Goal: Transaction & Acquisition: Purchase product/service

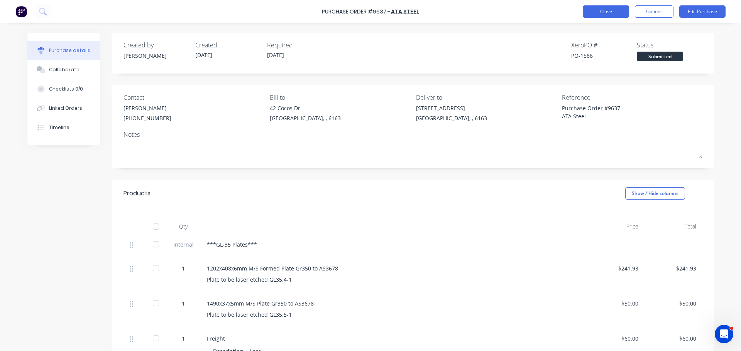
click at [596, 10] on button "Close" at bounding box center [605, 11] width 46 height 12
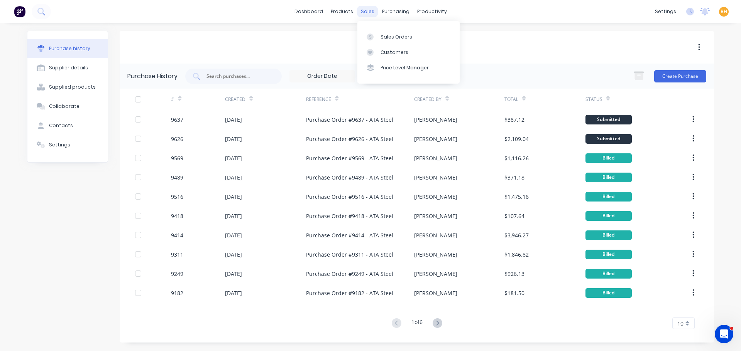
click at [359, 12] on div "sales" at bounding box center [367, 12] width 21 height 12
click at [386, 36] on div "Sales Orders" at bounding box center [396, 37] width 32 height 7
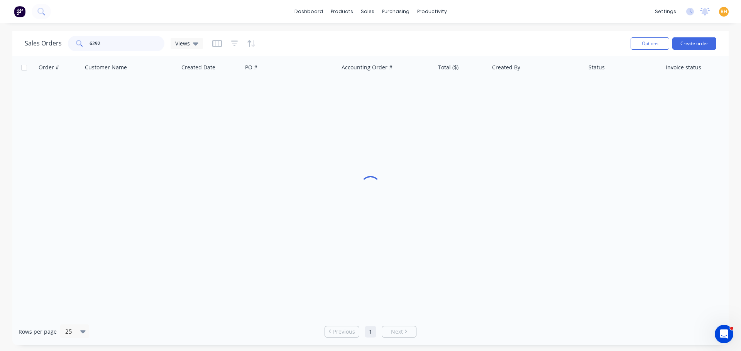
click at [111, 44] on input "6292" at bounding box center [126, 43] width 75 height 15
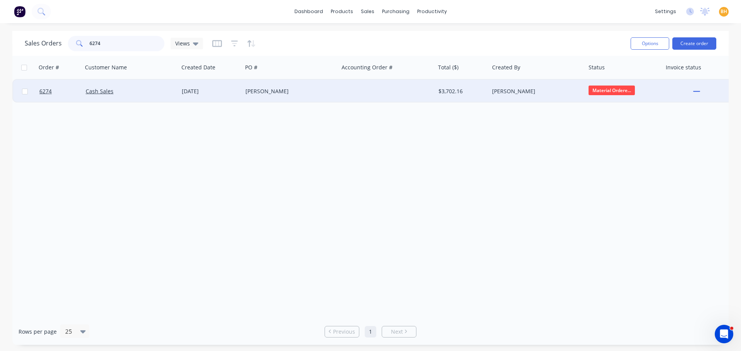
type input "6274"
click at [93, 95] on div "Cash Sales" at bounding box center [131, 91] width 96 height 23
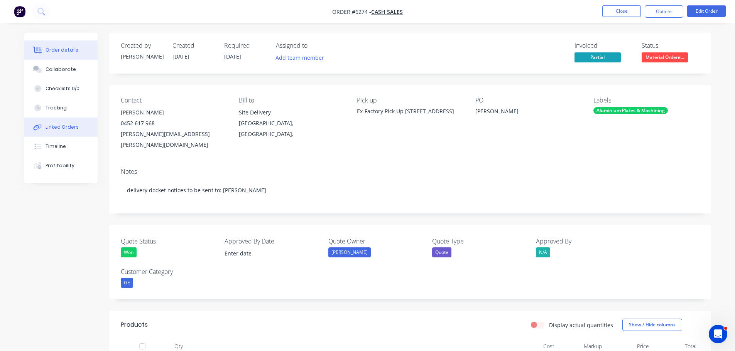
click at [57, 127] on div "Linked Orders" at bounding box center [62, 127] width 33 height 7
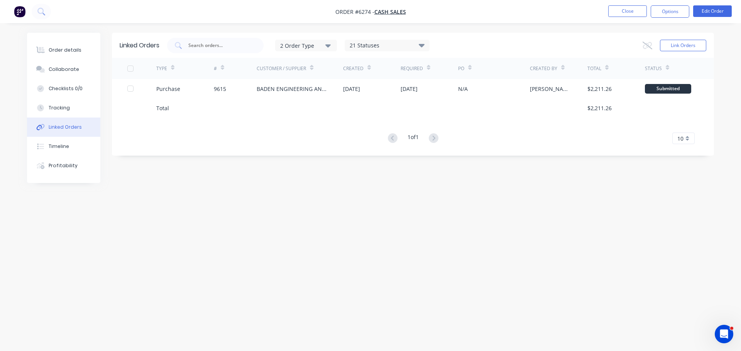
click at [564, 256] on div "Linked Orders 2 Order Type 21 Statuses Sales Order Status All Archived Draft Qu…" at bounding box center [370, 161] width 687 height 256
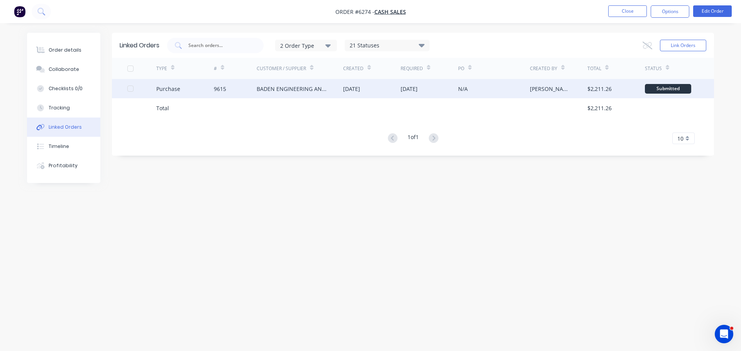
click at [260, 89] on div "BADEN ENGINEERING AND MANUFACTURE PTY LTD" at bounding box center [291, 89] width 71 height 8
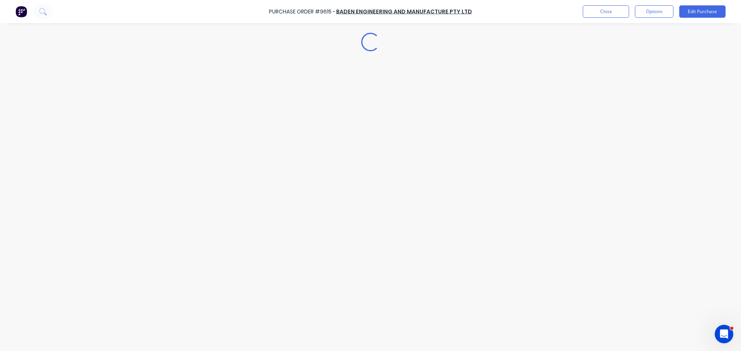
type textarea "x"
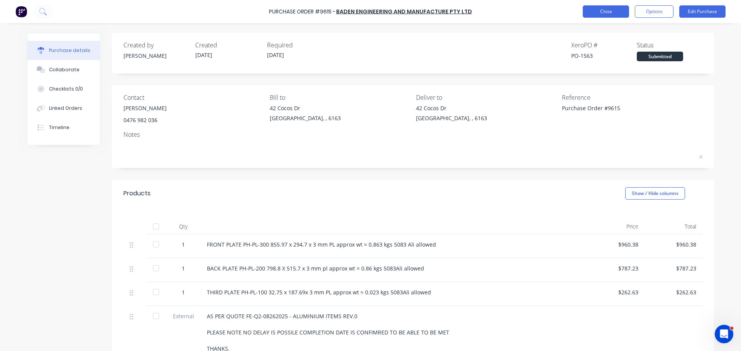
click at [616, 12] on button "Close" at bounding box center [605, 11] width 46 height 12
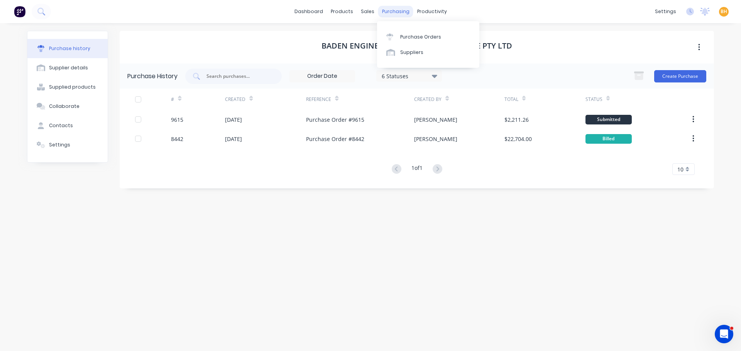
click at [395, 12] on div "purchasing" at bounding box center [395, 12] width 35 height 12
click at [414, 35] on div "Purchase Orders" at bounding box center [420, 37] width 41 height 7
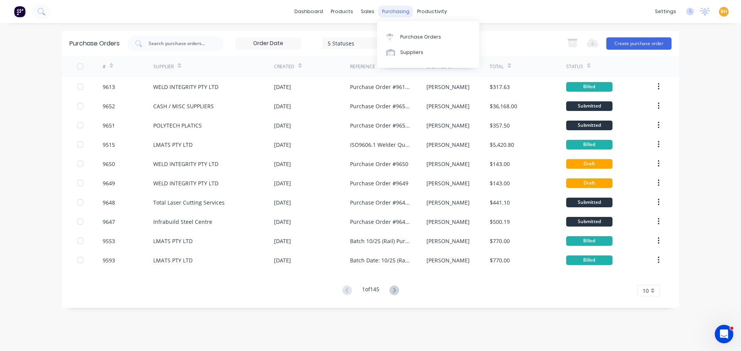
click at [385, 12] on div "purchasing" at bounding box center [395, 12] width 35 height 12
click at [422, 39] on div "Purchase Orders" at bounding box center [420, 37] width 41 height 7
click at [636, 42] on button "Create purchase order" at bounding box center [638, 43] width 65 height 12
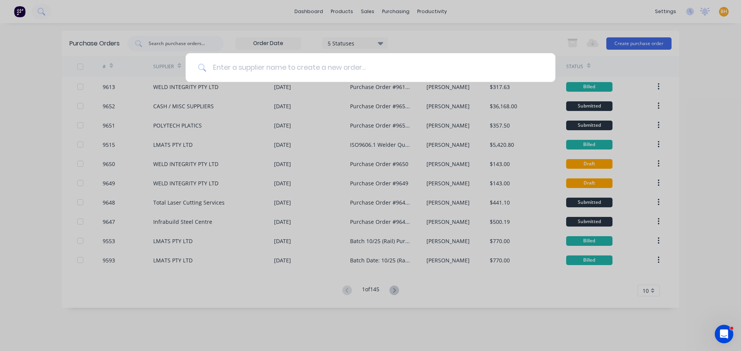
click at [450, 74] on input at bounding box center [374, 67] width 336 height 29
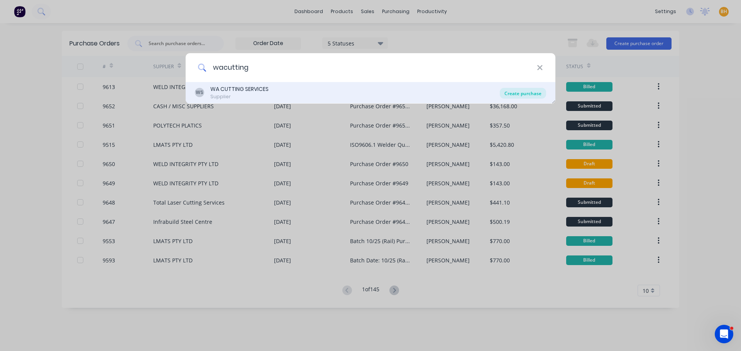
type input "wacutting"
click at [532, 89] on div "Create purchase" at bounding box center [522, 93] width 46 height 11
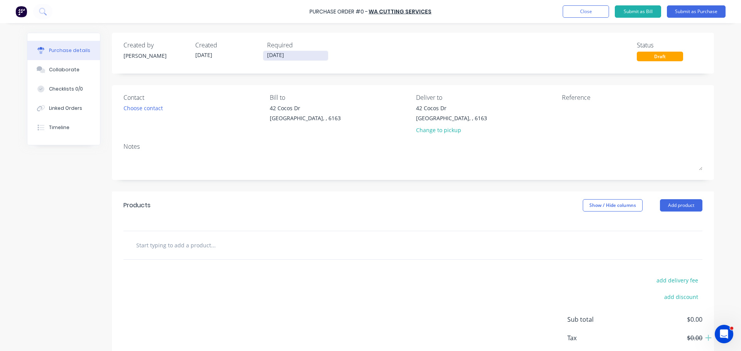
click at [281, 54] on input "[DATE]" at bounding box center [295, 56] width 65 height 10
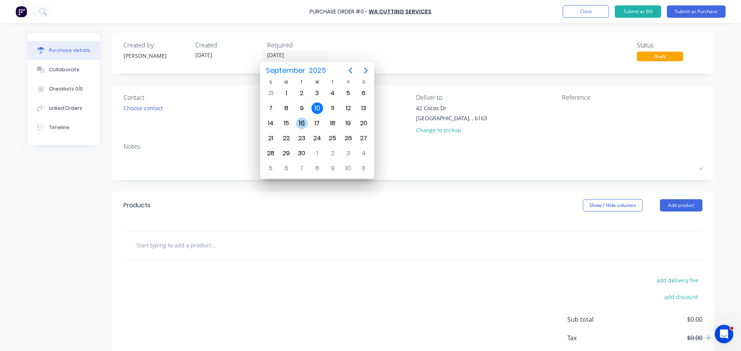
click at [307, 121] on div "16" at bounding box center [302, 124] width 12 height 12
type input "[DATE]"
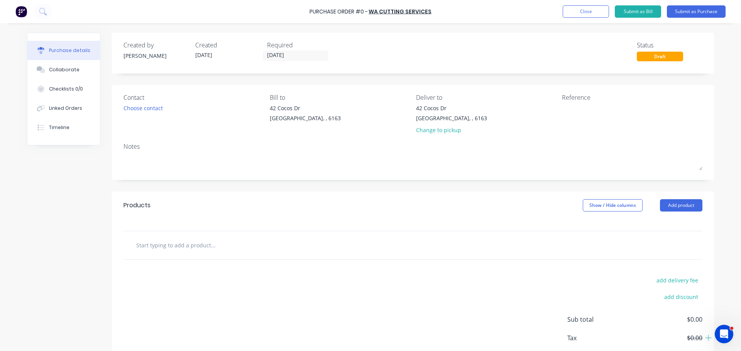
click at [144, 102] on div "Contact" at bounding box center [193, 97] width 140 height 9
click at [139, 108] on div "Choose contact" at bounding box center [142, 108] width 39 height 8
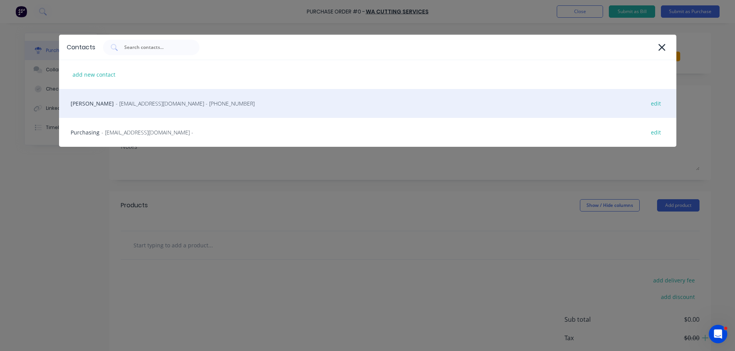
click at [166, 108] on div "Jamie Brake - sales@wacutting.com.au - (08) 9434 9000 edit" at bounding box center [367, 103] width 617 height 29
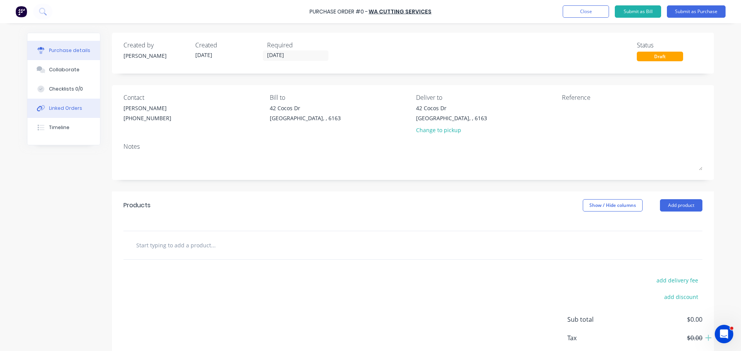
click at [51, 113] on button "Linked Orders" at bounding box center [63, 108] width 73 height 19
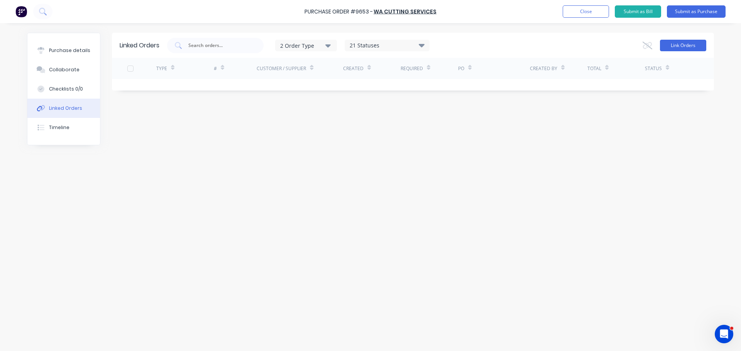
click at [672, 46] on button "Link Orders" at bounding box center [683, 46] width 46 height 12
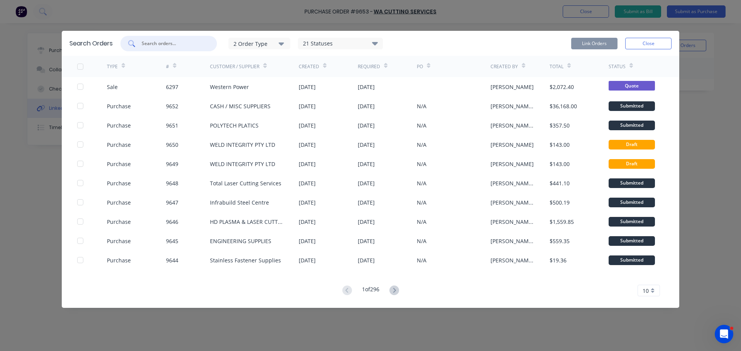
click at [145, 46] on input "text" at bounding box center [173, 44] width 64 height 8
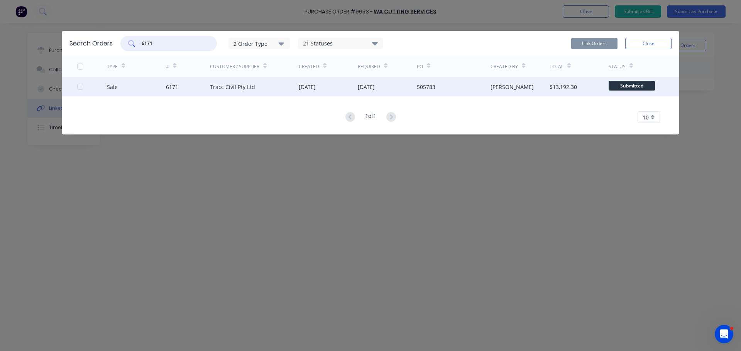
type input "6171"
click at [79, 83] on div at bounding box center [92, 86] width 30 height 19
click at [80, 87] on div at bounding box center [80, 86] width 15 height 15
click at [595, 44] on button "Link Orders" at bounding box center [594, 44] width 46 height 12
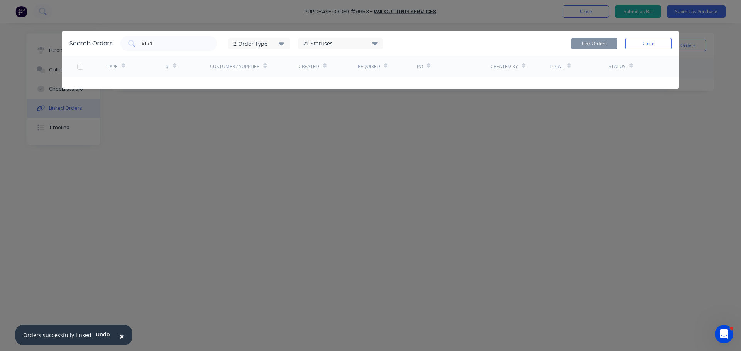
click at [654, 37] on div "Link Orders Close" at bounding box center [621, 43] width 100 height 15
click at [641, 41] on button "Close" at bounding box center [648, 44] width 46 height 12
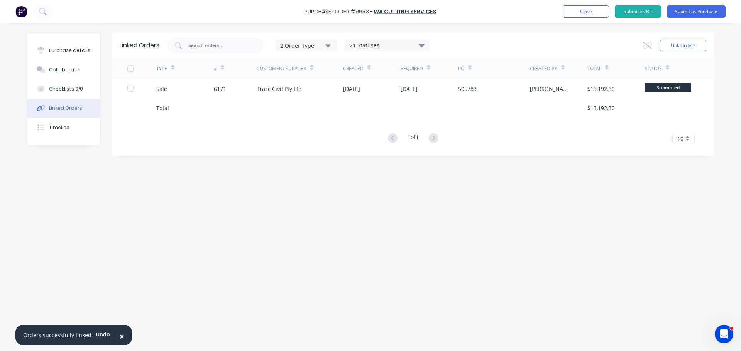
click at [121, 337] on button "×" at bounding box center [122, 336] width 20 height 19
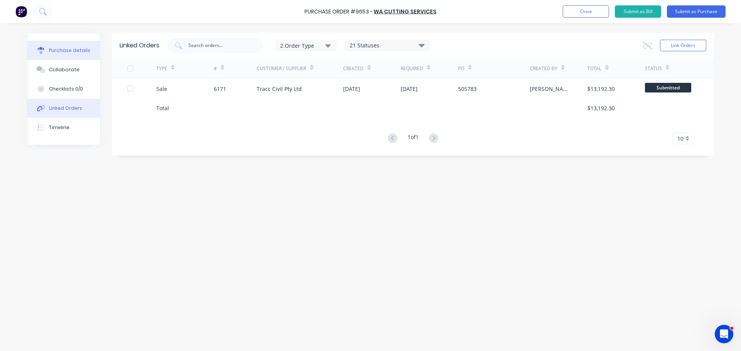
click at [67, 55] on button "Purchase details" at bounding box center [63, 50] width 73 height 19
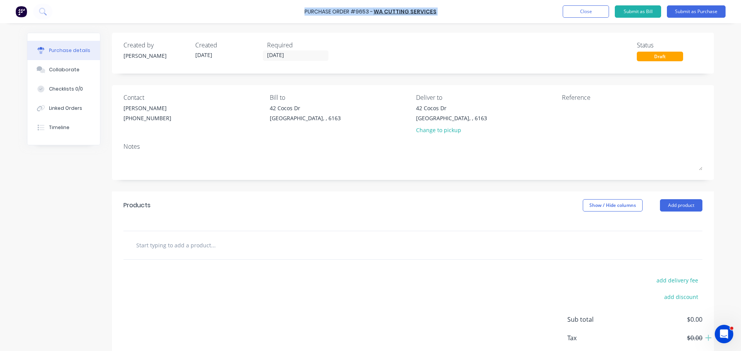
drag, startPoint x: 304, startPoint y: 8, endPoint x: 440, endPoint y: 12, distance: 136.6
click at [440, 12] on div "Purchase Order #9653 - WA CUTTING SERVICES Add product Close Submit as Bill Sub…" at bounding box center [370, 11] width 741 height 23
copy div "Purchase Order #9653 - WA CUTTING SERVICES Add product Close Submit as Bill Sub…"
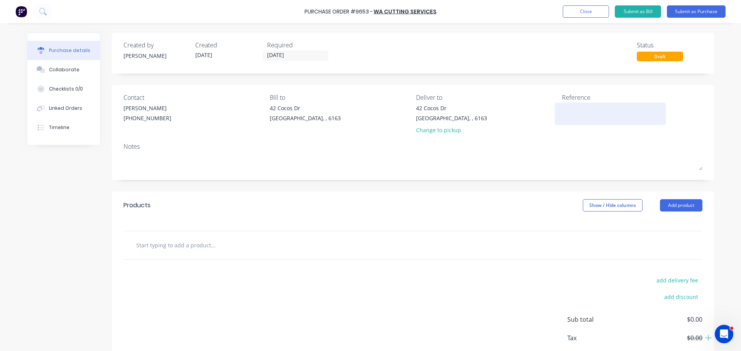
click at [572, 118] on textarea at bounding box center [610, 112] width 96 height 17
paste textarea "Purchase Order #9653 - WA CUTTING SERVICES"
type textarea "Purchase Order #9653 - WA CUTTING SERVICES"
type textarea "x"
type textarea "Purchase Order #9653 - WA CUTTING SERVICES"
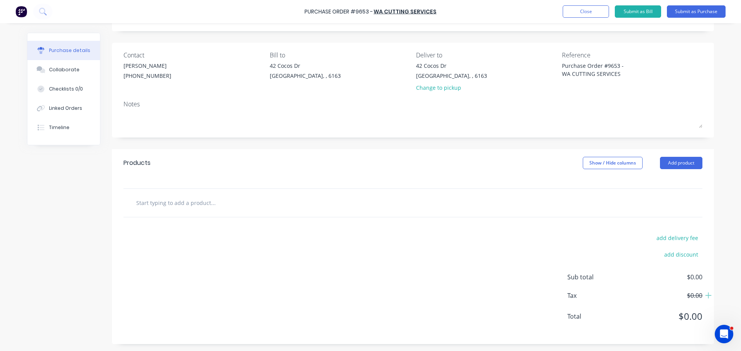
scroll to position [43, 0]
click at [197, 201] on input "text" at bounding box center [213, 201] width 154 height 15
click at [677, 164] on button "Add product" at bounding box center [681, 162] width 42 height 12
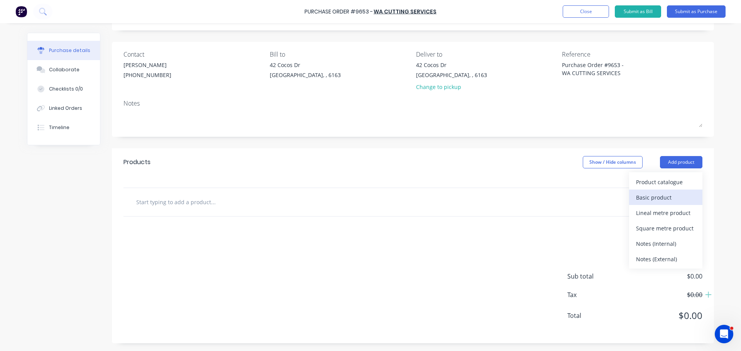
click at [667, 200] on div "Basic product" at bounding box center [665, 197] width 59 height 11
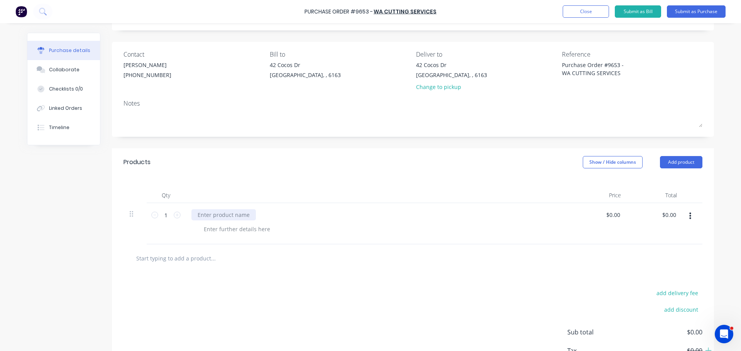
type textarea "x"
click at [219, 212] on div at bounding box center [223, 214] width 64 height 11
paste div
type textarea "x"
click at [206, 230] on div at bounding box center [236, 229] width 79 height 11
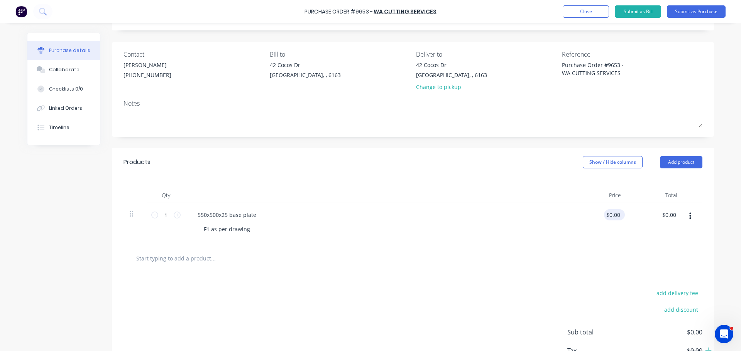
click at [620, 213] on div "$0.00 $0.00" at bounding box center [614, 214] width 21 height 11
type textarea "x"
click at [616, 216] on input "0.00" at bounding box center [613, 214] width 18 height 11
type input "0"
type input "166.96"
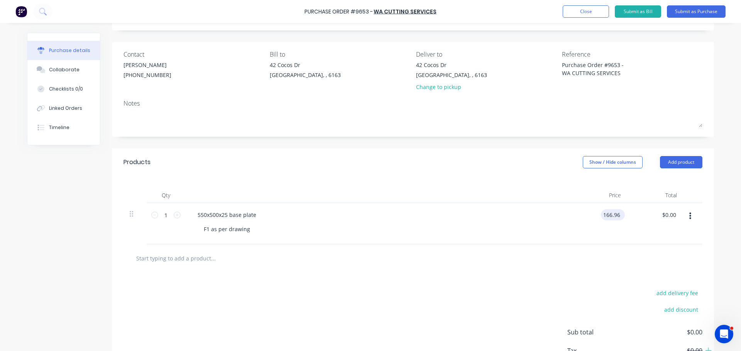
type textarea "x"
type input "$166.96"
type input "166.96"
type textarea "x"
type input "$166.96"
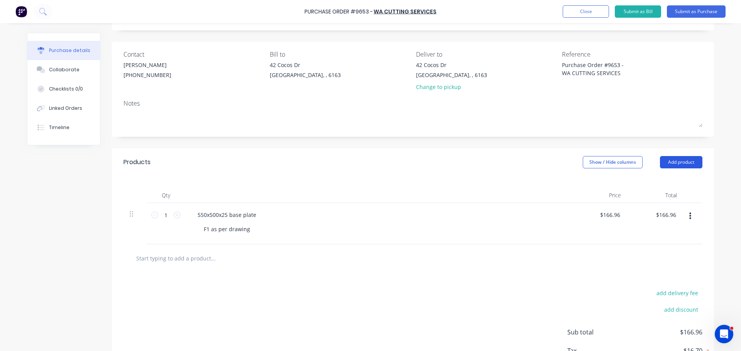
click at [674, 162] on button "Add product" at bounding box center [681, 162] width 42 height 12
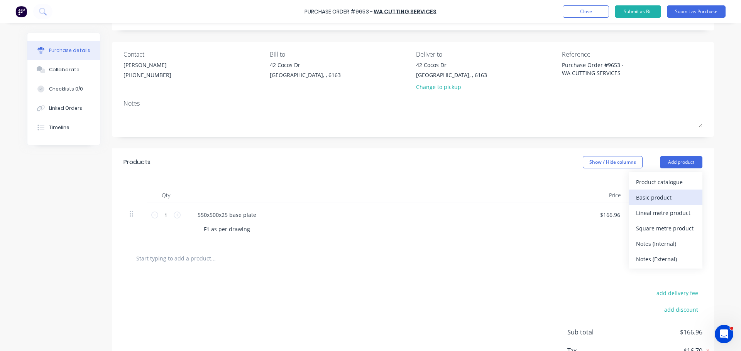
click at [657, 193] on div "Basic product" at bounding box center [665, 197] width 59 height 11
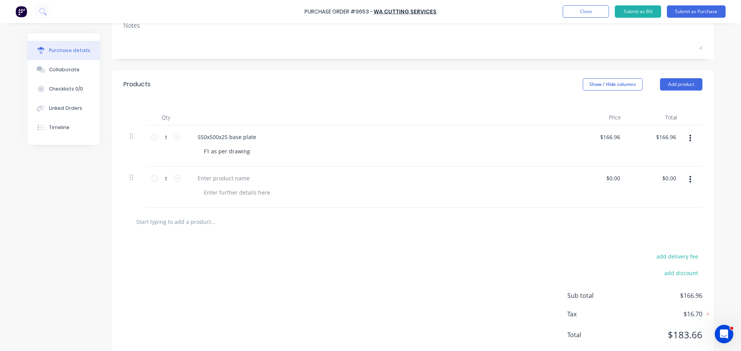
scroll to position [140, 0]
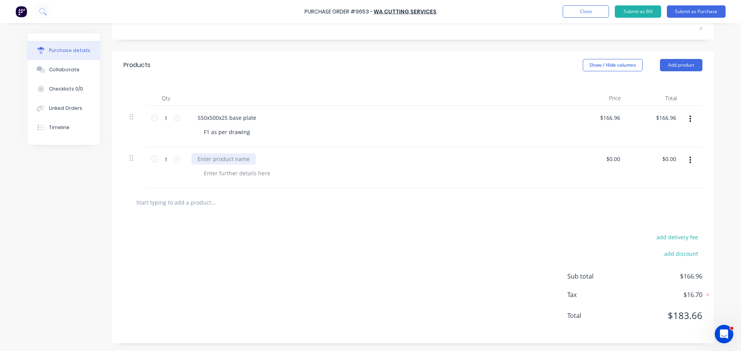
click at [203, 162] on div at bounding box center [223, 159] width 64 height 11
type textarea "x"
click at [235, 159] on div at bounding box center [223, 159] width 64 height 11
paste div
type textarea "x"
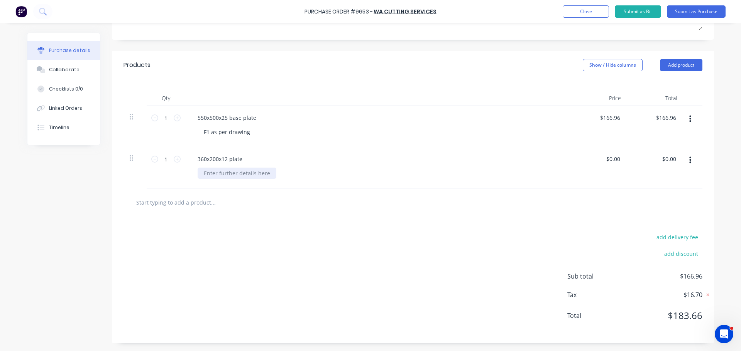
click at [206, 175] on div at bounding box center [236, 173] width 79 height 11
click at [292, 183] on div "360x200x12 plate F2 as per drawing" at bounding box center [378, 167] width 386 height 41
type textarea "x"
click at [616, 158] on input "0.00" at bounding box center [613, 159] width 18 height 11
type input "$0.00"
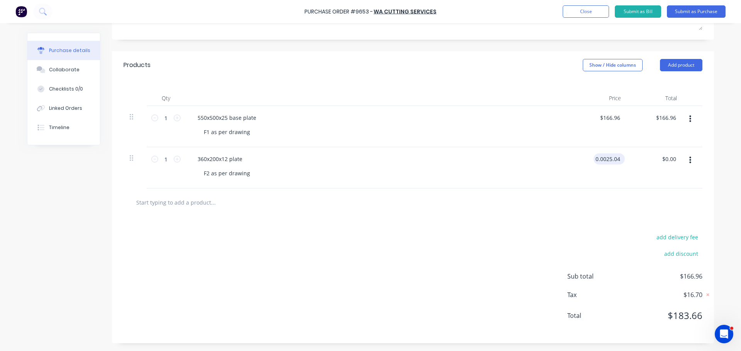
type input "0.00"
type input "$0.00"
click at [616, 158] on input "0.00" at bounding box center [613, 159] width 18 height 11
type input "0"
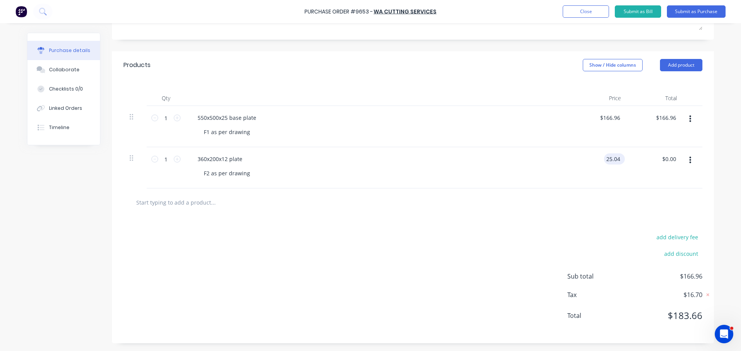
type input "$25.04"
click at [678, 69] on button "Add product" at bounding box center [681, 65] width 42 height 12
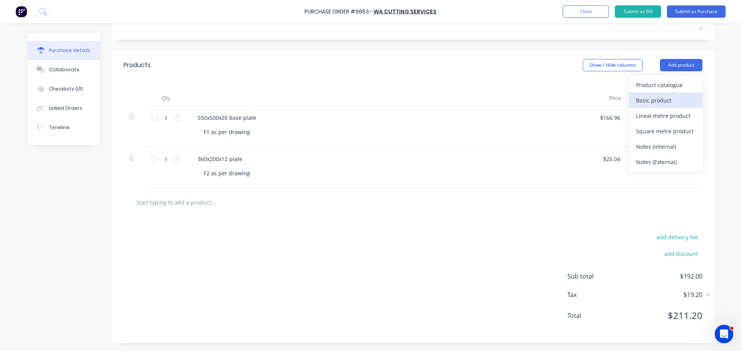
click at [638, 101] on div "Basic product" at bounding box center [665, 100] width 59 height 11
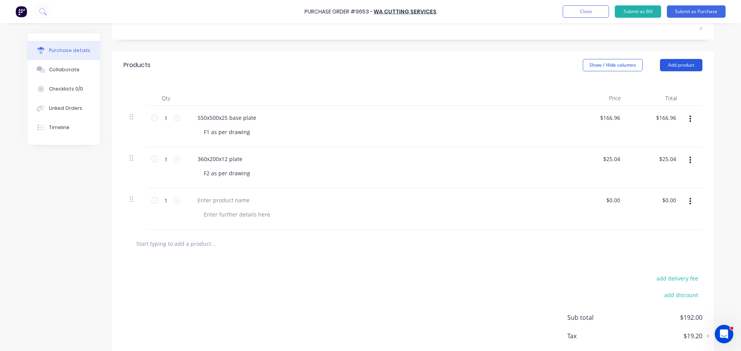
click at [675, 67] on button "Add product" at bounding box center [681, 65] width 42 height 12
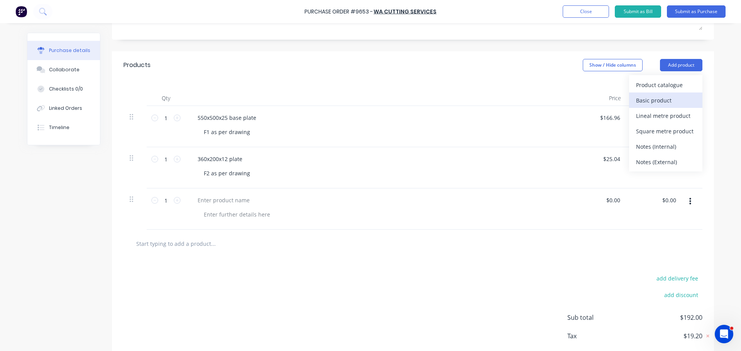
click at [650, 97] on div "Basic product" at bounding box center [665, 100] width 59 height 11
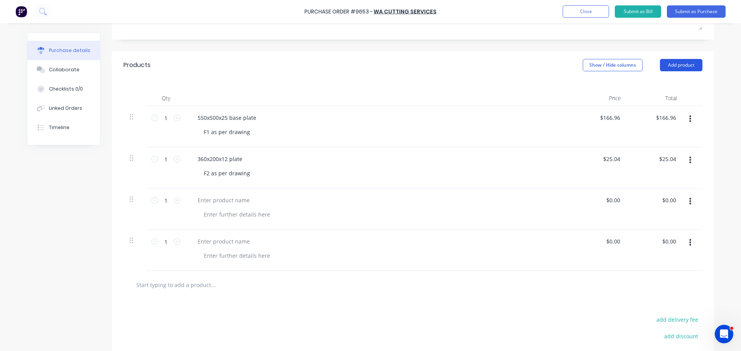
click at [678, 65] on button "Add product" at bounding box center [681, 65] width 42 height 12
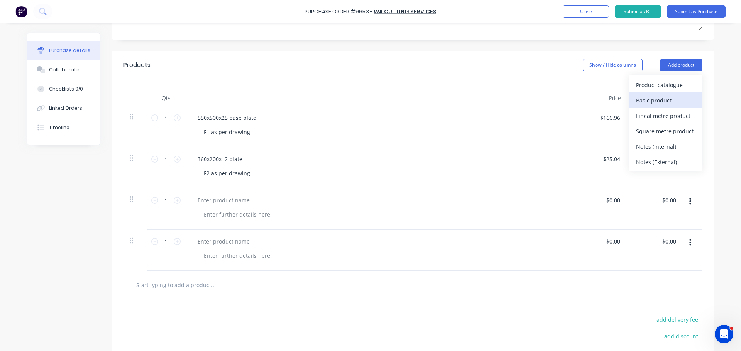
click at [654, 101] on div "Basic product" at bounding box center [665, 100] width 59 height 11
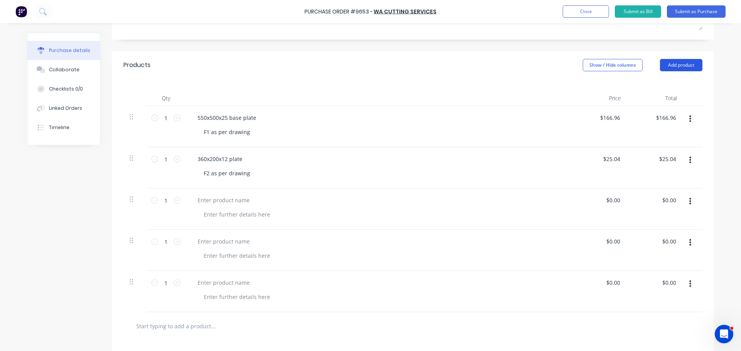
click at [677, 67] on button "Add product" at bounding box center [681, 65] width 42 height 12
drag, startPoint x: 663, startPoint y: 98, endPoint x: 659, endPoint y: 99, distance: 4.2
click at [663, 98] on div "Basic product" at bounding box center [665, 100] width 59 height 11
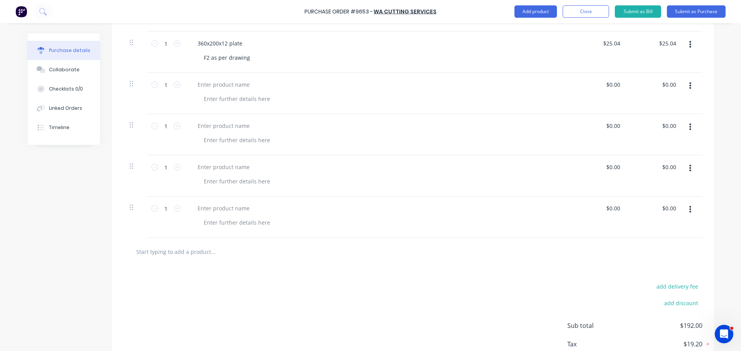
scroll to position [179, 0]
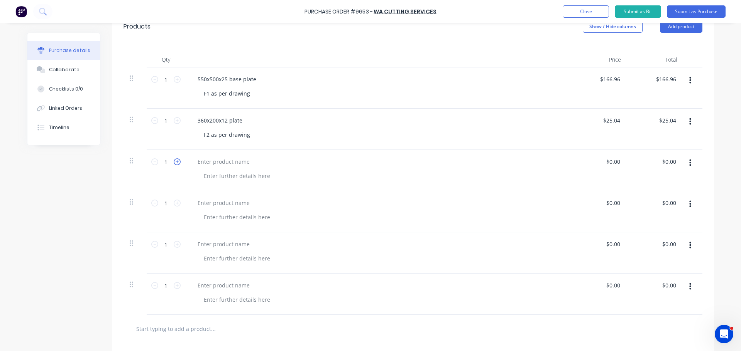
click at [175, 162] on icon at bounding box center [177, 162] width 7 height 7
type input "4"
click at [214, 161] on div at bounding box center [223, 161] width 64 height 11
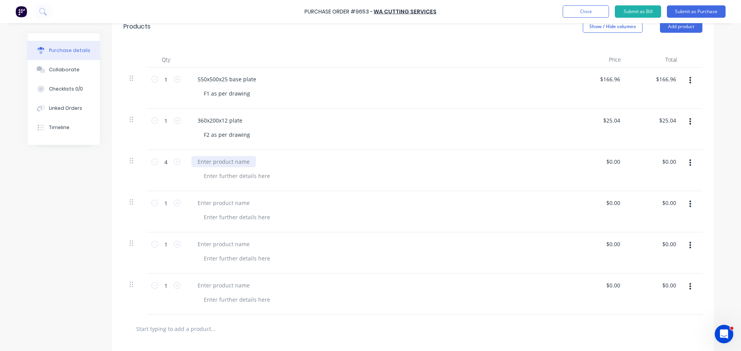
paste div
click at [609, 162] on input "0.00" at bounding box center [613, 161] width 18 height 11
type input "0"
type input "$1.79"
type input "$7.16"
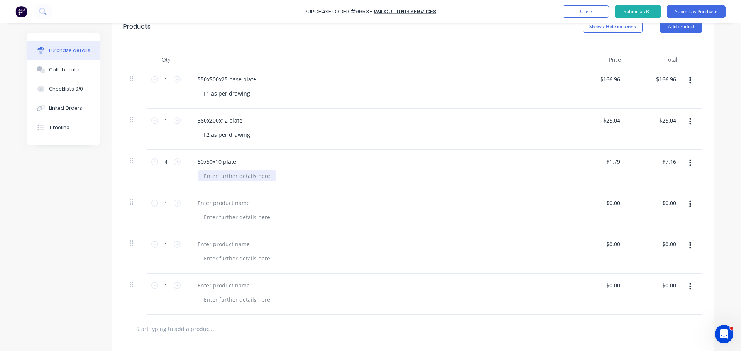
click at [217, 173] on div at bounding box center [236, 175] width 79 height 11
click at [218, 204] on div at bounding box center [223, 202] width 64 height 11
click at [102, 218] on div "Created by Bevan Created 10/09/25 Required 16/09/25 Status Draft Contact Jamie …" at bounding box center [370, 162] width 687 height 616
click at [209, 206] on div at bounding box center [223, 202] width 64 height 11
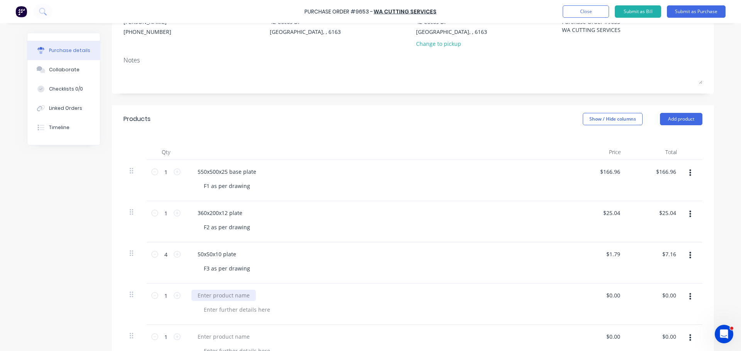
scroll to position [193, 0]
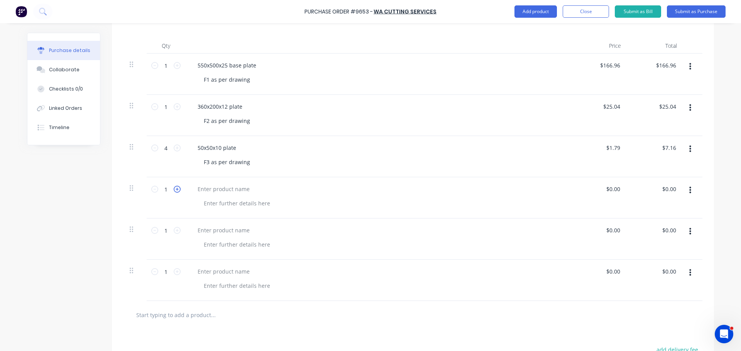
click at [174, 189] on icon at bounding box center [177, 189] width 7 height 7
type input "4"
click at [241, 188] on div at bounding box center [223, 189] width 64 height 11
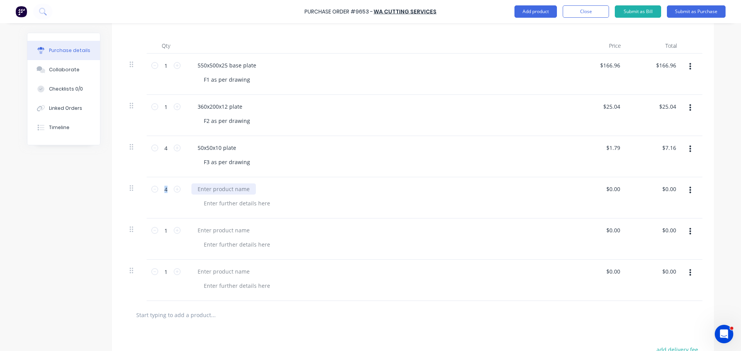
click at [241, 188] on div "1 1 550x500x25 base plate F1 as per drawing $166.96 $166.96 $166.96 $166.96 1 1…" at bounding box center [412, 178] width 579 height 248
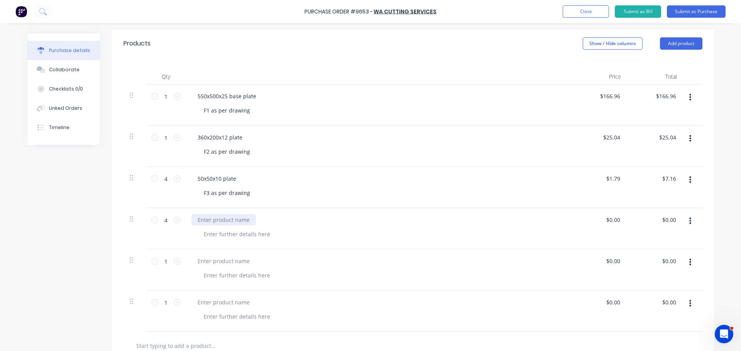
scroll to position [154, 0]
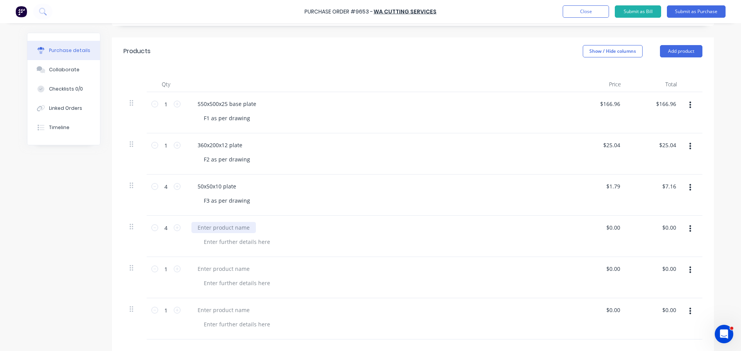
click at [239, 228] on div at bounding box center [223, 227] width 64 height 11
paste div
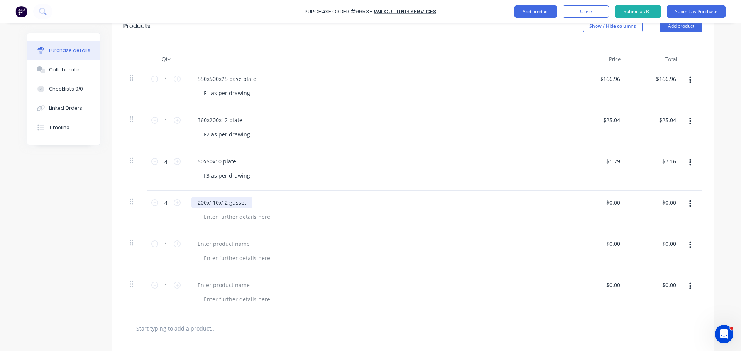
scroll to position [193, 0]
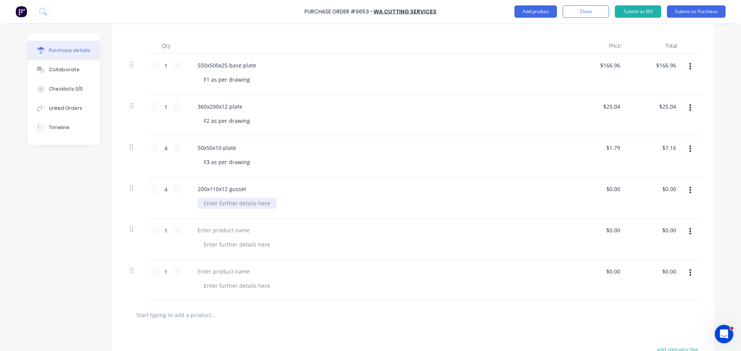
click at [206, 206] on div at bounding box center [236, 203] width 79 height 11
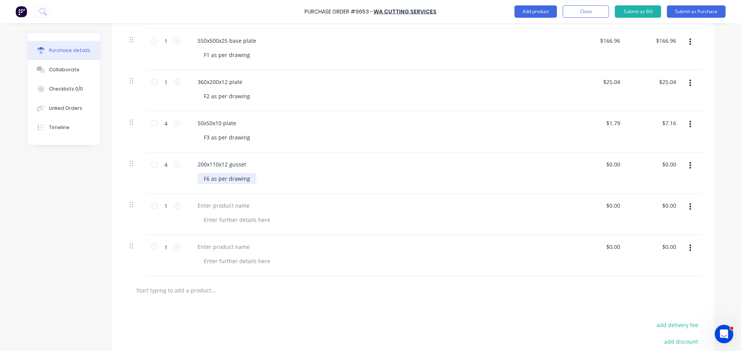
scroll to position [231, 0]
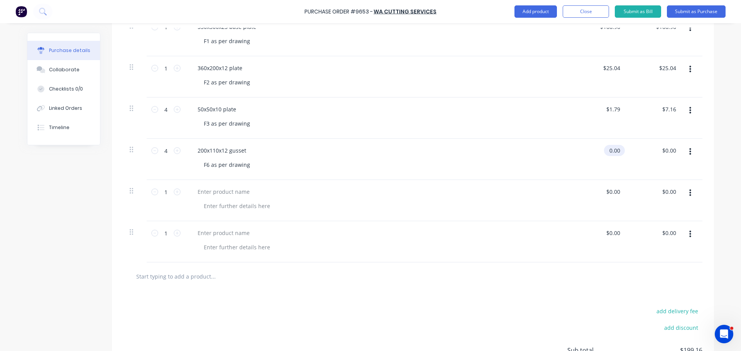
click at [618, 152] on input "0.00" at bounding box center [613, 150] width 18 height 11
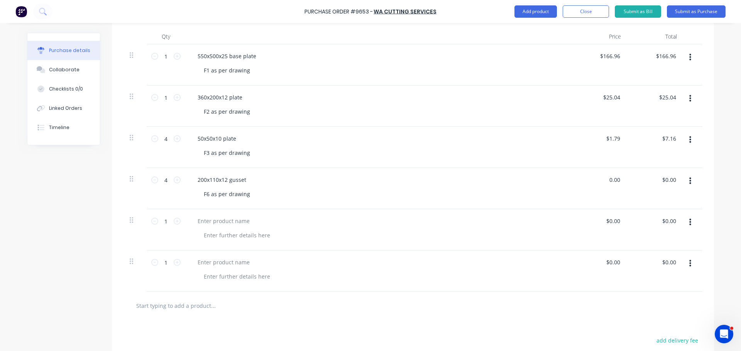
scroll to position [193, 0]
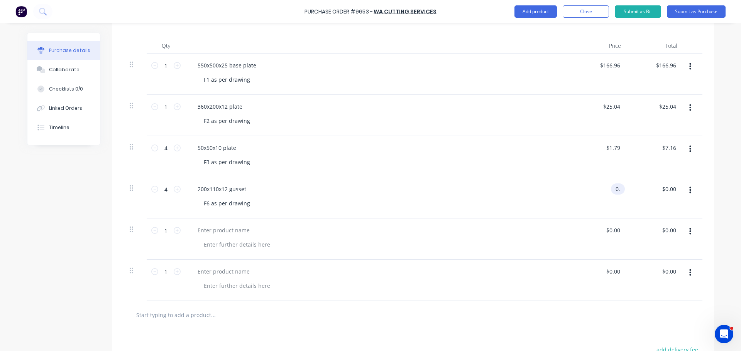
type input "0"
type input "$8,067.00"
type input "$32,268.00"
click at [619, 189] on div "$8,067.00 $8,067.00" at bounding box center [608, 189] width 31 height 11
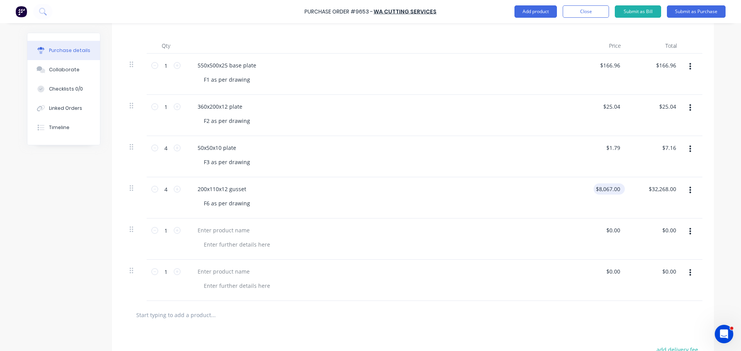
type input "8067.00"
click at [617, 189] on input "8067.00" at bounding box center [609, 189] width 24 height 11
type input "$8.67"
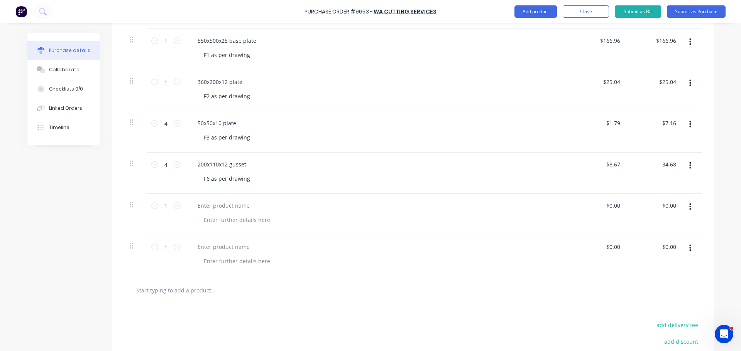
scroll to position [231, 0]
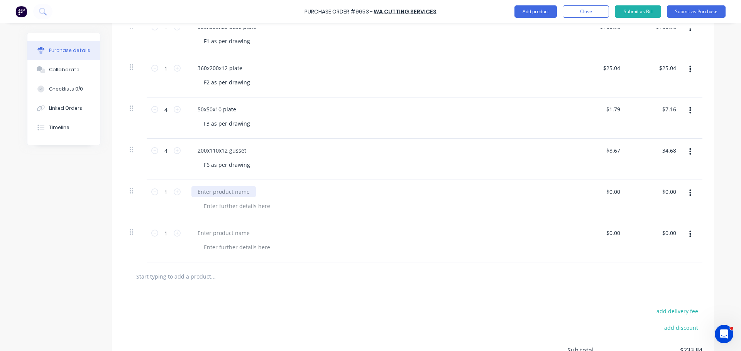
type input "$34.68"
click at [210, 191] on div at bounding box center [223, 191] width 64 height 11
click at [230, 188] on div at bounding box center [223, 191] width 64 height 11
paste div
click at [229, 202] on div at bounding box center [236, 206] width 79 height 11
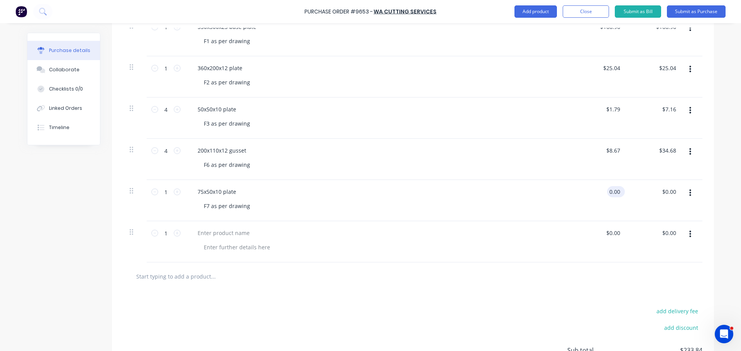
click at [616, 194] on input "0.00" at bounding box center [614, 191] width 15 height 11
click at [615, 193] on input "0.00" at bounding box center [614, 191] width 15 height 11
type input "0"
type input "$2.37"
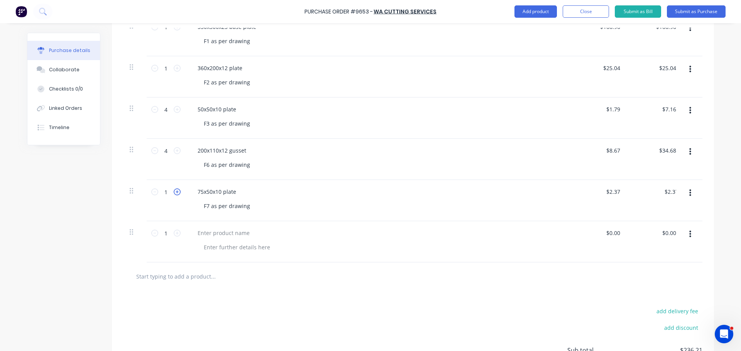
click at [174, 191] on icon at bounding box center [177, 192] width 7 height 7
type input "2"
type input "$4.74"
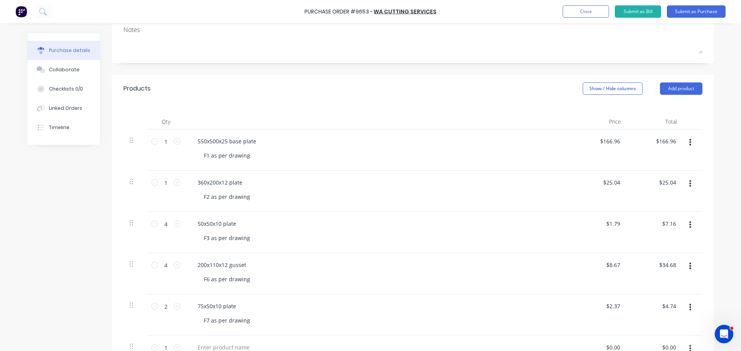
scroll to position [116, 0]
click at [685, 89] on button "Add product" at bounding box center [681, 90] width 42 height 12
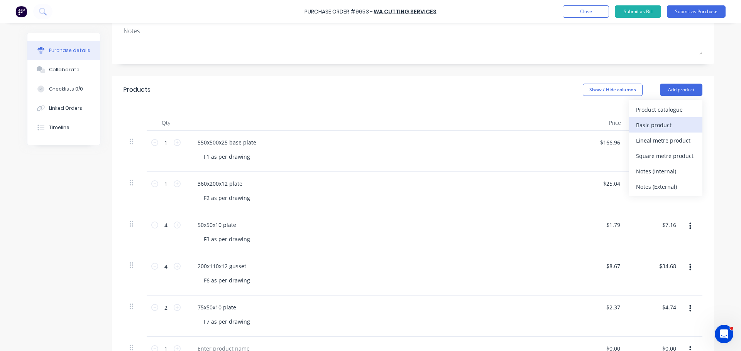
click at [657, 121] on div "Basic product" at bounding box center [665, 125] width 59 height 11
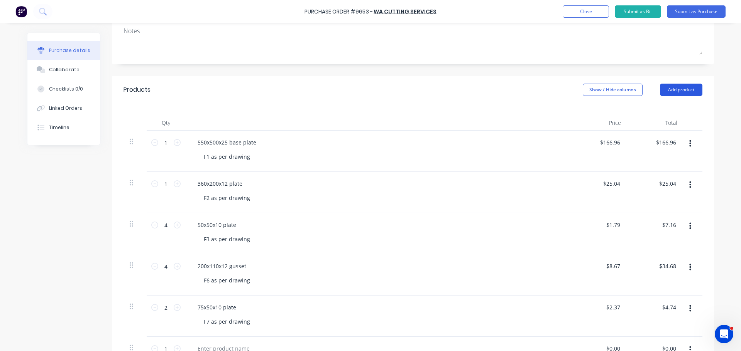
click at [679, 91] on button "Add product" at bounding box center [681, 90] width 42 height 12
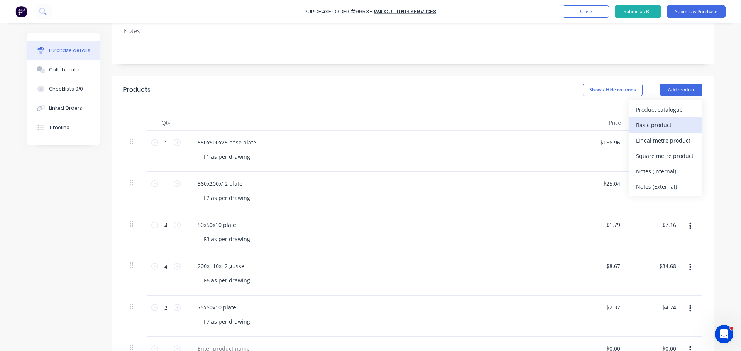
click at [646, 128] on div "Basic product" at bounding box center [665, 125] width 59 height 11
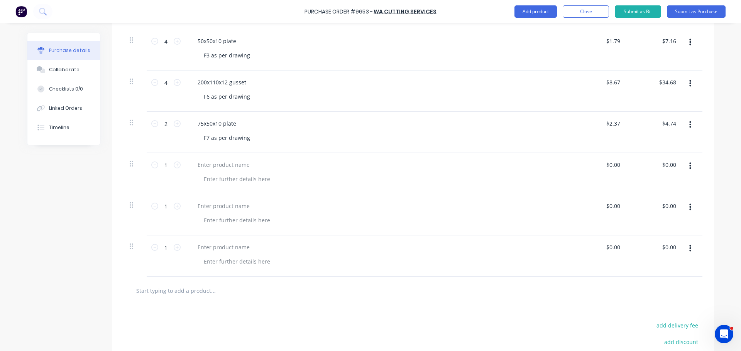
scroll to position [195, 0]
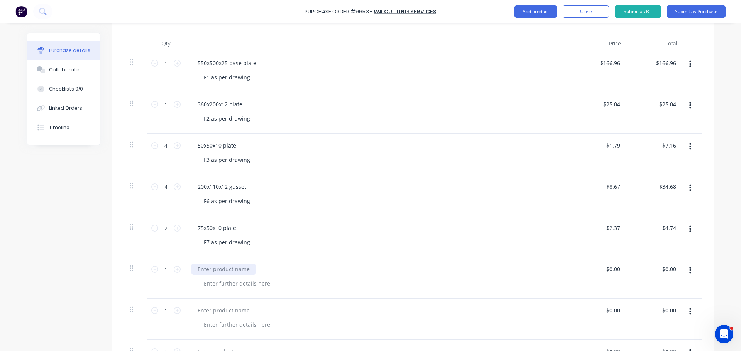
click at [228, 270] on div at bounding box center [223, 269] width 64 height 11
paste div
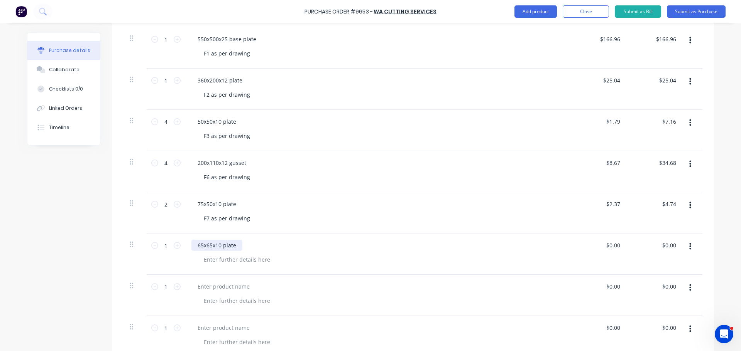
scroll to position [234, 0]
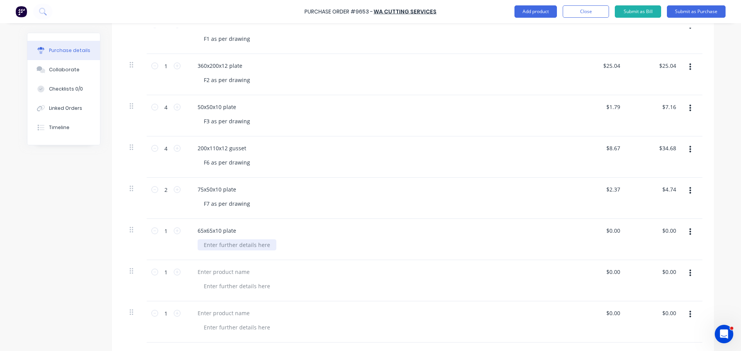
click at [207, 243] on div at bounding box center [236, 245] width 79 height 11
click at [615, 229] on input "0.00" at bounding box center [613, 230] width 18 height 11
type input "0"
type input "$2.14"
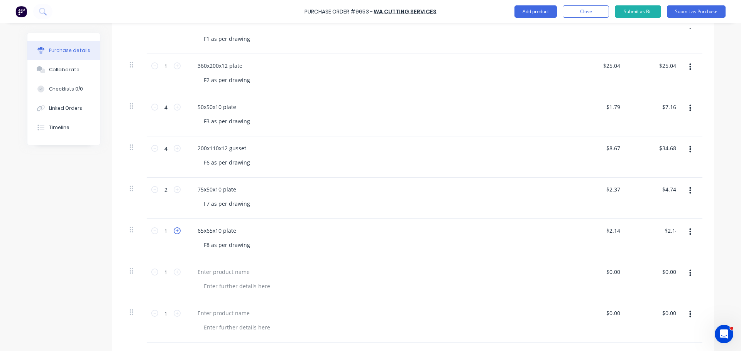
click at [175, 229] on icon at bounding box center [177, 231] width 7 height 7
type input "2"
type input "$4.28"
click at [175, 229] on icon at bounding box center [177, 231] width 7 height 7
type input "3"
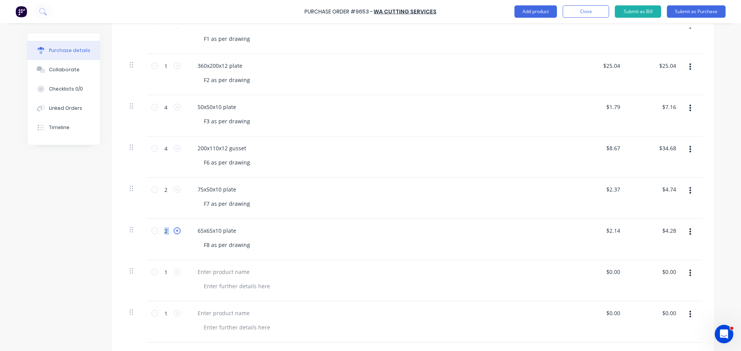
type input "$6.42"
click at [175, 229] on icon at bounding box center [177, 231] width 7 height 7
type input "4"
type input "$8.56"
click at [175, 229] on icon at bounding box center [177, 231] width 7 height 7
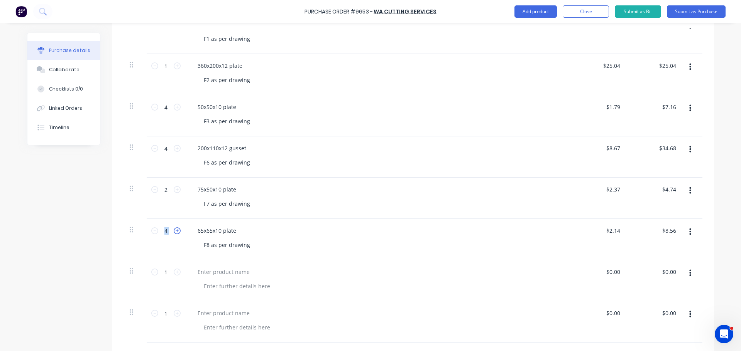
type input "5"
type input "$10.70"
click at [154, 232] on icon at bounding box center [154, 231] width 7 height 7
type input "4"
type input "$8.56"
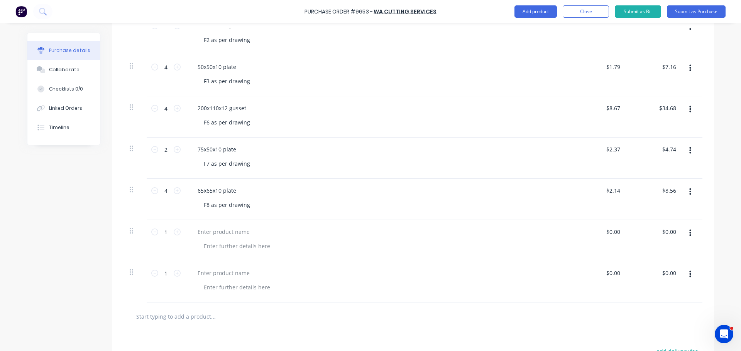
scroll to position [311, 0]
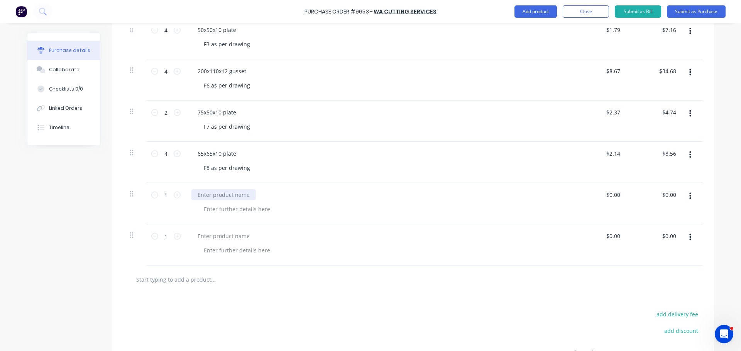
click at [214, 197] on div at bounding box center [223, 194] width 64 height 11
click at [174, 195] on icon at bounding box center [177, 195] width 7 height 7
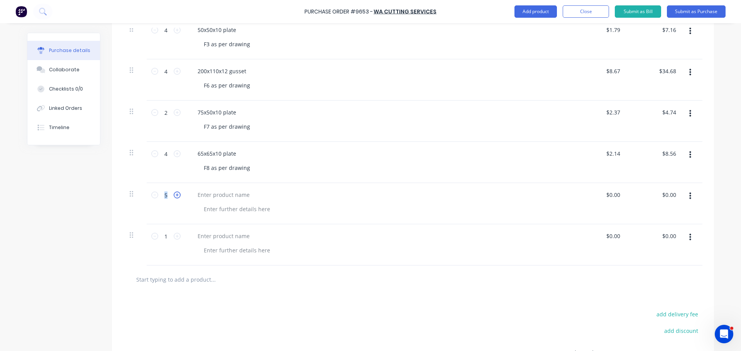
click at [174, 195] on icon at bounding box center [177, 195] width 7 height 7
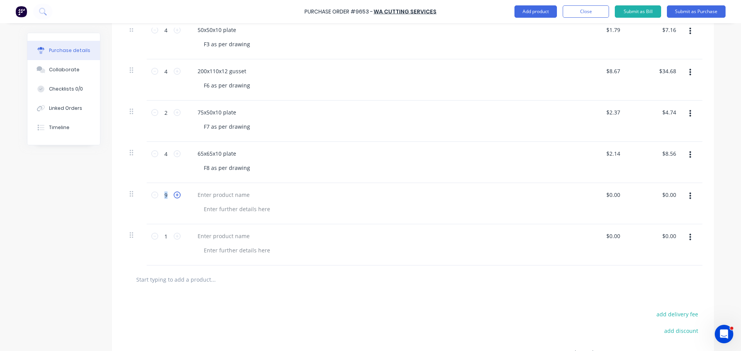
type input "10"
click at [218, 196] on div at bounding box center [223, 194] width 64 height 11
click at [224, 194] on div at bounding box center [223, 194] width 64 height 11
click at [224, 194] on div "1 1 550x500x25 base plate F1 as per drawing $166.96 $166.96 $166.96 $166.96 1 1…" at bounding box center [412, 101] width 579 height 330
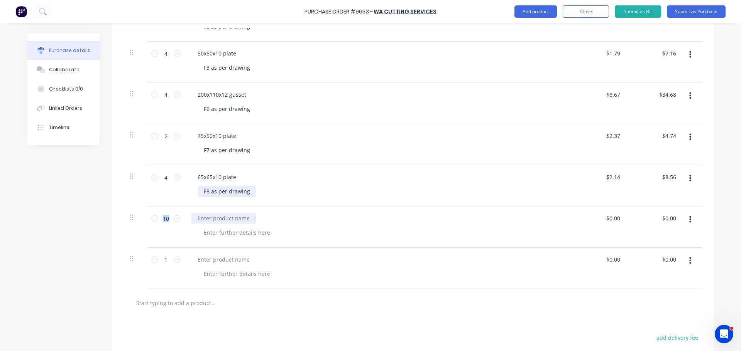
scroll to position [272, 0]
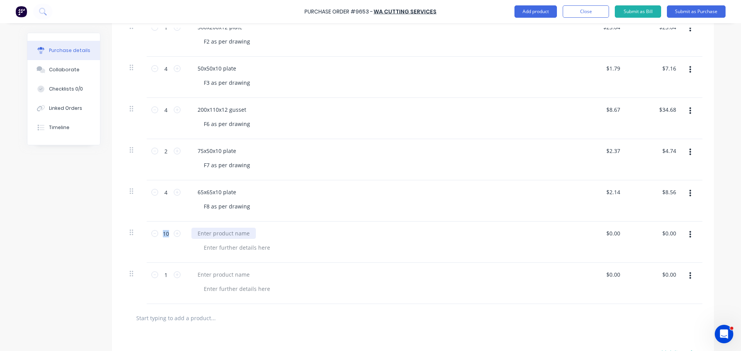
click at [216, 235] on div at bounding box center [223, 233] width 64 height 11
click at [194, 229] on div at bounding box center [223, 233] width 64 height 11
click at [196, 233] on div at bounding box center [223, 233] width 64 height 11
click at [315, 241] on div at bounding box center [378, 242] width 386 height 41
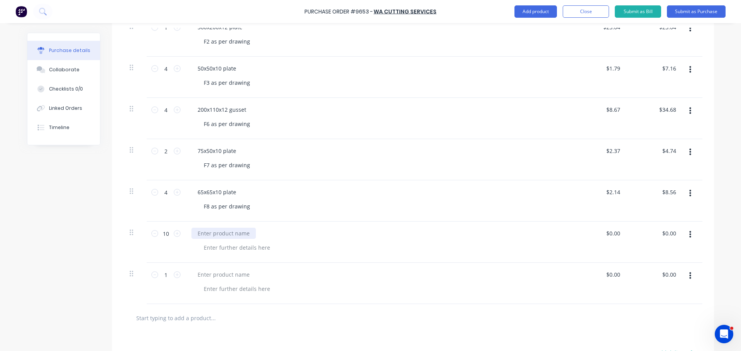
click at [191, 233] on div at bounding box center [223, 233] width 64 height 11
paste div
drag, startPoint x: 304, startPoint y: 234, endPoint x: 283, endPoint y: 235, distance: 20.5
click at [283, 235] on div "50mm x 5 Sq washers - 22mm hole (note 2)" at bounding box center [252, 233] width 123 height 11
copy div "(note 2)"
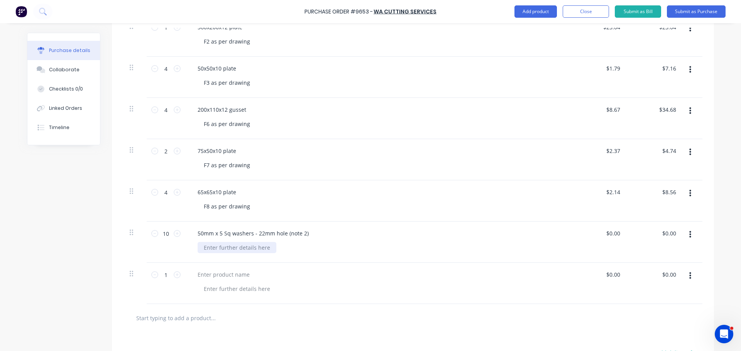
click at [197, 248] on div at bounding box center [236, 247] width 79 height 11
paste div
drag, startPoint x: 305, startPoint y: 234, endPoint x: 285, endPoint y: 235, distance: 20.4
click at [284, 235] on div "50mm x 5 Sq washers - 22mm hole (note 2)" at bounding box center [252, 233] width 123 height 11
click at [226, 246] on div "(note 2)" at bounding box center [213, 247] width 32 height 11
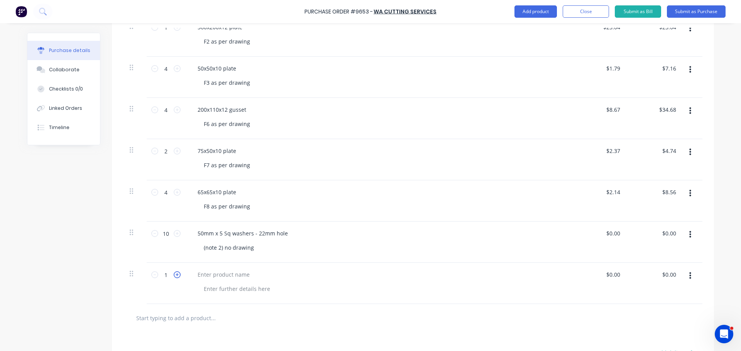
click at [174, 274] on icon at bounding box center [177, 275] width 7 height 7
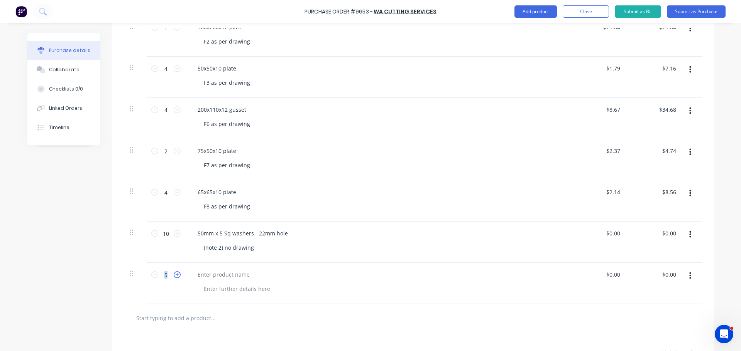
type input "6"
click at [213, 272] on div at bounding box center [223, 274] width 64 height 11
click at [388, 267] on div at bounding box center [378, 283] width 386 height 41
click at [228, 269] on div at bounding box center [223, 274] width 64 height 11
paste div
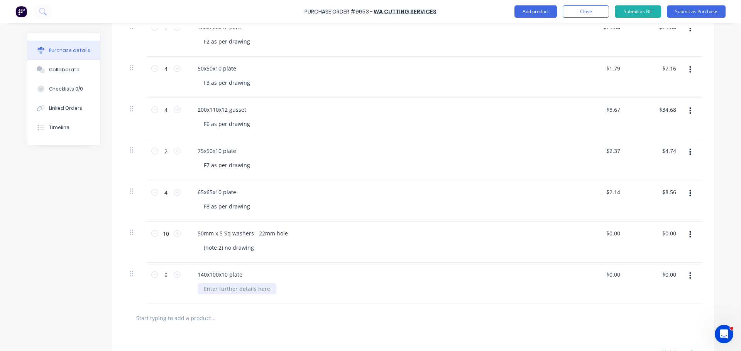
click at [209, 290] on div at bounding box center [236, 288] width 79 height 11
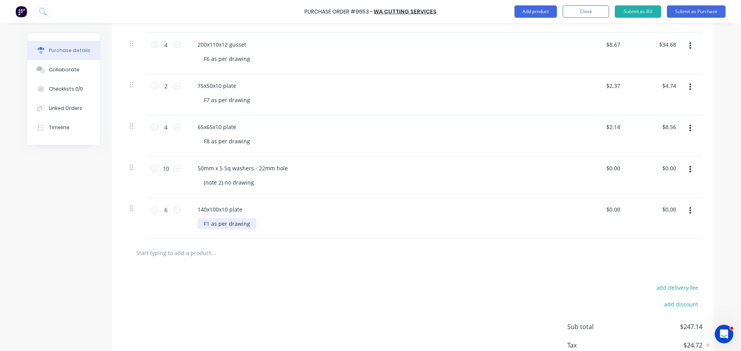
scroll to position [349, 0]
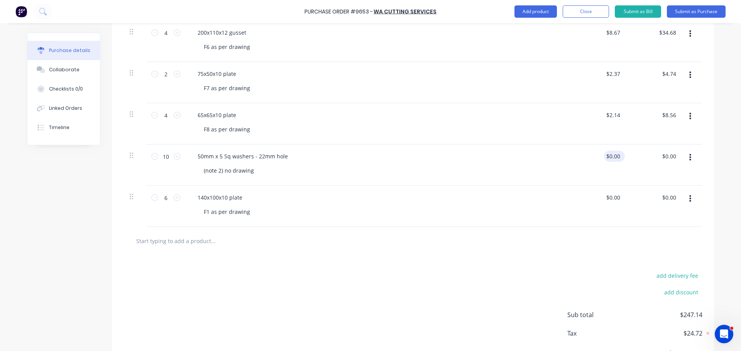
click at [619, 156] on div "$0.00 $0.00" at bounding box center [614, 156] width 21 height 11
click at [617, 156] on input "0.00" at bounding box center [613, 156] width 18 height 11
type input "0"
type input "$1.09"
type input "$10.90"
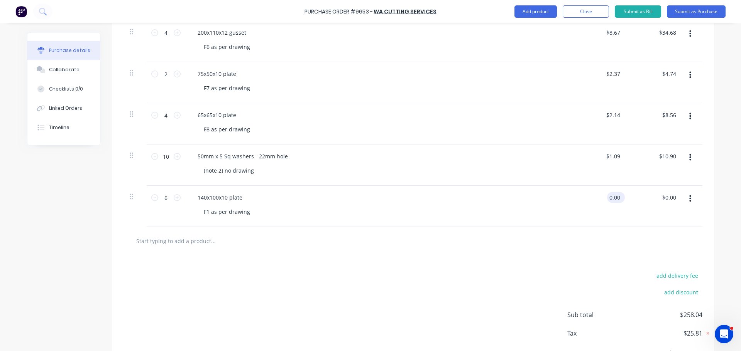
click at [616, 197] on input "0.00" at bounding box center [614, 197] width 15 height 11
type input "0"
type input "$6.35"
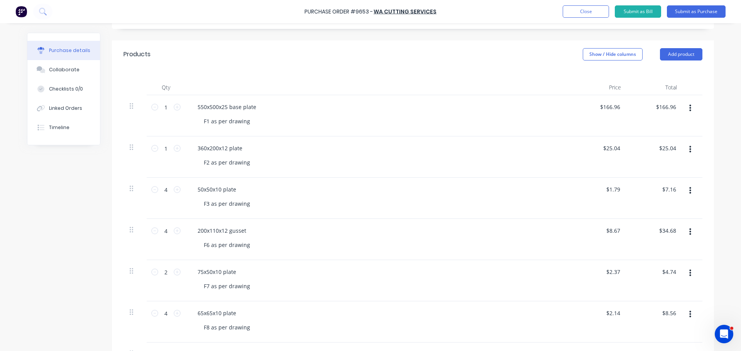
scroll to position [77, 0]
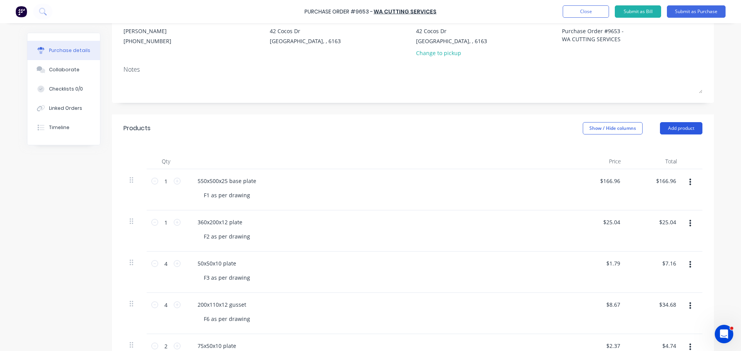
type input "$38.10"
click at [662, 125] on button "Add product" at bounding box center [681, 128] width 42 height 12
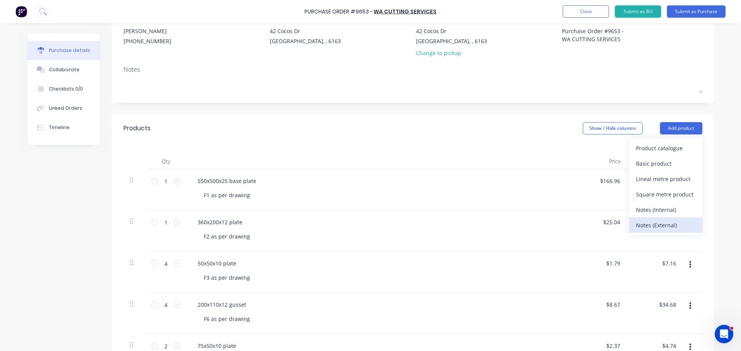
click at [658, 228] on div "Notes (External)" at bounding box center [665, 225] width 59 height 11
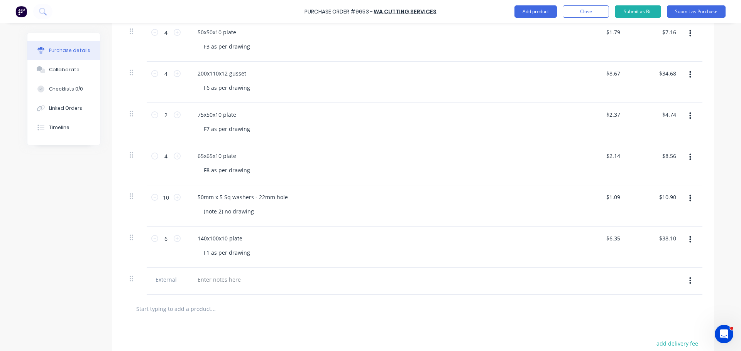
scroll to position [386, 0]
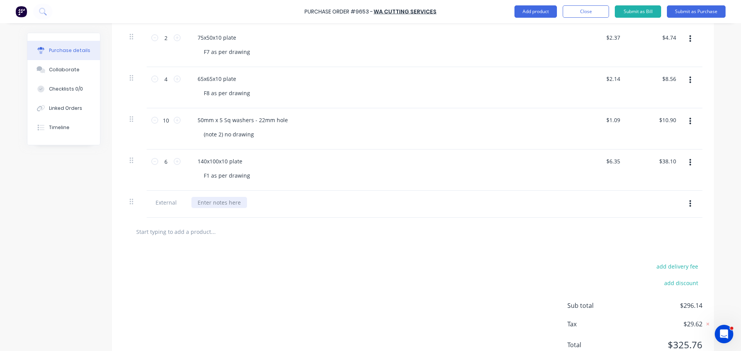
click at [210, 202] on div at bounding box center [219, 202] width 56 height 11
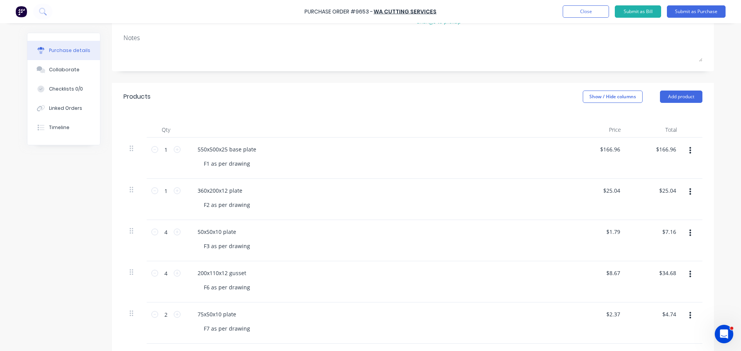
scroll to position [77, 0]
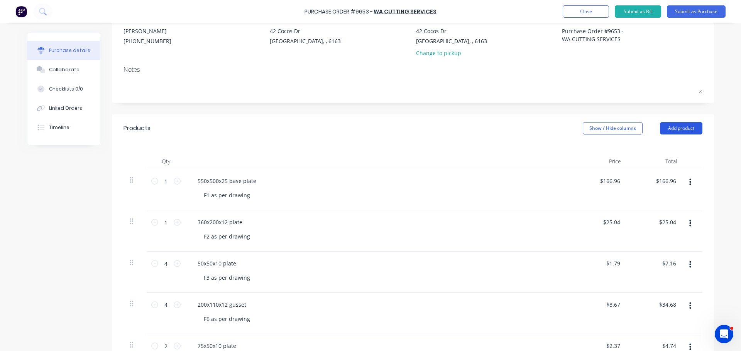
click at [685, 132] on button "Add product" at bounding box center [681, 128] width 42 height 12
click at [651, 223] on div "Notes (External)" at bounding box center [665, 225] width 59 height 11
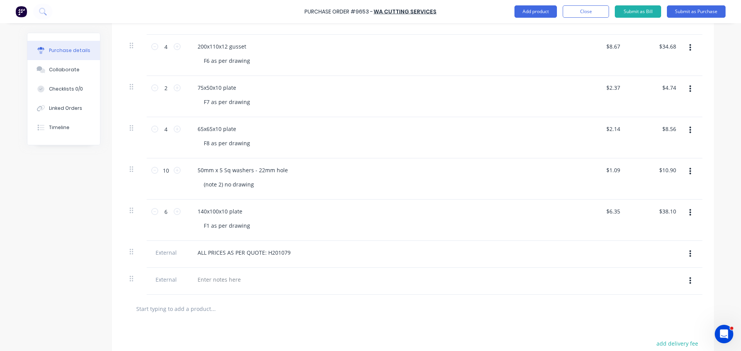
scroll to position [326, 0]
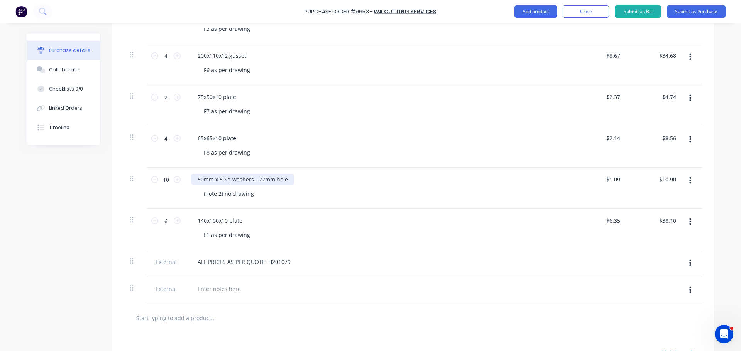
drag, startPoint x: 271, startPoint y: 180, endPoint x: 274, endPoint y: 190, distance: 10.8
click at [271, 179] on div "50mm x 5 Sq washers - 22mm hole" at bounding box center [242, 179] width 103 height 11
click at [304, 208] on div "50mm x 5 Sq washers - 22mm centre hole (note 2) no drawing" at bounding box center [378, 188] width 386 height 41
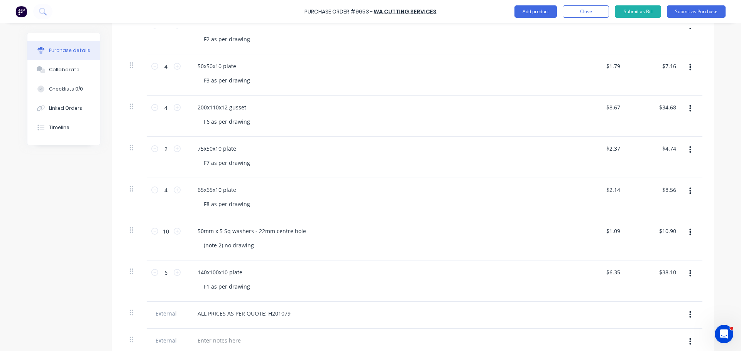
scroll to position [309, 0]
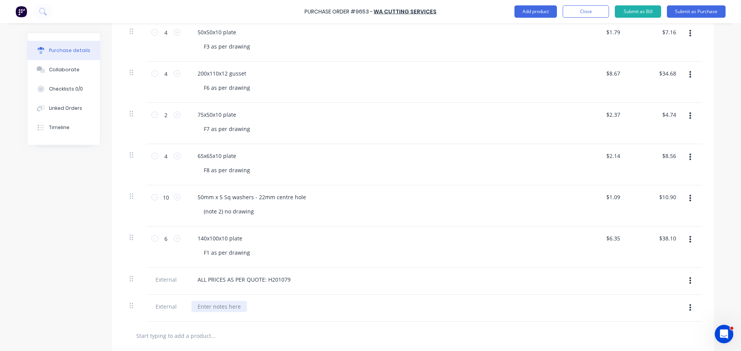
click at [208, 309] on div at bounding box center [219, 306] width 56 height 11
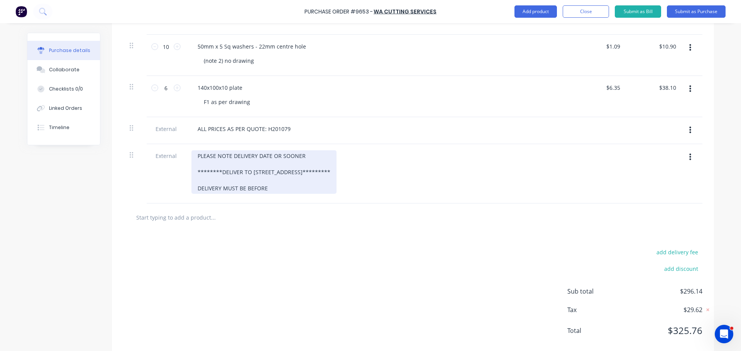
scroll to position [474, 0]
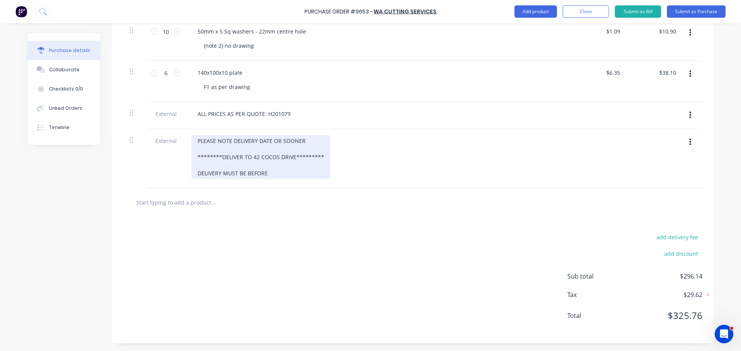
click at [300, 175] on div "PLEASE NOTE DELIVERY DATE OR SOONER ********DELIVER TO 42 COCOS DRIVE********* …" at bounding box center [260, 157] width 139 height 44
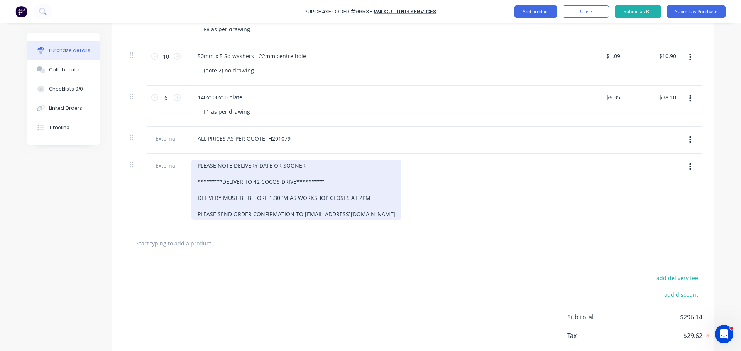
scroll to position [436, 0]
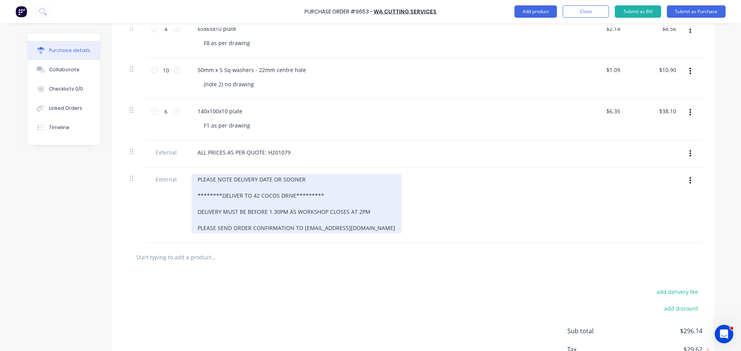
click at [305, 180] on div "PLEASE NOTE DELIVERY DATE OR SOONER ********DELIVER TO 42 COCOS DRIVE********* …" at bounding box center [296, 204] width 210 height 60
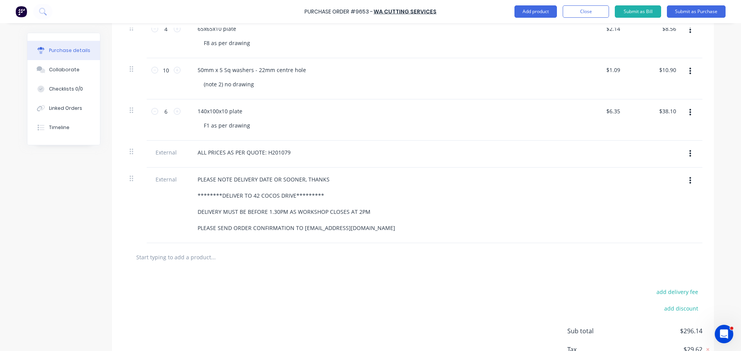
click at [435, 218] on div "PLEASE NOTE DELIVERY DATE OR SOONER, THANKS ********DELIVER TO 42 COCOS DRIVE**…" at bounding box center [377, 204] width 373 height 60
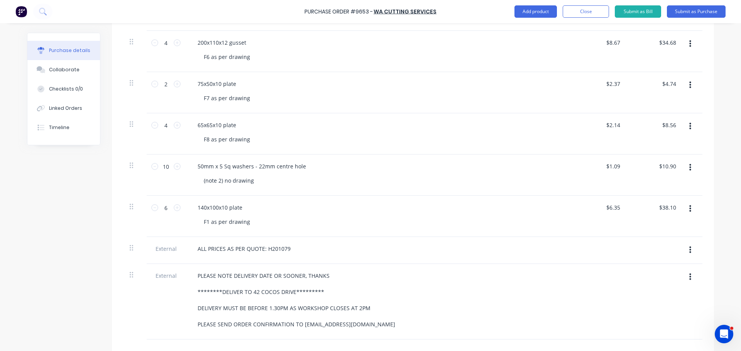
scroll to position [375, 0]
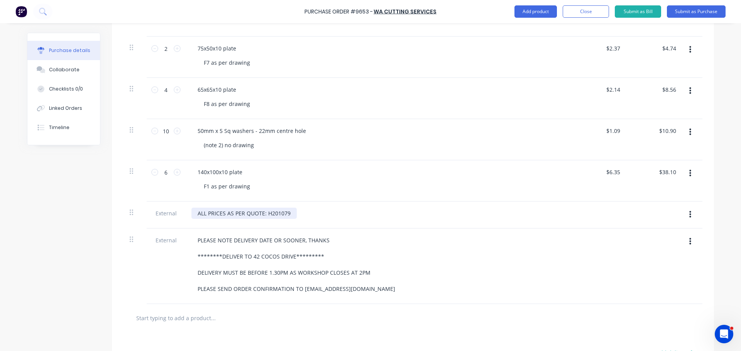
click at [289, 214] on div "ALL PRICES AS PER QUOTE: H201079" at bounding box center [243, 213] width 105 height 11
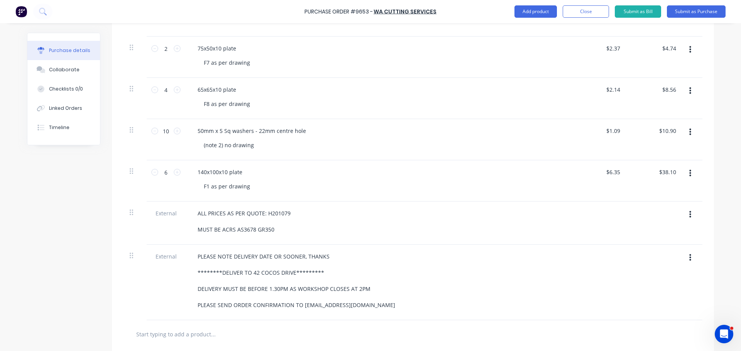
click at [422, 269] on div "PLEASE NOTE DELIVERY DATE OR SOONER, THANKS ********DELIVER TO 42 COCOS DRIVE**…" at bounding box center [377, 281] width 373 height 60
click at [193, 229] on div "ALL PRICES AS PER QUOTE: H201079 MUST BE ACRS AS3678 GR350" at bounding box center [243, 221] width 105 height 27
click at [351, 211] on div "ALL PRICES AS PER QUOTE: H201079 ALL PLATES MUST BE ACRS AS3678 GR350" at bounding box center [377, 221] width 373 height 27
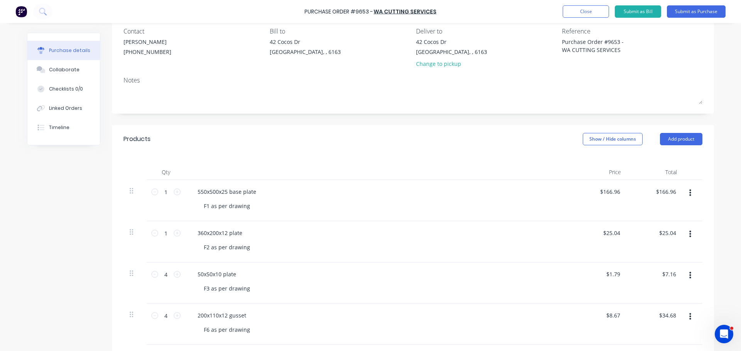
scroll to position [0, 0]
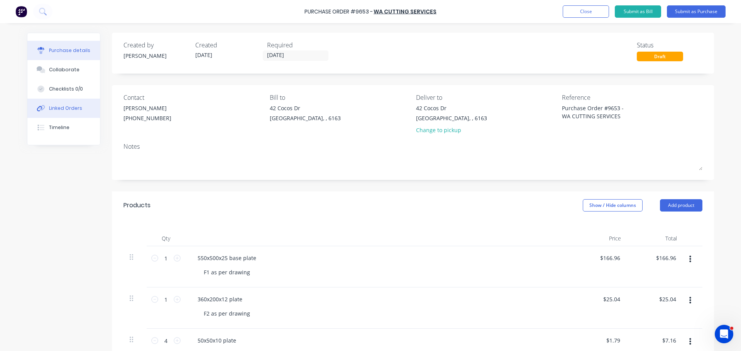
click at [51, 101] on button "Linked Orders" at bounding box center [63, 108] width 73 height 19
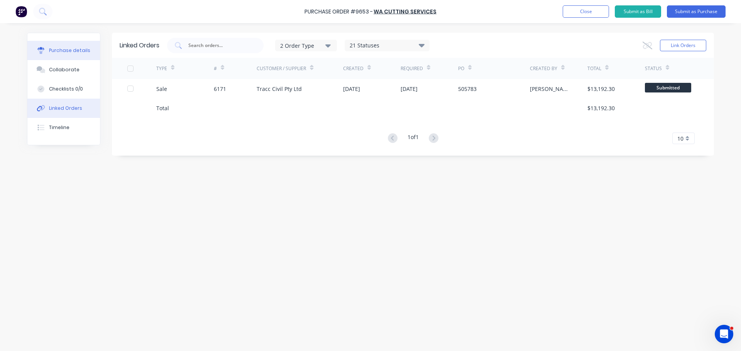
click at [70, 46] on button "Purchase details" at bounding box center [63, 50] width 73 height 19
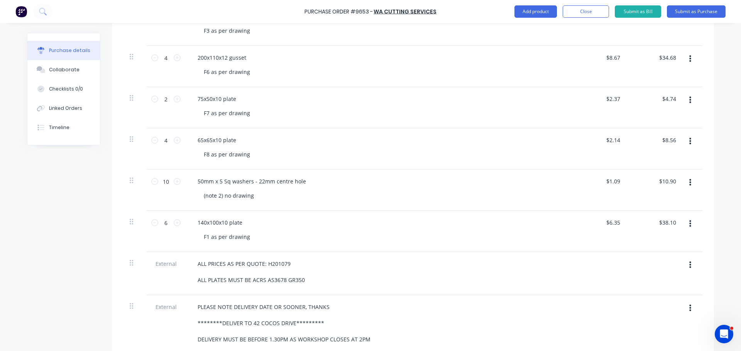
scroll to position [353, 0]
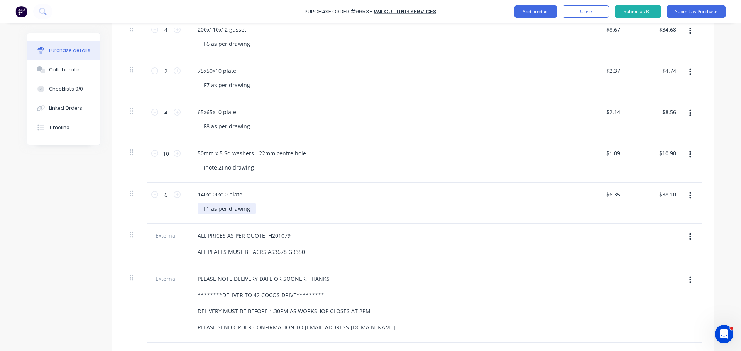
click at [207, 209] on div "F1 as per drawing" at bounding box center [226, 208] width 59 height 11
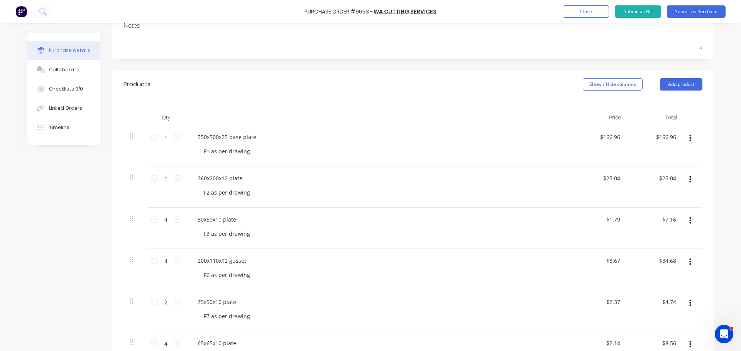
scroll to position [44, 0]
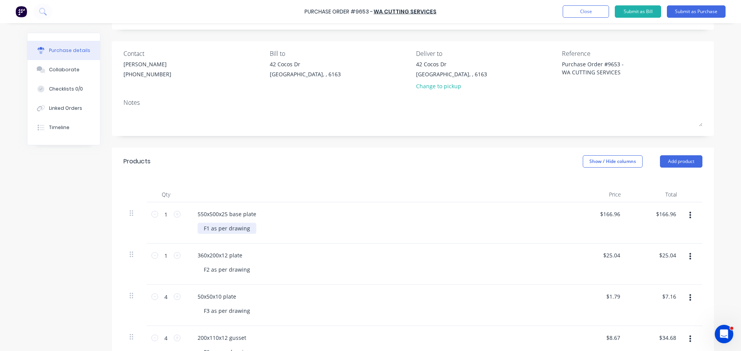
click at [199, 228] on div "F1 as per drawing" at bounding box center [226, 228] width 59 height 11
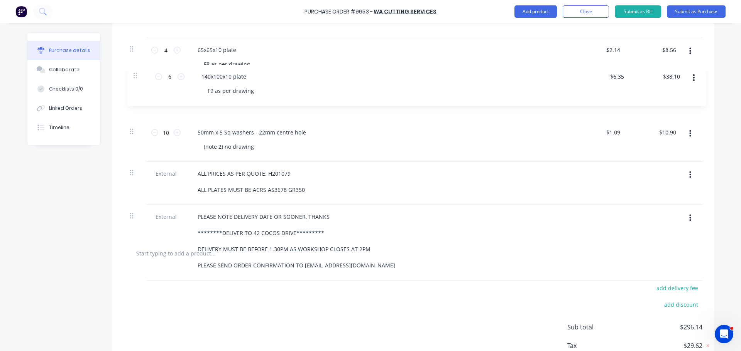
scroll to position [414, 0]
drag, startPoint x: 129, startPoint y: 119, endPoint x: 133, endPoint y: 100, distance: 19.7
click at [133, 100] on div "1 1 550x500x25 base plate F1 as per drawing $166.96 $166.96 $166.96 $166.96 1 1…" at bounding box center [412, 36] width 579 height 408
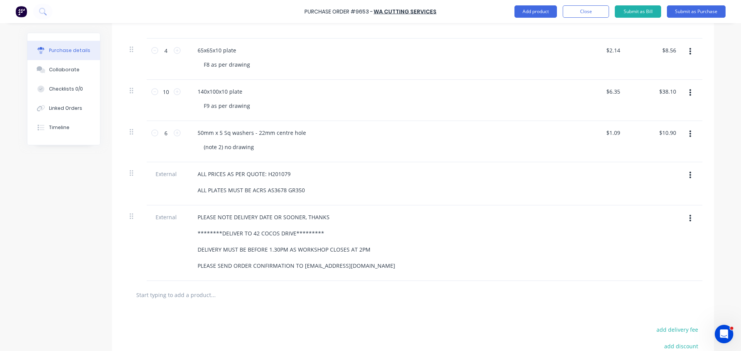
type input "6"
type input "$6.35"
type input "$38.10"
type input "10"
type input "$1.09"
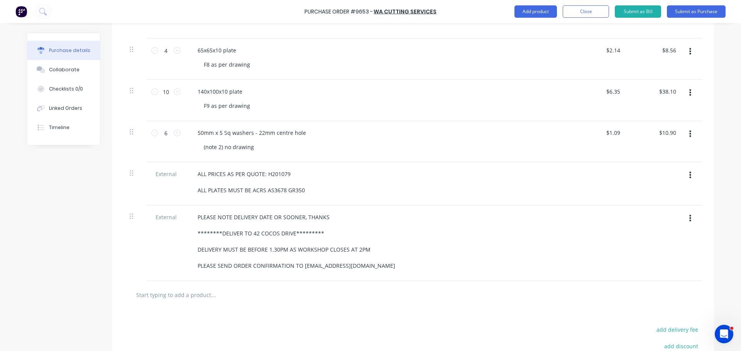
type input "$10.90"
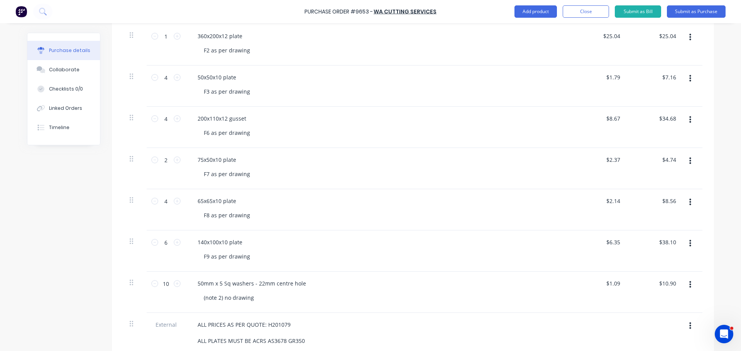
scroll to position [183, 0]
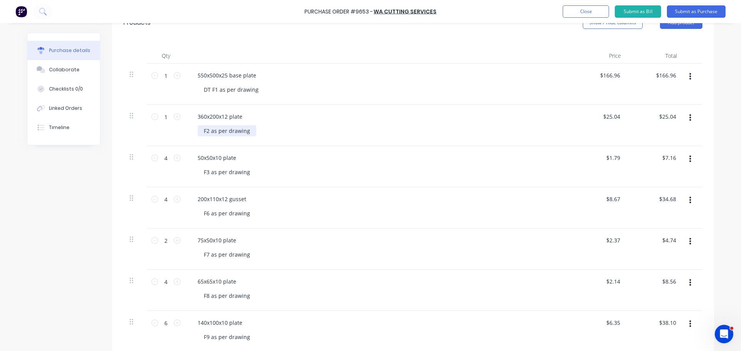
click at [199, 133] on div "F2 as per drawing" at bounding box center [226, 130] width 59 height 11
click at [199, 174] on div "F3 as per drawing" at bounding box center [226, 172] width 59 height 11
click at [216, 171] on div "DT F3 as per drawing" at bounding box center [230, 172] width 67 height 11
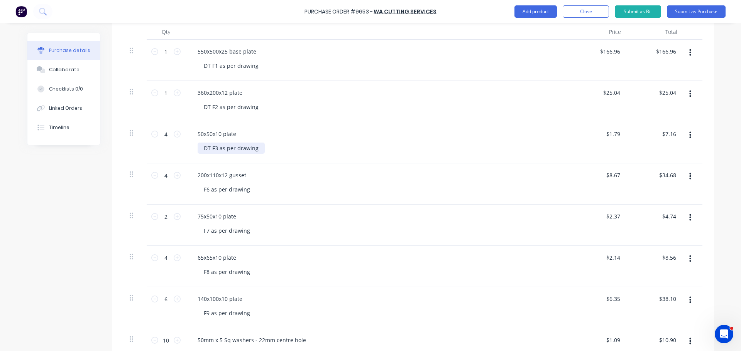
scroll to position [221, 0]
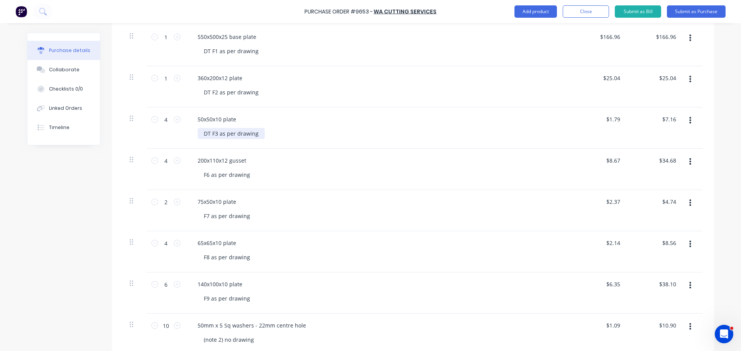
click at [209, 133] on div "DT F3 as per drawing" at bounding box center [230, 133] width 67 height 11
click at [216, 136] on div "DT-F3 as per drawing" at bounding box center [230, 133] width 67 height 11
click at [262, 132] on div "DT-F3 - 1 through to DT- F3 - 4 as per drawing" at bounding box center [262, 133] width 130 height 11
click at [350, 121] on div "50x50x10 plate" at bounding box center [377, 119] width 373 height 11
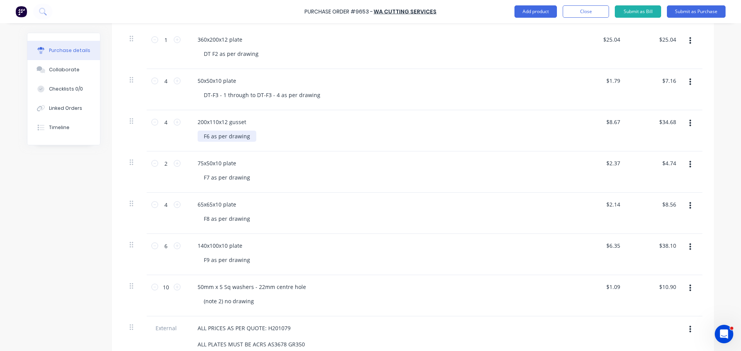
click at [199, 138] on div "F6 as per drawing" at bounding box center [226, 136] width 59 height 11
click at [214, 137] on div "DT-F6 as per drawing" at bounding box center [230, 136] width 67 height 11
click at [363, 131] on div "DT-F6 - 1 through to DT-F6 - 4 as per drawing" at bounding box center [380, 136] width 367 height 11
click at [199, 177] on div "F7 as per drawing" at bounding box center [226, 177] width 59 height 11
click at [216, 177] on div "DT-F7 as per drawing" at bounding box center [230, 177] width 67 height 11
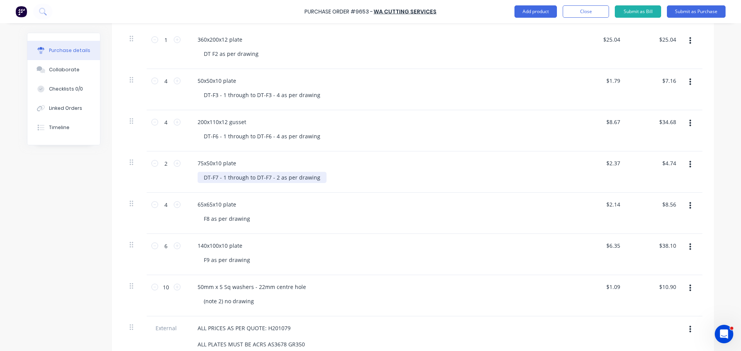
scroll to position [299, 0]
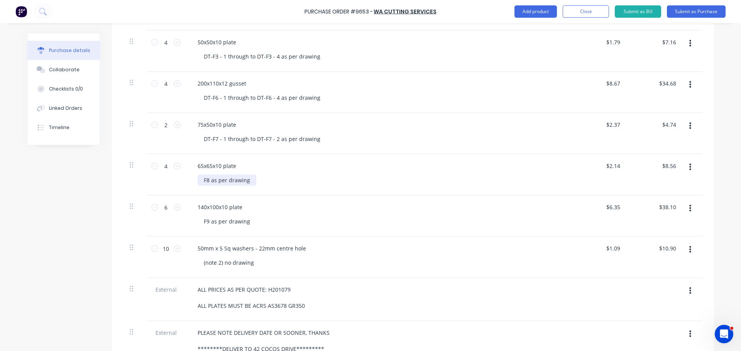
click at [198, 182] on div "F8 as per drawing" at bounding box center [226, 180] width 59 height 11
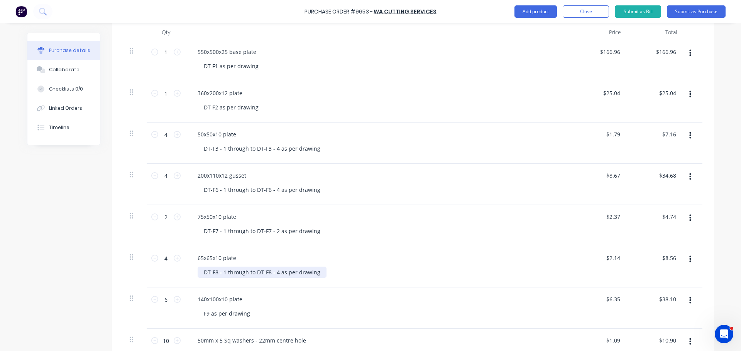
scroll to position [221, 0]
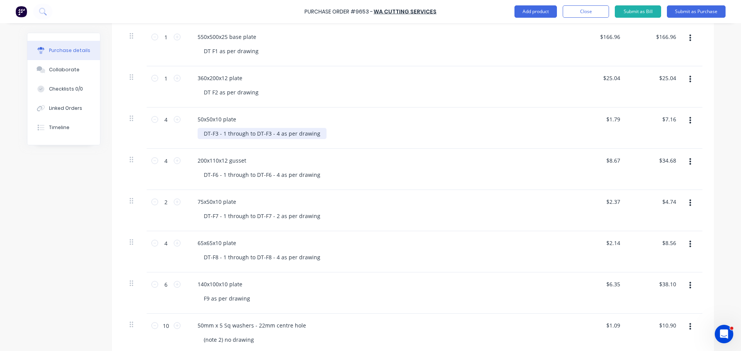
click at [197, 135] on div "DT-F3 - 1 through to DT-F3 - 4 as per drawing" at bounding box center [261, 133] width 129 height 11
click at [198, 92] on div "DT F2 as per drawing" at bounding box center [230, 92] width 67 height 11
click at [226, 134] on div "LABELLED DT-F3 - 1 through to DT-F3 - 4 as per drawing" at bounding box center [274, 133] width 155 height 11
click at [201, 94] on div "DT F2 as per drawing" at bounding box center [230, 92] width 67 height 11
click at [199, 54] on div "DT F1 as per drawing" at bounding box center [230, 51] width 67 height 11
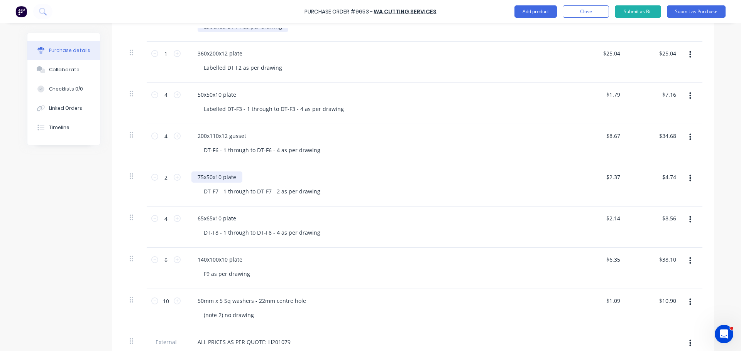
scroll to position [260, 0]
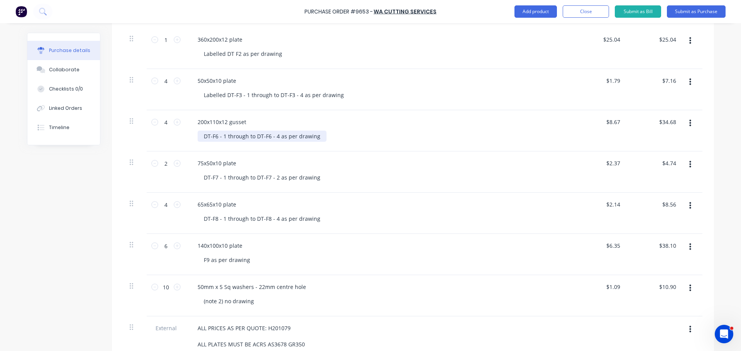
click at [198, 137] on div "DT-F6 - 1 through to DT-F6 - 4 as per drawing" at bounding box center [261, 136] width 129 height 11
click at [199, 179] on div "DT-F7 - 1 through to DT-F7 - 2 as per drawing" at bounding box center [261, 177] width 129 height 11
click at [200, 218] on div "DT-F8 - 1 through to DT-F8 - 4 as per drawing" at bounding box center [261, 218] width 129 height 11
click at [198, 261] on div "F9 as per drawing" at bounding box center [226, 260] width 59 height 11
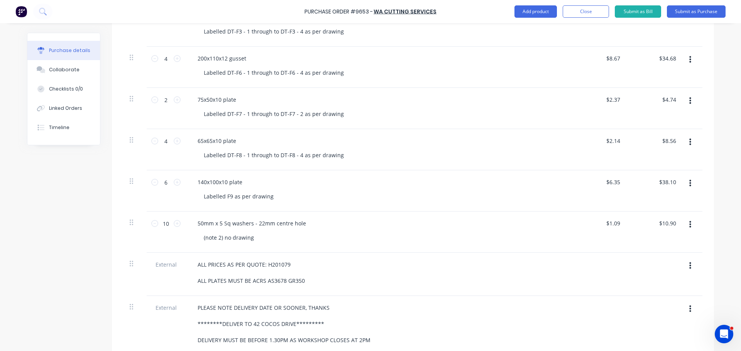
scroll to position [337, 0]
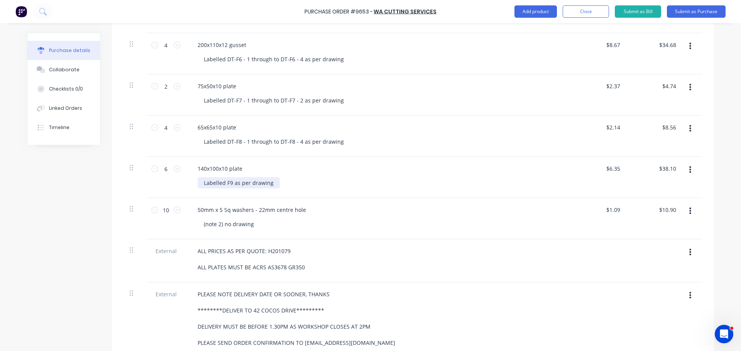
drag, startPoint x: 229, startPoint y: 186, endPoint x: 233, endPoint y: 193, distance: 8.6
click at [229, 186] on div "Labelled F9 as per drawing" at bounding box center [238, 182] width 82 height 11
click at [223, 183] on div "Labelled F9 as per drawing" at bounding box center [238, 182] width 82 height 11
click at [237, 184] on div "Labelled DT-F9 as per drawing" at bounding box center [242, 182] width 91 height 11
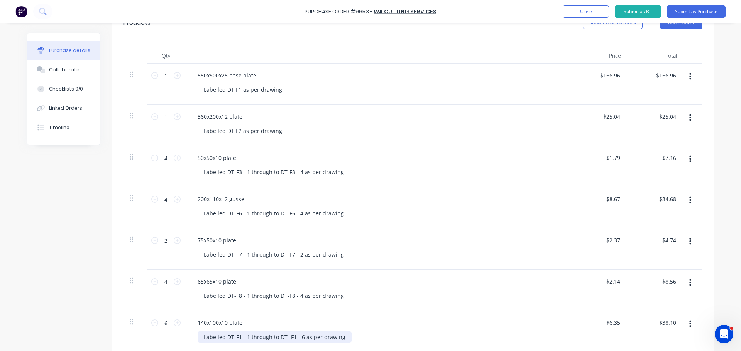
scroll to position [221, 0]
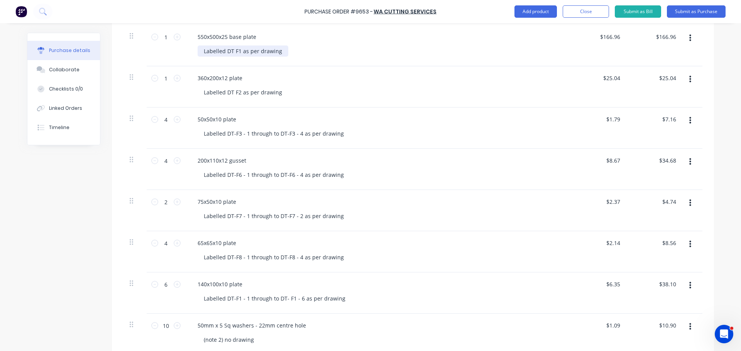
click at [230, 51] on div "Labelled DT F1 as per drawing" at bounding box center [242, 51] width 91 height 11
click at [230, 93] on div "Labelled DT F2 as per drawing" at bounding box center [242, 92] width 91 height 11
click at [391, 118] on div "50x50x10 plate" at bounding box center [377, 119] width 373 height 11
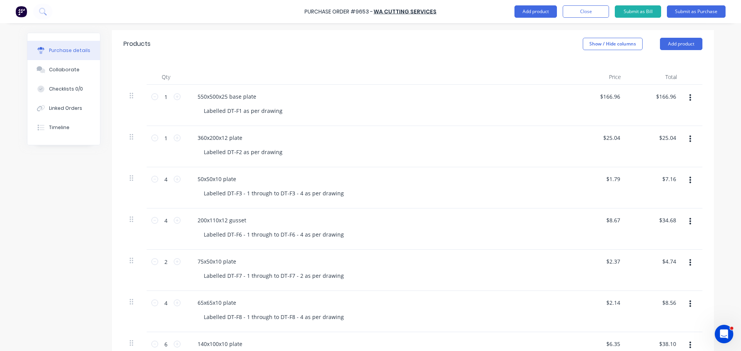
scroll to position [154, 0]
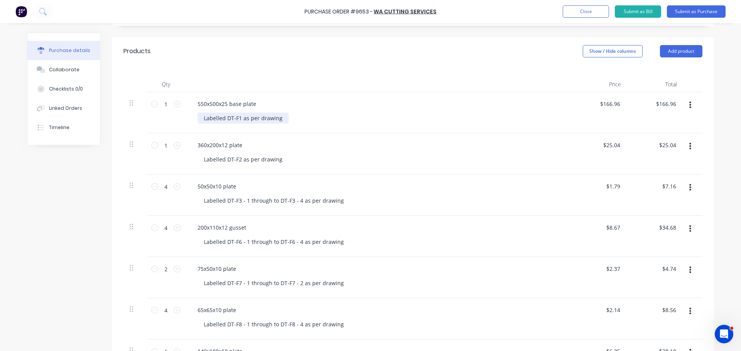
click at [238, 120] on div "Labelled DT-F1 as per drawing" at bounding box center [242, 118] width 91 height 11
click at [243, 118] on div "Labelled DT-F1 - 1 as per drawing" at bounding box center [246, 118] width 99 height 11
click at [238, 159] on div "Labelled DT-F2 as per drawing" at bounding box center [242, 159] width 91 height 11
click at [243, 201] on div "Labelled DT-F3 - 1 through to DT-F3 - 4 as per drawing" at bounding box center [273, 200] width 152 height 11
click at [291, 203] on div "Labelled DT-F3-1 through to DT-F3 - 4 as per drawing" at bounding box center [271, 200] width 149 height 11
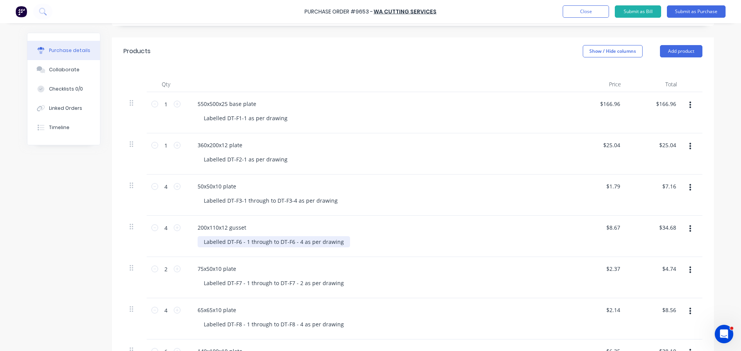
click at [243, 243] on div "Labelled DT-F6 - 1 through to DT-F6 - 4 as per drawing" at bounding box center [273, 241] width 152 height 11
click at [292, 243] on div "Labelled DT-F6-1 through to DT-F6 - 4 as per drawing" at bounding box center [271, 241] width 149 height 11
click at [314, 262] on div "75x50x10 plate Labelled DT-F7 - 1 through to DT-F7 - 2 as per drawing" at bounding box center [378, 277] width 386 height 41
click at [290, 244] on div "Labelled DT-F6-1 through to DT-F6 - 4 as per drawing" at bounding box center [271, 241] width 149 height 11
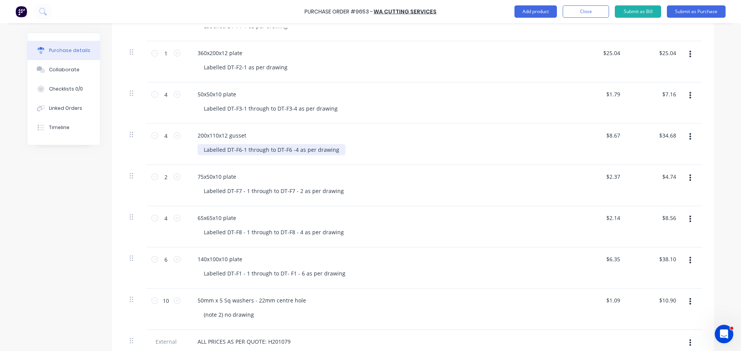
scroll to position [193, 0]
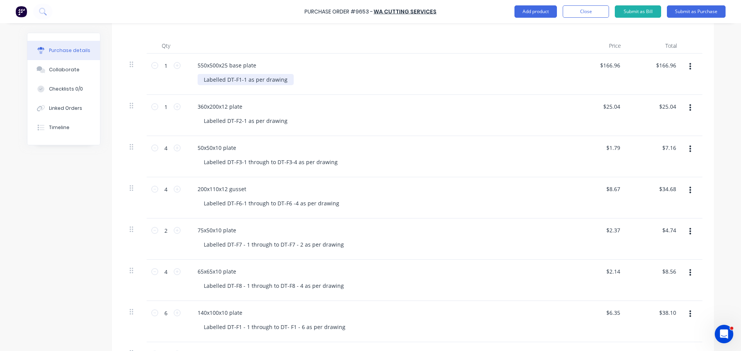
click at [223, 78] on div "Labelled DT-F1-1 as per drawing" at bounding box center [245, 79] width 96 height 11
click at [215, 81] on div "Labelled DT-F1-1 as per drawing" at bounding box center [245, 79] width 96 height 11
click at [203, 81] on div "etched DT-F1-1 as per drawing" at bounding box center [243, 79] width 92 height 11
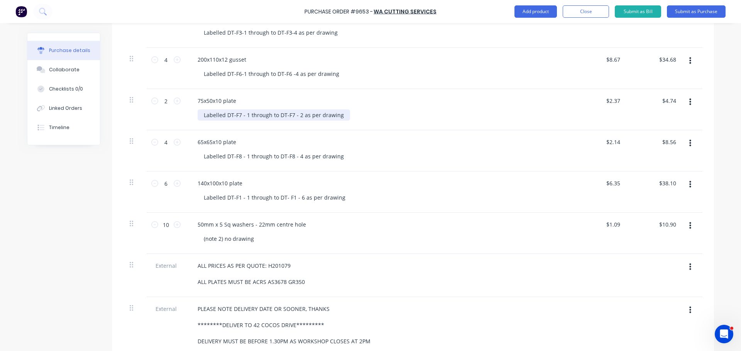
scroll to position [309, 0]
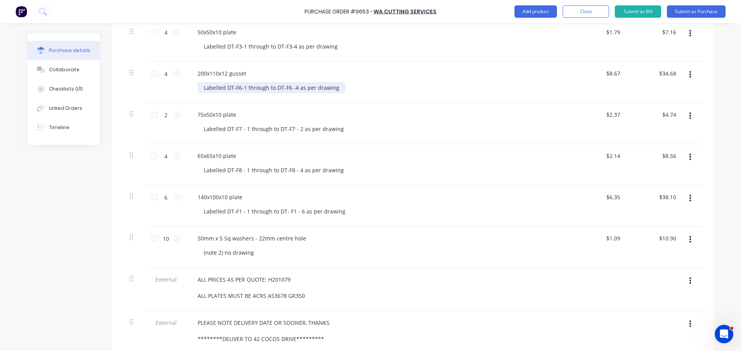
click at [288, 89] on div "Labelled DT-F6-1 through to DT-F6 -4 as per drawing" at bounding box center [271, 87] width 148 height 11
click at [242, 131] on div "Labelled DT-F7 - 1 through to DT-F7 - 2 as per drawing" at bounding box center [273, 128] width 152 height 11
click at [291, 131] on div "Labelled DT-F7-1 through to DT-F7 - 2 as per drawing" at bounding box center [271, 128] width 149 height 11
click at [245, 171] on div "Labelled DT-F8 - 1 through to DT-F8 - 4 as per drawing" at bounding box center [273, 170] width 152 height 11
click at [412, 174] on div "Labelled DT-F8 - 1 through to DT-F8 - 4 as per drawing" at bounding box center [380, 170] width 367 height 11
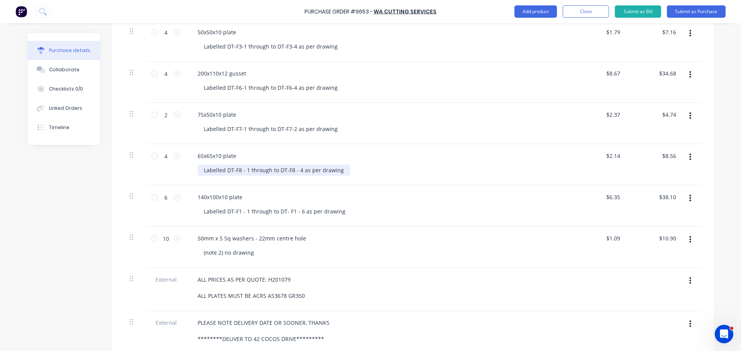
click at [243, 171] on div "Labelled DT-F8 - 1 through to DT-F8 - 4 as per drawing" at bounding box center [273, 170] width 152 height 11
click at [291, 170] on div "Labelled DT-F8-1 through to DT-F8 - 4 as per drawing" at bounding box center [271, 170] width 149 height 11
click at [243, 212] on div "Labelled DT-F1 - 1 through to DT- F1 - 6 as per drawing" at bounding box center [274, 211] width 154 height 11
click at [282, 211] on div "Labelled DT-F9-1 through to DT- F1 - 6 as per drawing" at bounding box center [272, 211] width 151 height 11
click at [285, 211] on div "Labelled DT-F9-1 through to DT-F1 - 6 as per drawing" at bounding box center [271, 211] width 149 height 11
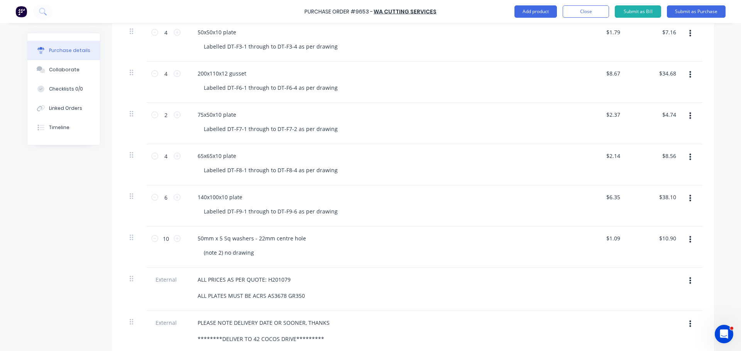
click at [383, 210] on div "Labelled DT-F9-1 through to DT-F9-6 as per drawing" at bounding box center [380, 211] width 367 height 11
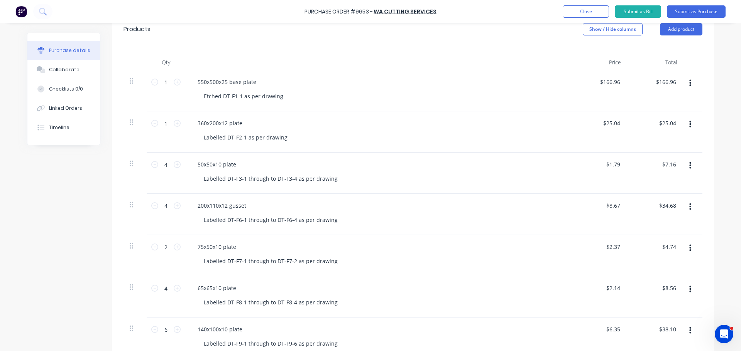
scroll to position [154, 0]
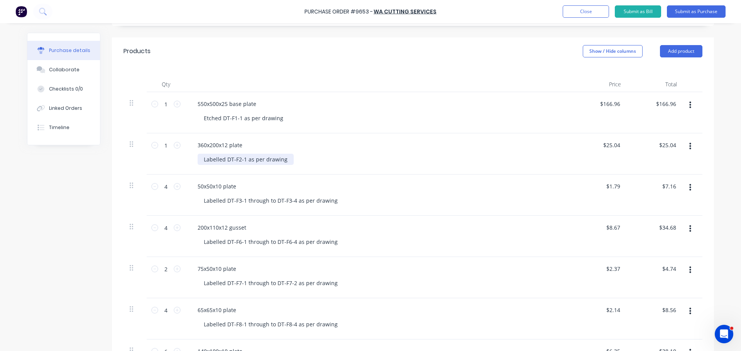
click at [222, 161] on div "Labelled DT-F2-1 as per drawing" at bounding box center [245, 159] width 96 height 11
drag, startPoint x: 218, startPoint y: 118, endPoint x: 199, endPoint y: 123, distance: 19.5
click at [199, 123] on div "Etched DT-F1-1 as per drawing" at bounding box center [243, 118] width 92 height 11
copy div "Etched"
click at [201, 162] on div "DT-F2-1 as per drawing" at bounding box center [233, 159] width 73 height 11
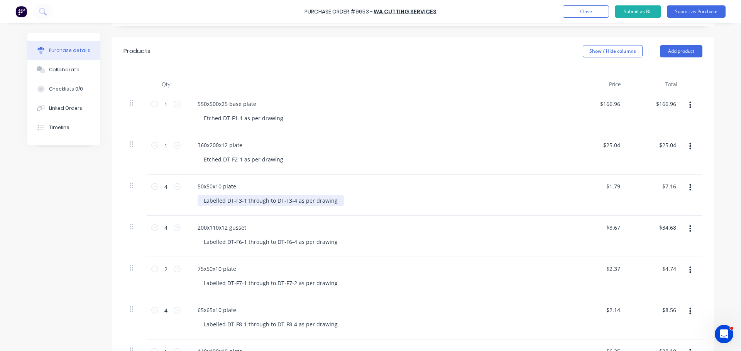
click at [200, 201] on div "Labelled DT-F3-1 through to DT-F3-4 as per drawing" at bounding box center [270, 200] width 146 height 11
click at [199, 243] on div "Labelled DT-F6-1 through to DT-F6-4 as per drawing" at bounding box center [270, 241] width 146 height 11
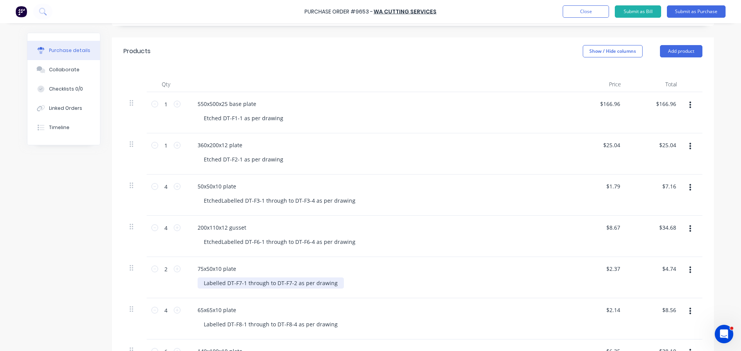
click at [201, 285] on div "Labelled DT-F7-1 through to DT-F7-2 as per drawing" at bounding box center [270, 283] width 146 height 11
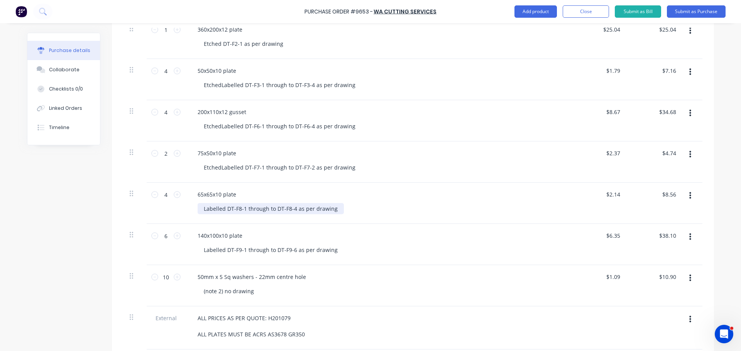
click at [199, 210] on div "Labelled DT-F8-1 through to DT-F8-4 as per drawing" at bounding box center [270, 208] width 146 height 11
click at [201, 252] on div "Labelled DT-F9-1 through to DT-F9-6 as per drawing" at bounding box center [270, 250] width 146 height 11
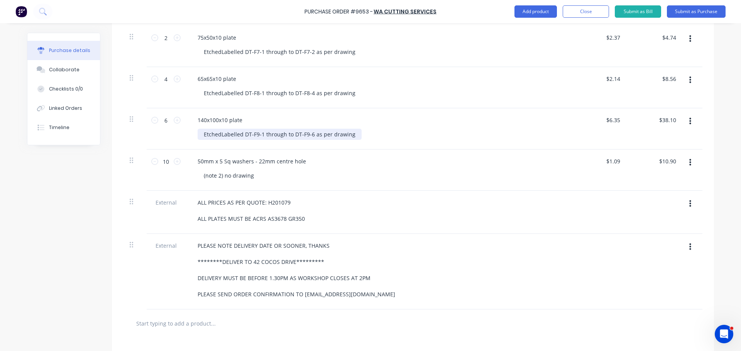
click at [240, 135] on div "EtchedLabelled DT-F9-1 through to DT-F9-6 as per drawing" at bounding box center [279, 134] width 164 height 11
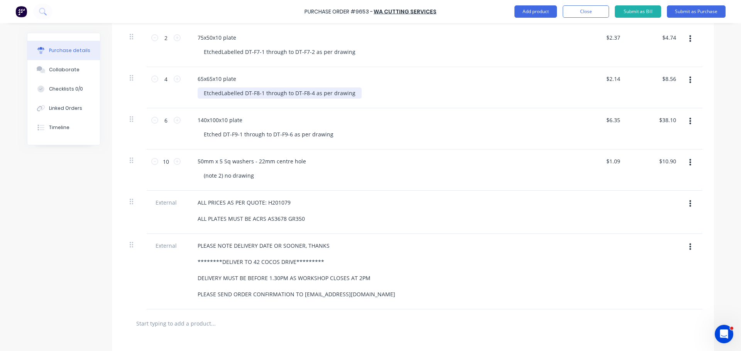
click at [238, 93] on div "EtchedLabelled DT-F8-1 through to DT-F8-4 as per drawing" at bounding box center [279, 93] width 164 height 11
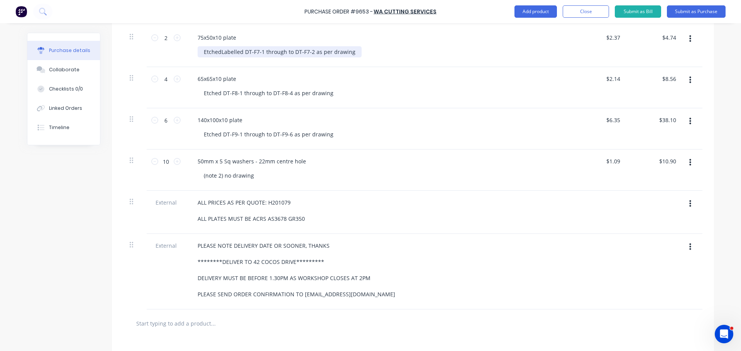
click at [240, 52] on div "EtchedLabelled DT-F7-1 through to DT-F7-2 as per drawing" at bounding box center [279, 51] width 164 height 11
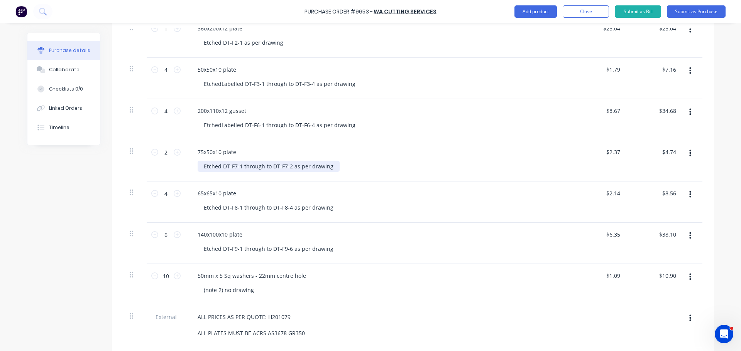
scroll to position [270, 0]
click at [239, 84] on div "EtchedLabelled DT-F3-1 through to DT-F3-4 as per drawing" at bounding box center [279, 84] width 164 height 11
click at [218, 127] on div "EtchedLabelled DT-F6-1 through to DT-F6-4 as per drawing" at bounding box center [279, 126] width 164 height 11
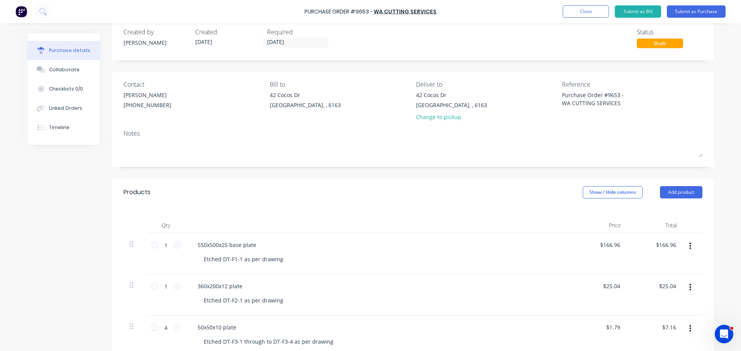
scroll to position [0, 0]
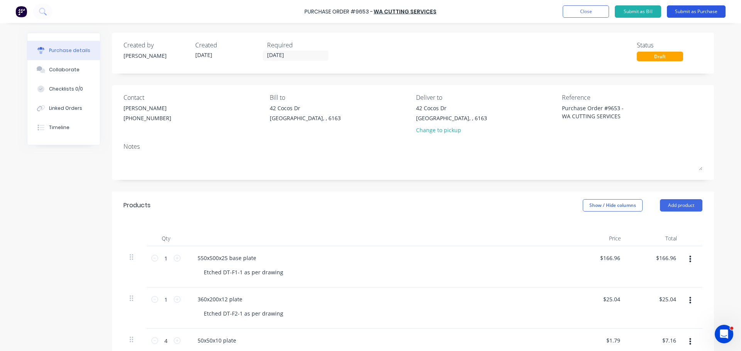
click at [695, 9] on button "Submit as Purchase" at bounding box center [695, 11] width 59 height 12
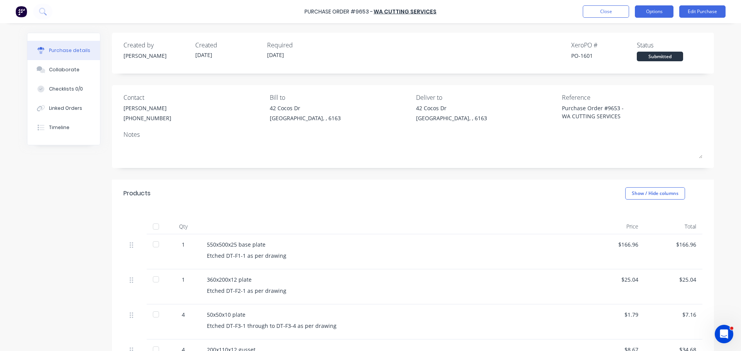
click at [652, 13] on button "Options" at bounding box center [653, 11] width 39 height 12
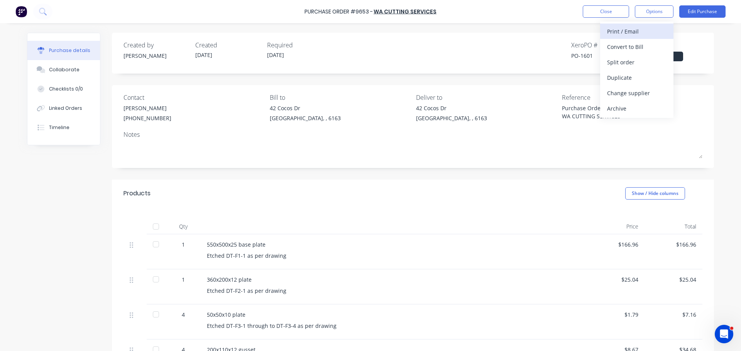
click at [633, 27] on div "Print / Email" at bounding box center [636, 31] width 59 height 11
click at [623, 46] on div "With pricing" at bounding box center [636, 46] width 59 height 11
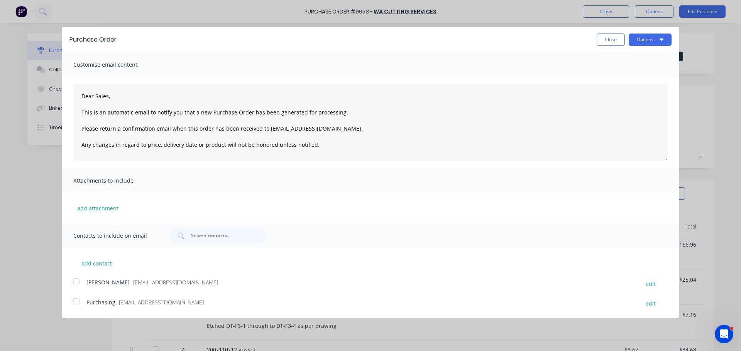
click at [76, 302] on div at bounding box center [76, 301] width 15 height 15
click at [76, 282] on div at bounding box center [76, 281] width 15 height 15
click at [656, 37] on button "Options" at bounding box center [649, 40] width 43 height 12
click at [613, 74] on div "Email" at bounding box center [634, 74] width 59 height 11
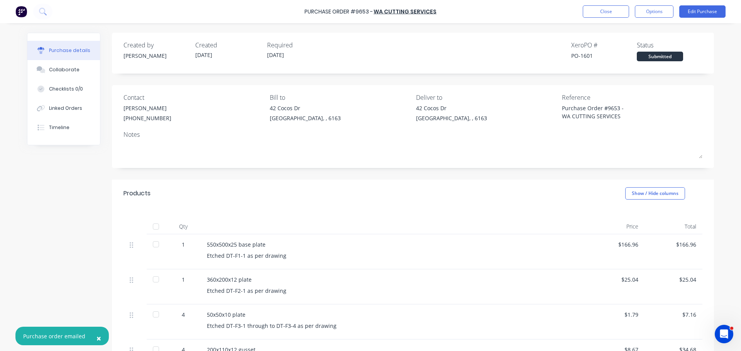
click at [96, 338] on span "×" at bounding box center [98, 338] width 5 height 11
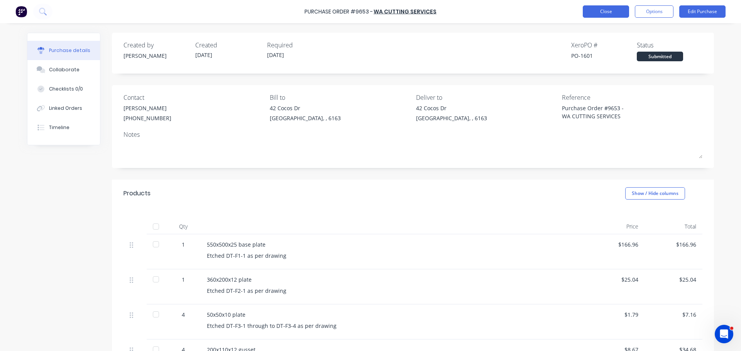
click at [585, 11] on button "Close" at bounding box center [605, 11] width 46 height 12
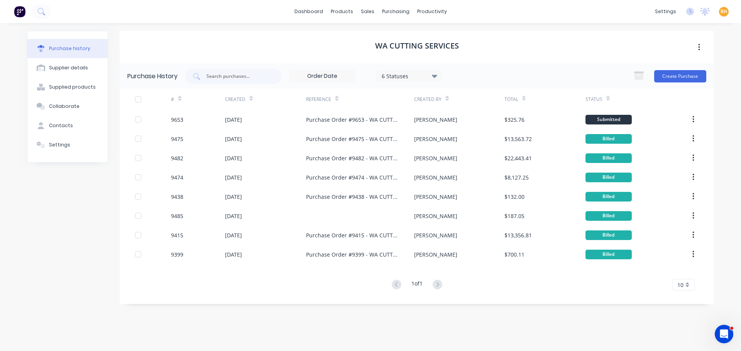
click at [307, 309] on div "WA CUTTING SERVICES Purchase History 6 Statuses 6 Statuses Create Purchase # Cr…" at bounding box center [417, 183] width 594 height 305
click at [85, 190] on div "Purchase history Supplier details Supplied products Collaborate Contacts Settin…" at bounding box center [67, 183] width 81 height 305
click at [254, 27] on div "Purchase history Supplier details Supplied products Collaborate Contacts Settin…" at bounding box center [370, 183] width 702 height 321
click at [87, 245] on div "Purchase history Supplier details Supplied products Collaborate Contacts Settin…" at bounding box center [67, 183] width 81 height 305
click at [389, 10] on div "purchasing" at bounding box center [395, 12] width 35 height 12
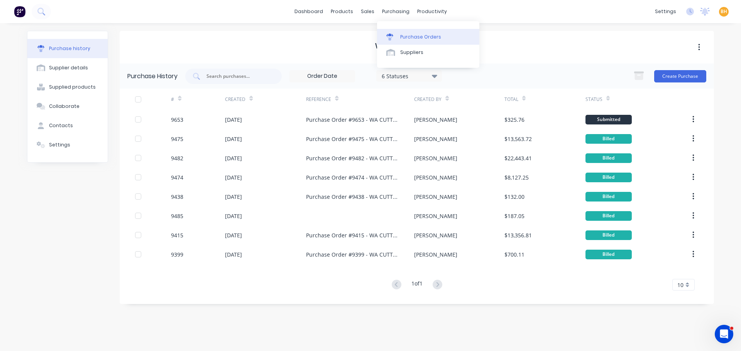
click at [403, 35] on div "Purchase Orders" at bounding box center [420, 37] width 41 height 7
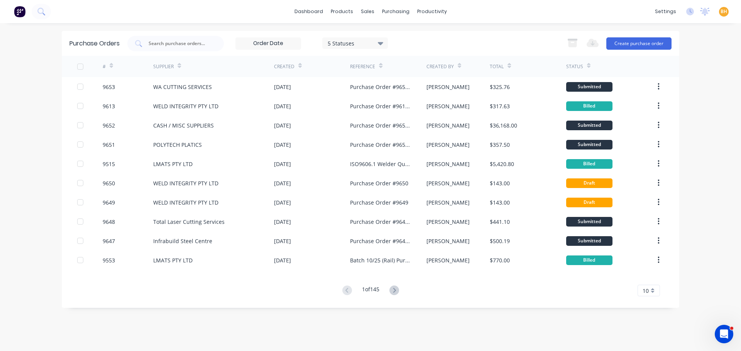
click at [633, 50] on div "Export to Excel (XLSX) Create purchase order" at bounding box center [617, 43] width 108 height 15
click at [631, 49] on button "Create purchase order" at bounding box center [638, 43] width 65 height 12
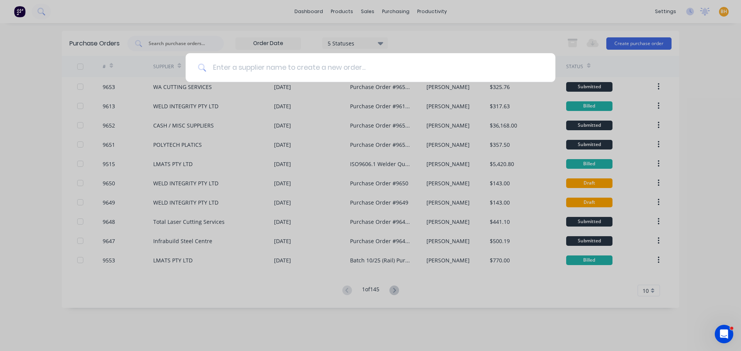
click at [240, 69] on input at bounding box center [374, 67] width 336 height 29
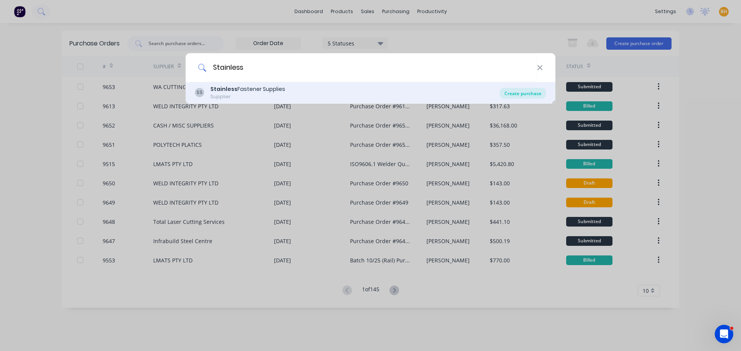
type input "Stainless"
click at [521, 93] on div "Create purchase" at bounding box center [522, 93] width 46 height 11
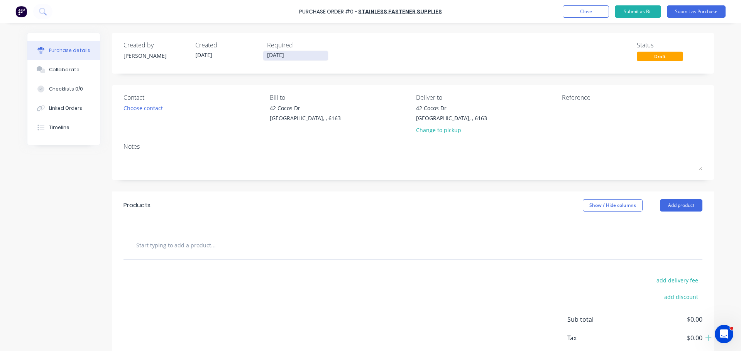
click at [277, 55] on input "[DATE]" at bounding box center [295, 56] width 65 height 10
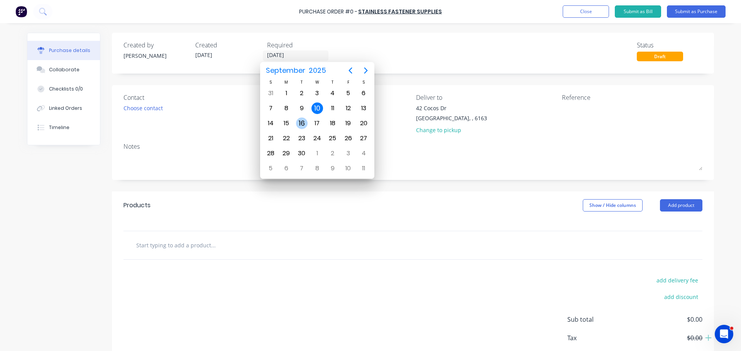
click at [302, 125] on div "16" at bounding box center [302, 124] width 12 height 12
type input "[DATE]"
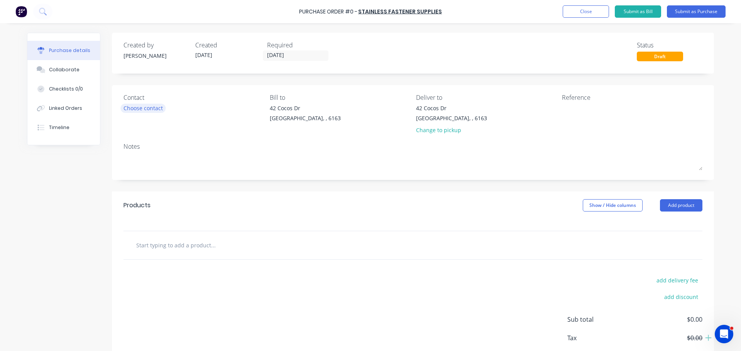
click at [128, 108] on div "Choose contact" at bounding box center [142, 108] width 39 height 8
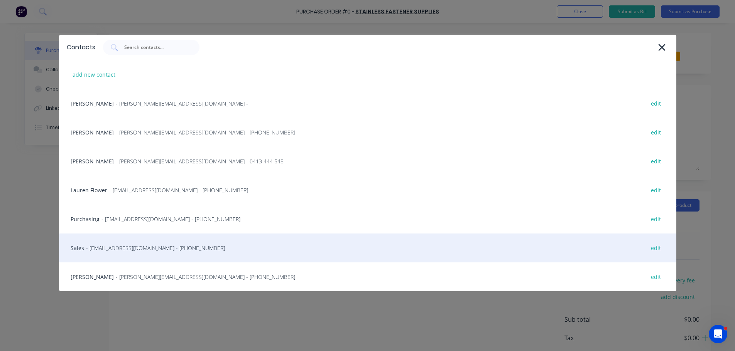
click at [116, 256] on div "Sales - sales@stainlessfastener.com.au - (08) 9414 1116 edit" at bounding box center [367, 248] width 617 height 29
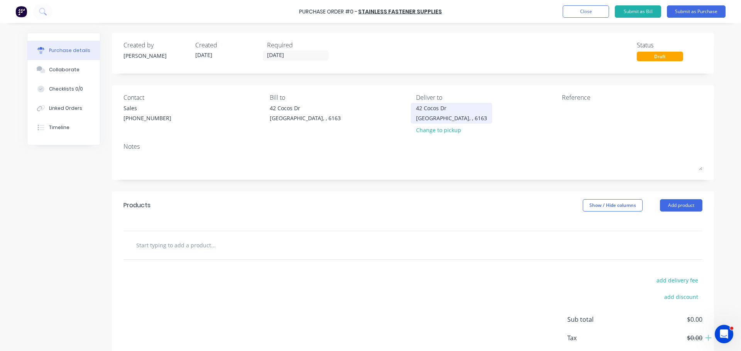
click at [447, 112] on div "42 Cocos Dr Bibra Lake, , 6163" at bounding box center [451, 113] width 71 height 18
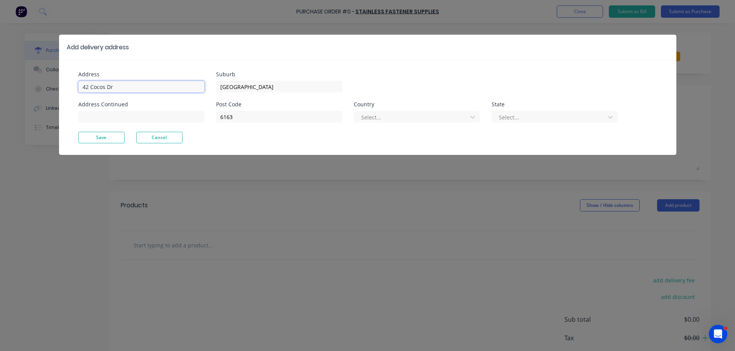
click at [125, 84] on input "42 Cocos Dr" at bounding box center [141, 87] width 126 height 12
type input "4"
type input "11 Port Pirie"
click at [104, 138] on button "Save" at bounding box center [101, 138] width 46 height 12
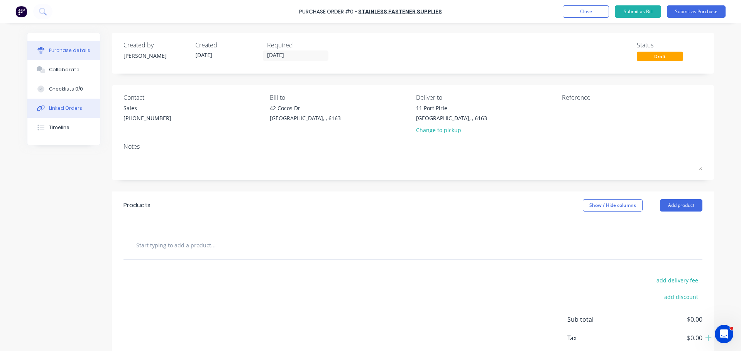
click at [39, 108] on icon at bounding box center [39, 108] width 5 height 5
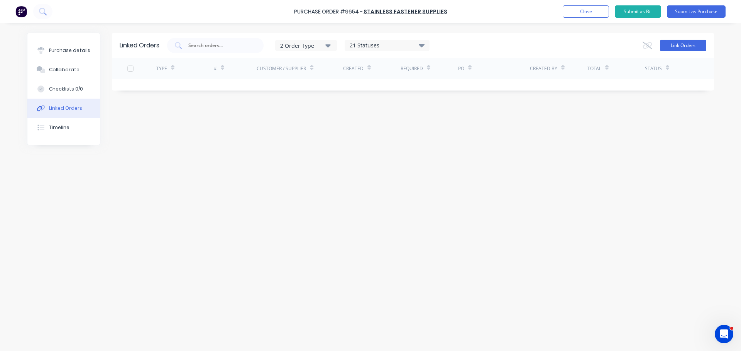
click at [684, 43] on button "Link Orders" at bounding box center [683, 46] width 46 height 12
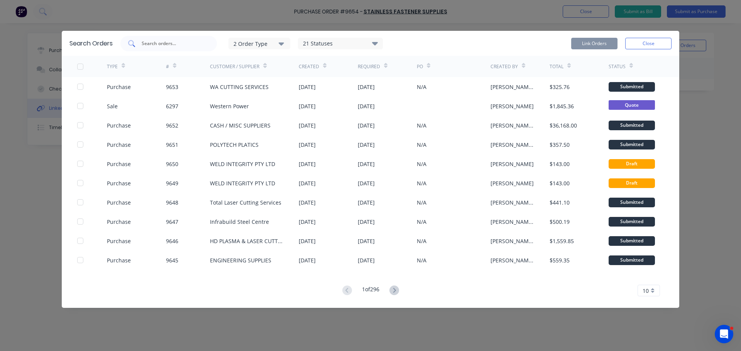
click at [154, 43] on input "text" at bounding box center [173, 44] width 64 height 8
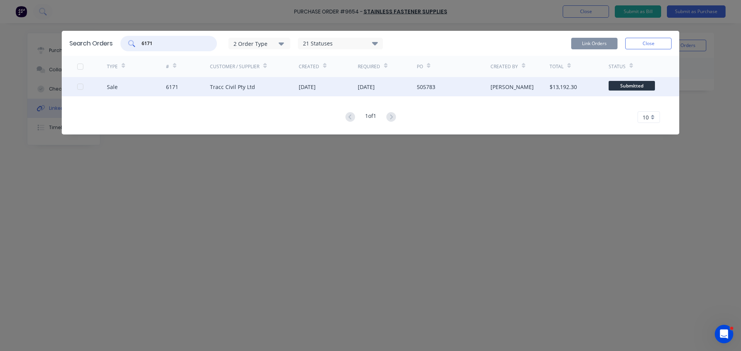
click at [81, 87] on div at bounding box center [80, 86] width 15 height 15
type input "6171"
click at [596, 46] on button "Link Orders" at bounding box center [594, 44] width 46 height 12
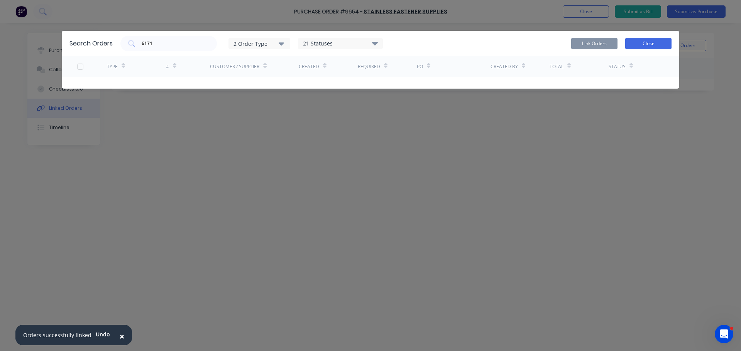
click at [645, 42] on button "Close" at bounding box center [648, 44] width 46 height 12
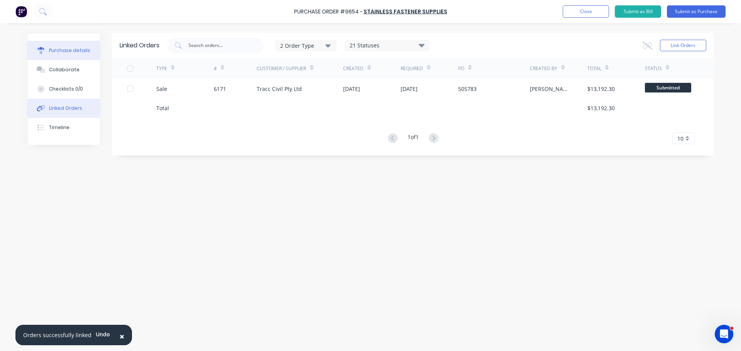
click at [66, 53] on div "Purchase details" at bounding box center [69, 50] width 41 height 7
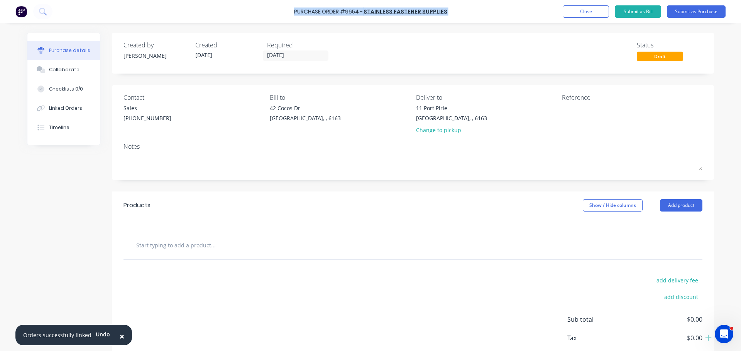
drag, startPoint x: 293, startPoint y: 10, endPoint x: 449, endPoint y: 10, distance: 156.2
click at [449, 10] on div "Purchase Order #9654 - Stainless Fastener Supplies Add product Close Submit as …" at bounding box center [370, 11] width 741 height 23
copy div "Purchase Order #9654 - Stainless Fastener Supplies Add product Close Submit as …"
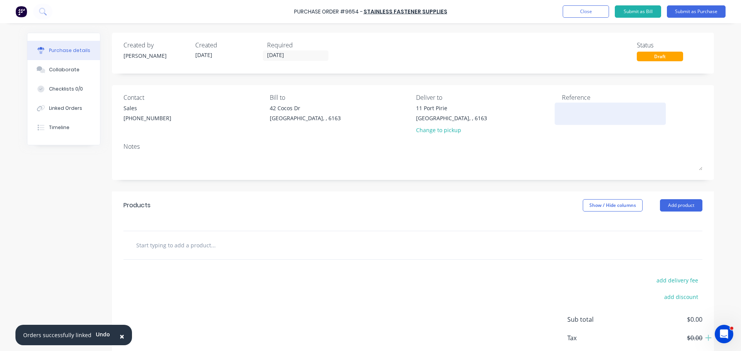
click at [569, 115] on textarea at bounding box center [610, 112] width 96 height 17
paste textarea "Purchase Order #9654 - Stainless Fastener Supplies"
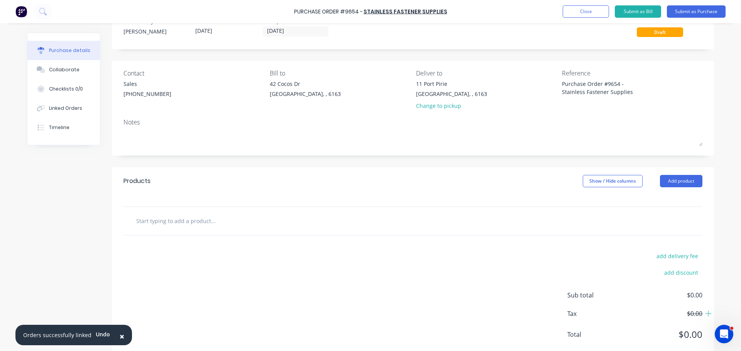
scroll to position [39, 0]
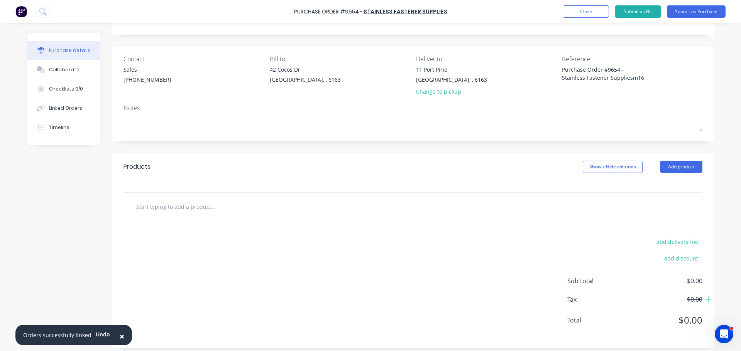
type textarea "Purchase Order #9654 - Stainless Fastener Suppliesm16"
click at [199, 207] on input "text" at bounding box center [213, 206] width 154 height 15
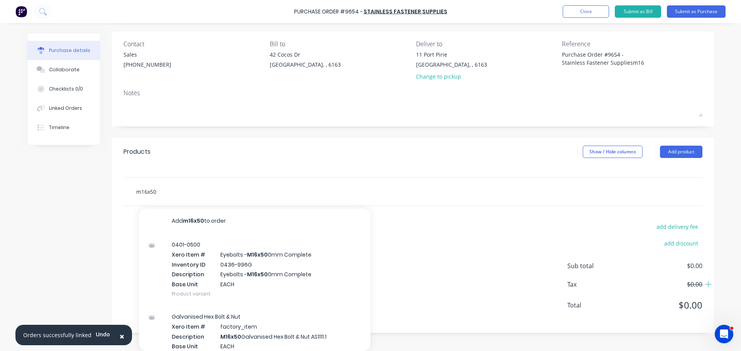
scroll to position [0, 0]
click at [164, 194] on input "m16x50" at bounding box center [213, 191] width 154 height 15
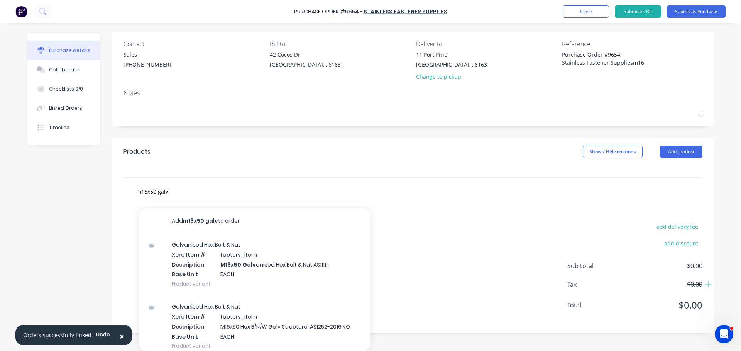
click at [120, 336] on span "×" at bounding box center [122, 336] width 5 height 11
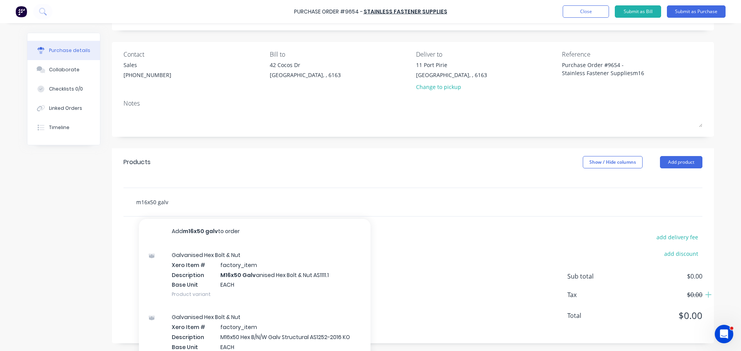
click at [176, 206] on input "m16x50 galv" at bounding box center [213, 201] width 154 height 15
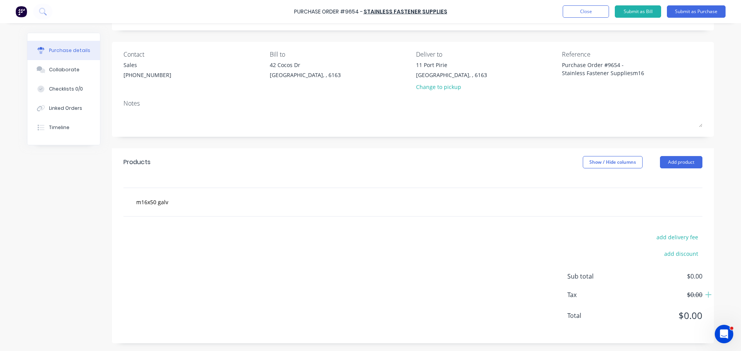
click at [436, 239] on div "add delivery fee add discount Sub total $0.00 Tax $0.00 Total $0.00" at bounding box center [413, 280] width 602 height 127
click at [169, 205] on input "m16x50 galv" at bounding box center [213, 201] width 154 height 15
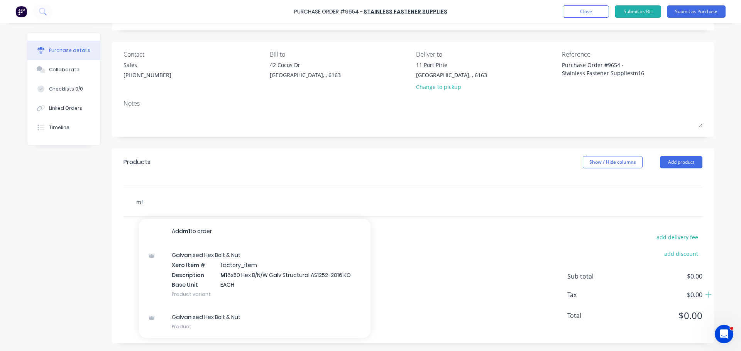
type input "m"
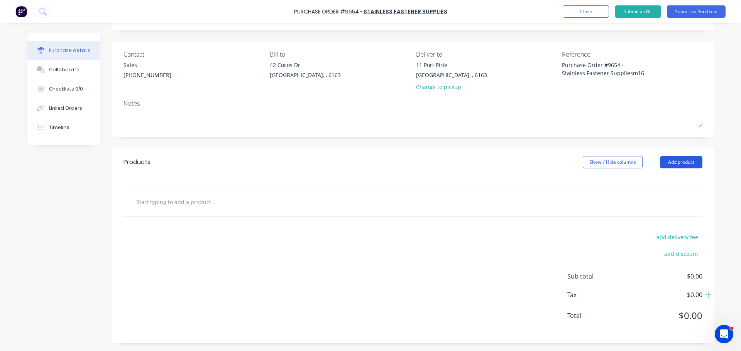
click at [687, 161] on button "Add product" at bounding box center [681, 162] width 42 height 12
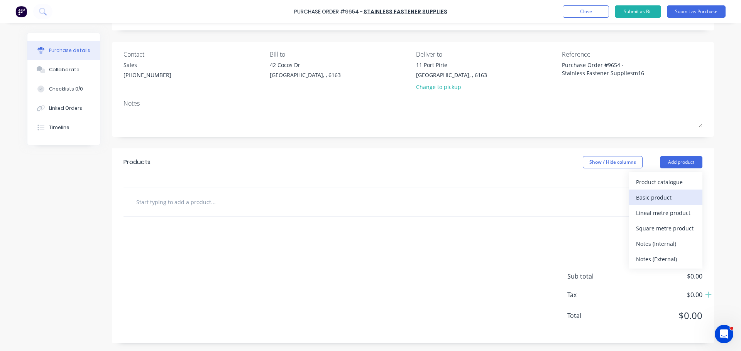
click at [642, 193] on div "Basic product" at bounding box center [665, 197] width 59 height 11
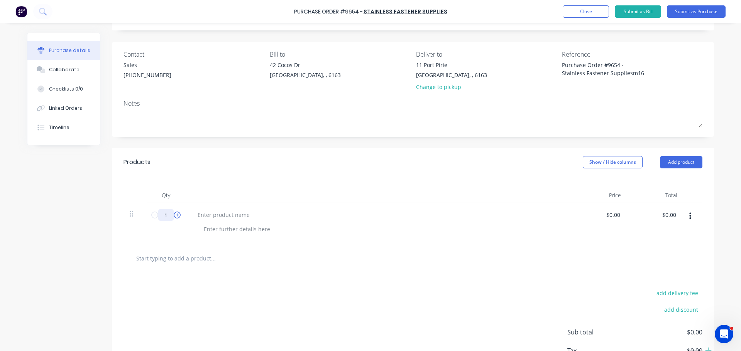
click at [170, 215] on div "1 1" at bounding box center [166, 215] width 26 height 12
type input "16"
click at [231, 214] on div at bounding box center [223, 214] width 64 height 11
click at [232, 212] on div at bounding box center [223, 214] width 64 height 11
paste div
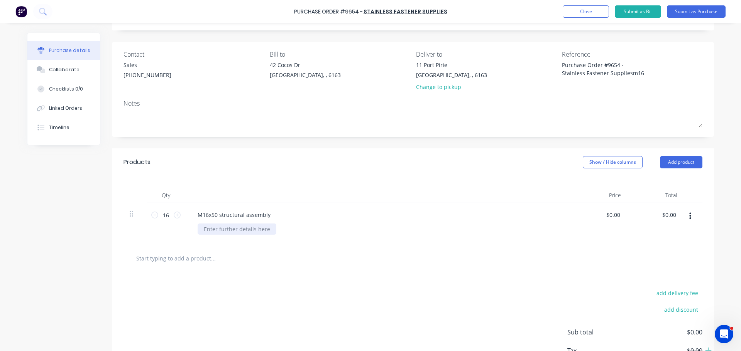
click at [204, 232] on div at bounding box center [236, 229] width 79 height 11
click at [689, 161] on button "Add product" at bounding box center [681, 162] width 42 height 12
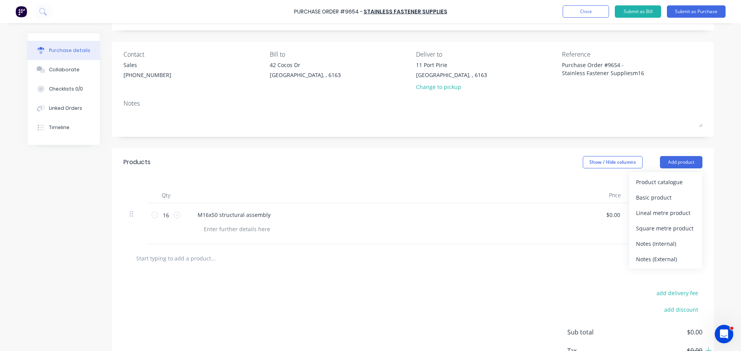
click at [548, 216] on div "M16x50 structural assembly" at bounding box center [377, 214] width 373 height 11
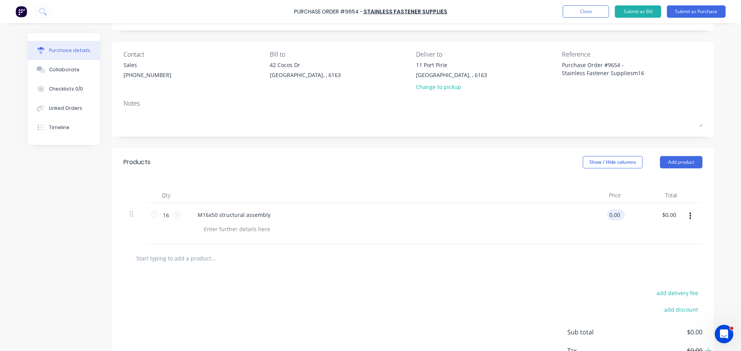
click at [616, 217] on input "0.00" at bounding box center [614, 214] width 15 height 11
type input "0"
type input "$2.50"
type input "$40.00"
click at [210, 228] on div at bounding box center [236, 229] width 79 height 11
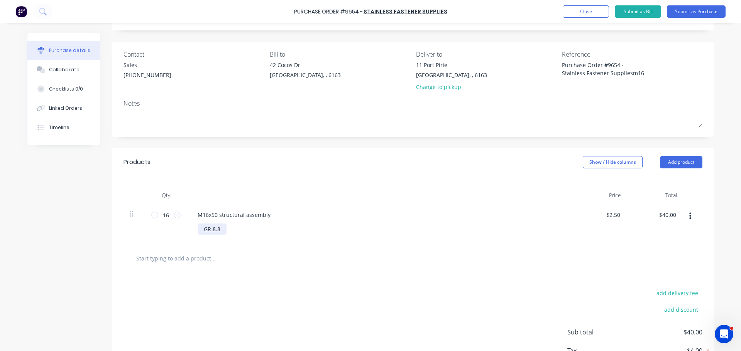
scroll to position [82, 0]
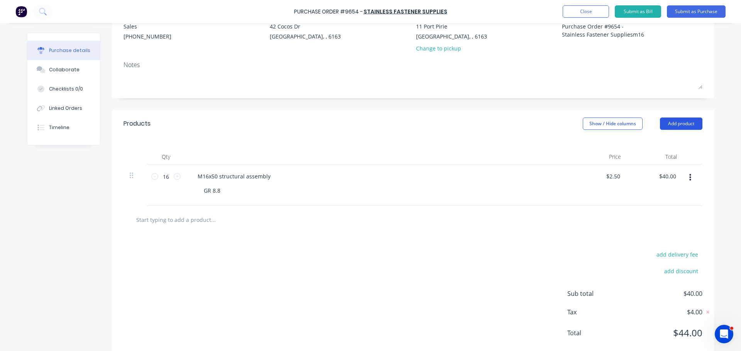
click at [661, 122] on button "Add product" at bounding box center [681, 124] width 42 height 12
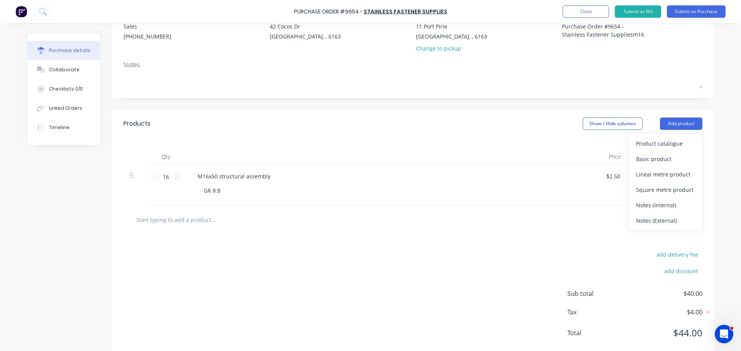
click at [162, 223] on input "text" at bounding box center [213, 219] width 154 height 15
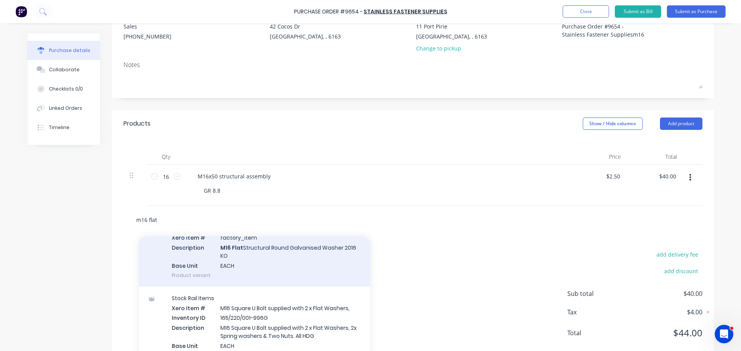
scroll to position [193, 0]
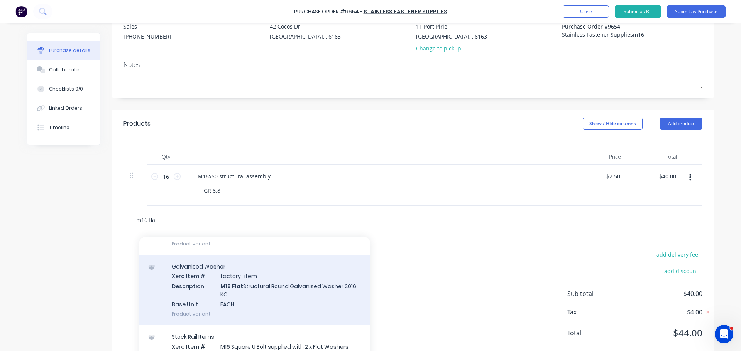
type input "m16 flat"
click at [228, 296] on div "Galvanised Washer Xero Item # factory_item Description M16 Flat Structural Roun…" at bounding box center [254, 290] width 231 height 70
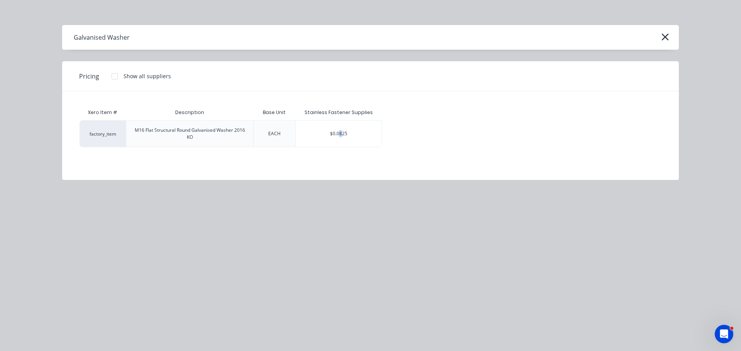
click at [341, 133] on div "$0.0825" at bounding box center [338, 134] width 86 height 26
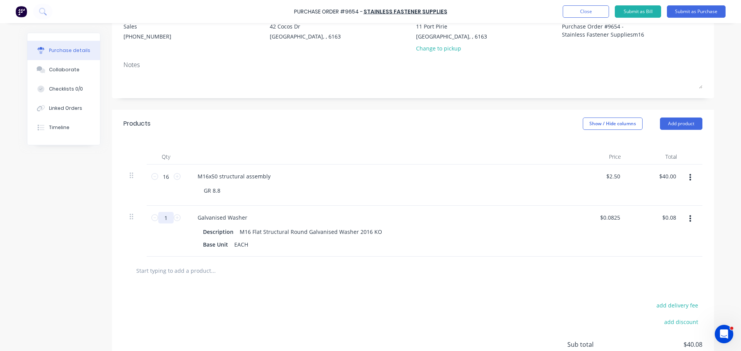
click at [166, 218] on input "1" at bounding box center [165, 218] width 15 height 12
type input "16"
type input "$1.32"
type input "16"
click at [618, 220] on input "0.08" at bounding box center [614, 217] width 15 height 11
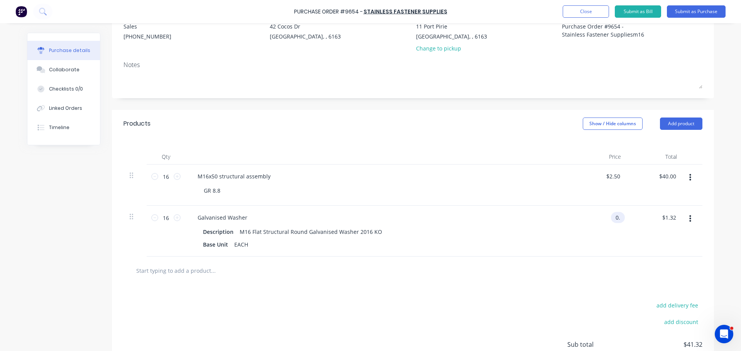
type input "0"
type input "$0.30"
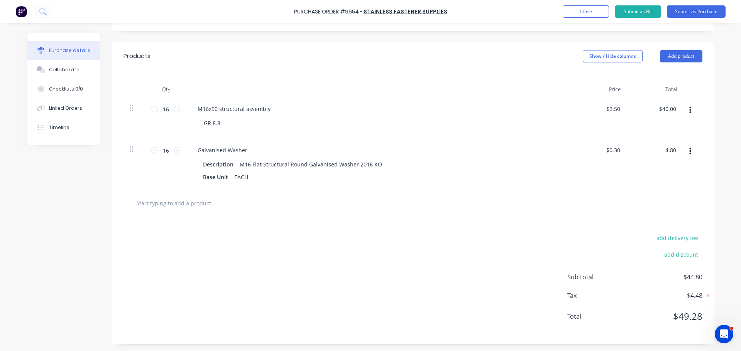
scroll to position [150, 0]
type input "$4.80"
click at [679, 56] on button "Add product" at bounding box center [681, 55] width 42 height 12
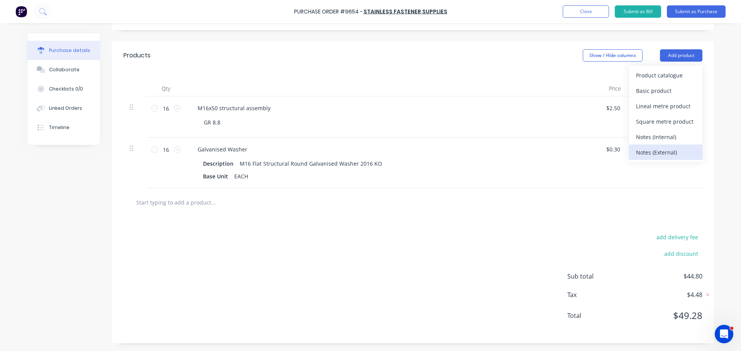
click at [669, 146] on button "Notes (External)" at bounding box center [665, 152] width 73 height 15
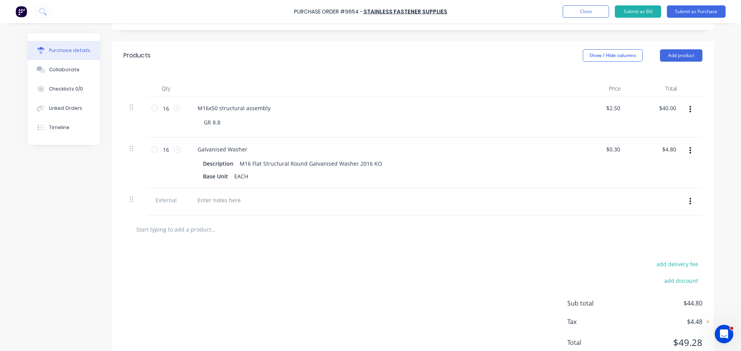
click at [689, 200] on icon "button" at bounding box center [690, 201] width 2 height 8
click at [658, 240] on button "Delete" at bounding box center [666, 237] width 66 height 15
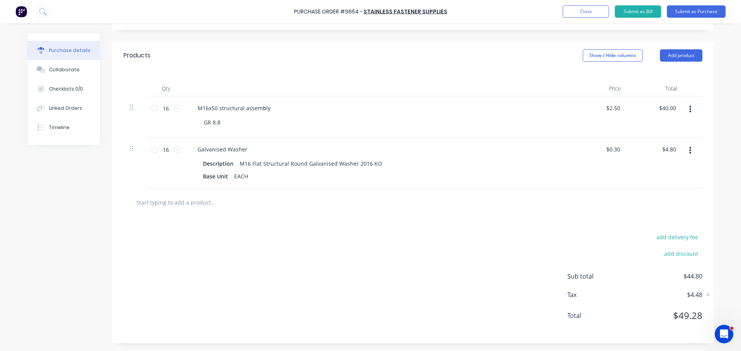
click at [203, 204] on input "text" at bounding box center [213, 202] width 154 height 15
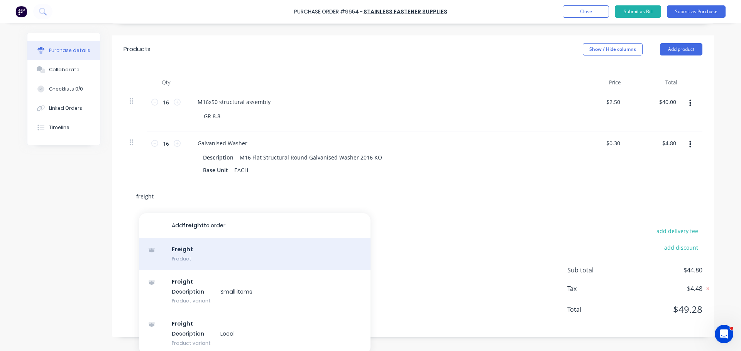
scroll to position [160, 0]
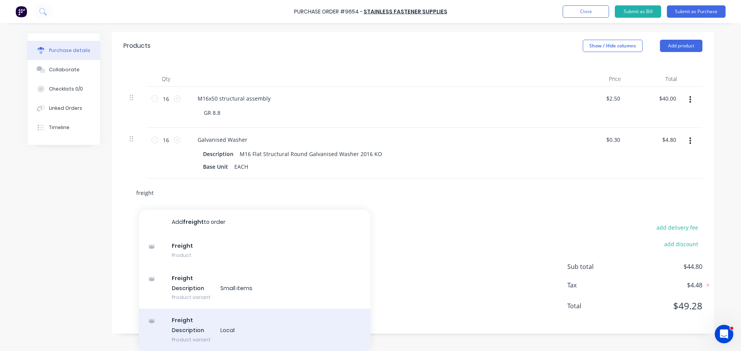
type input "freight"
click at [181, 335] on div "Freight Description Local Product variant" at bounding box center [254, 330] width 231 height 42
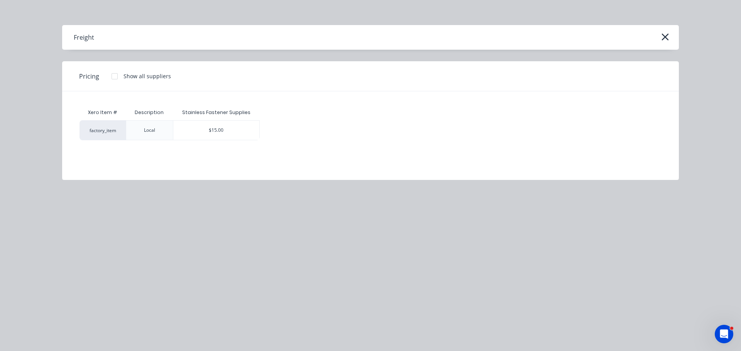
click at [205, 128] on div "$15.00" at bounding box center [216, 130] width 86 height 19
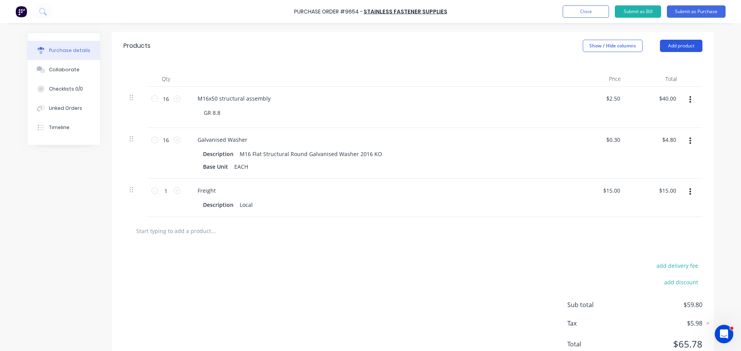
click at [675, 40] on button "Add product" at bounding box center [681, 46] width 42 height 12
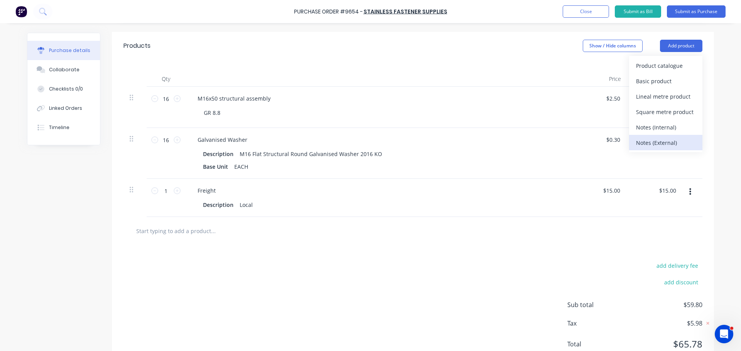
click at [649, 141] on div "Notes (External)" at bounding box center [665, 142] width 59 height 11
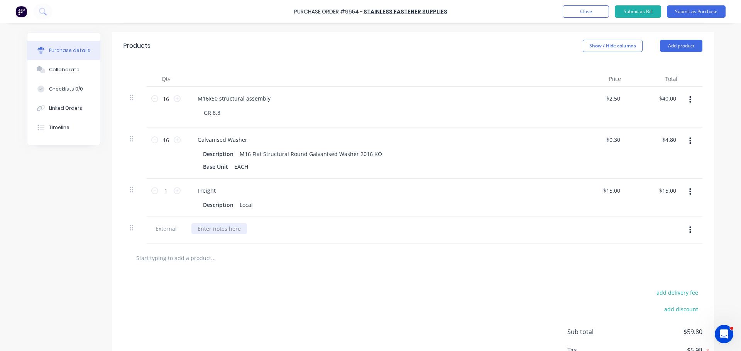
click at [212, 228] on div at bounding box center [219, 228] width 56 height 11
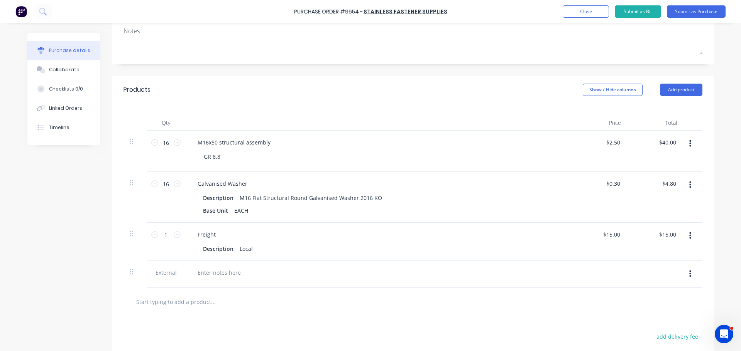
scroll to position [39, 0]
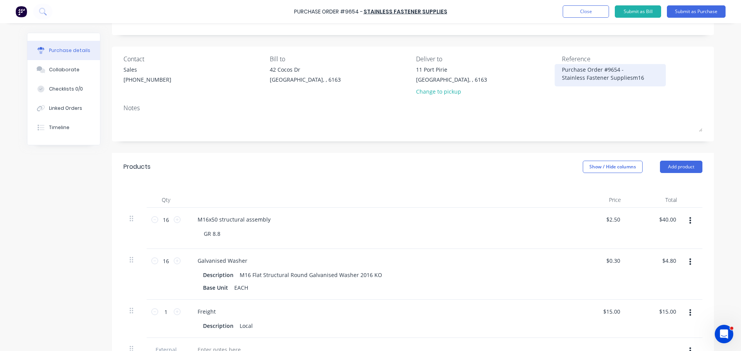
click at [639, 79] on textarea "Purchase Order #9654 - Stainless Fastener Suppliesm16" at bounding box center [610, 74] width 96 height 17
type textarea "Purchase Order #9654 - Stainless Fastener Supplies"
click at [536, 111] on div "Notes" at bounding box center [412, 107] width 579 height 9
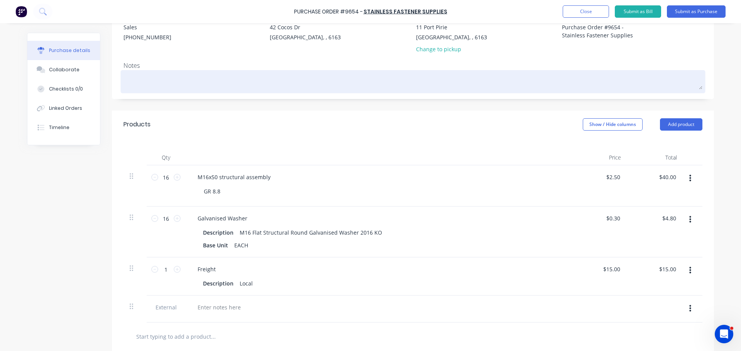
scroll to position [154, 0]
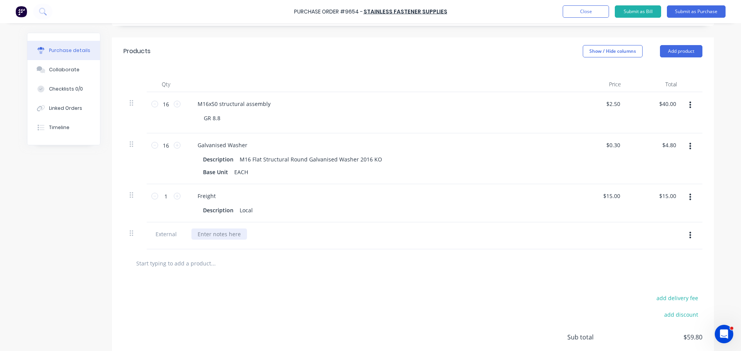
click at [216, 236] on div at bounding box center [219, 234] width 56 height 11
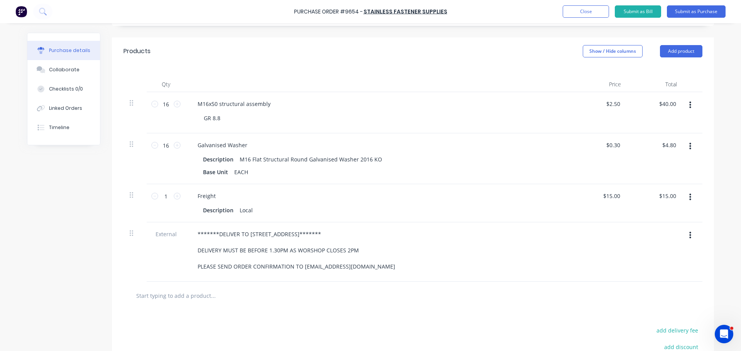
scroll to position [0, 0]
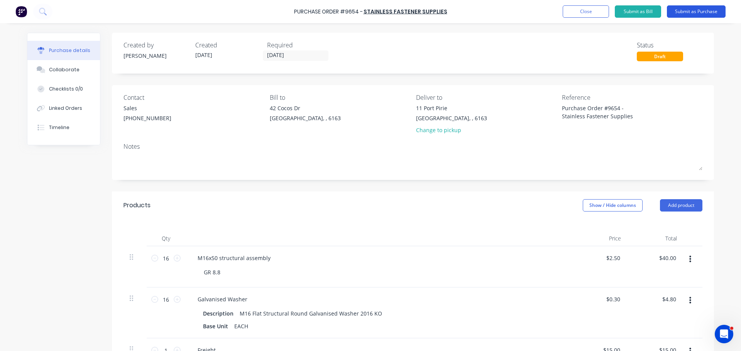
click at [699, 11] on button "Submit as Purchase" at bounding box center [695, 11] width 59 height 12
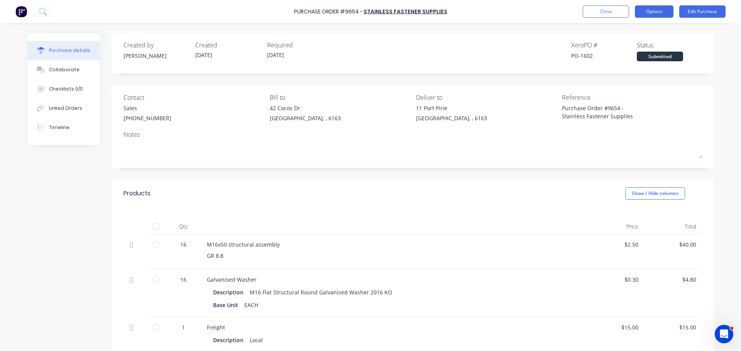
click at [656, 7] on button "Options" at bounding box center [653, 11] width 39 height 12
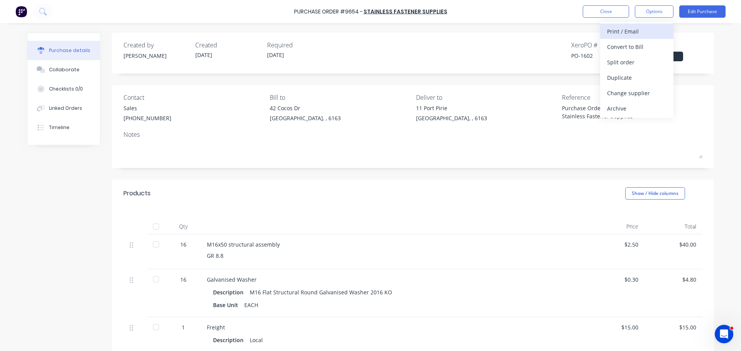
click at [622, 33] on div "Print / Email" at bounding box center [636, 31] width 59 height 11
click at [621, 43] on div "With pricing" at bounding box center [636, 46] width 59 height 11
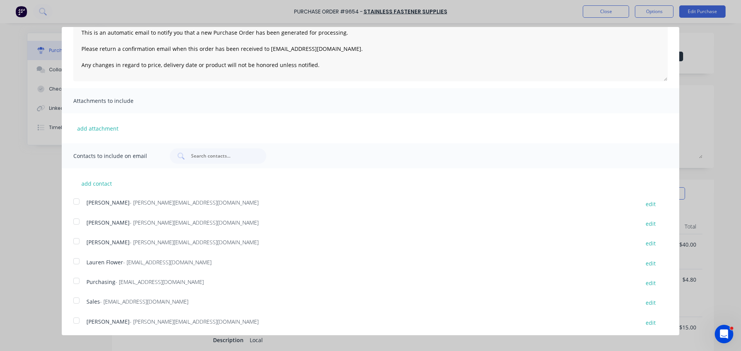
scroll to position [81, 0]
click at [77, 301] on div at bounding box center [76, 299] width 15 height 15
click at [77, 279] on div at bounding box center [76, 279] width 15 height 15
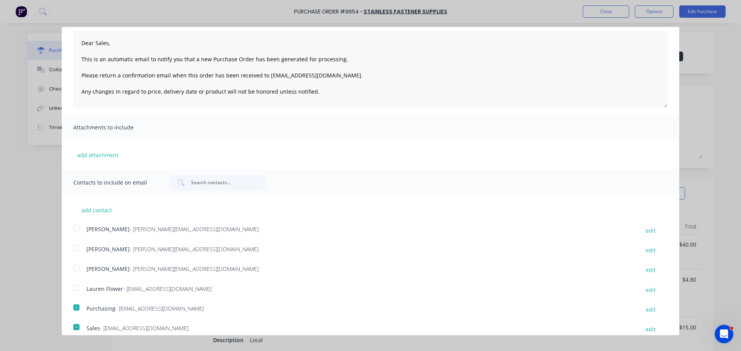
scroll to position [0, 0]
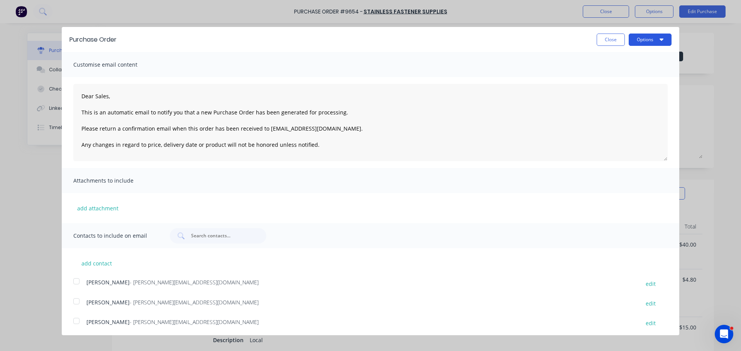
click at [648, 38] on button "Options" at bounding box center [649, 40] width 43 height 12
click at [598, 77] on button "Email" at bounding box center [634, 74] width 73 height 15
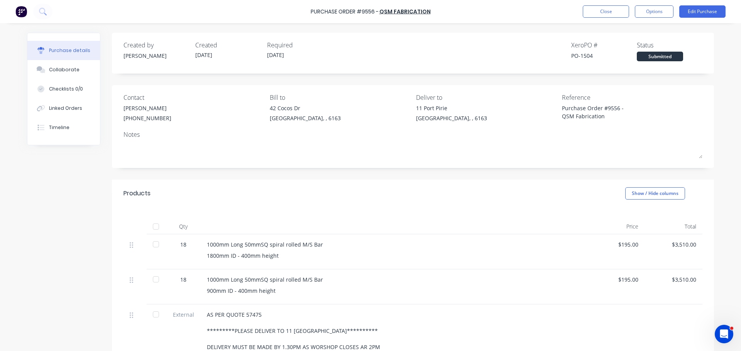
scroll to position [116, 0]
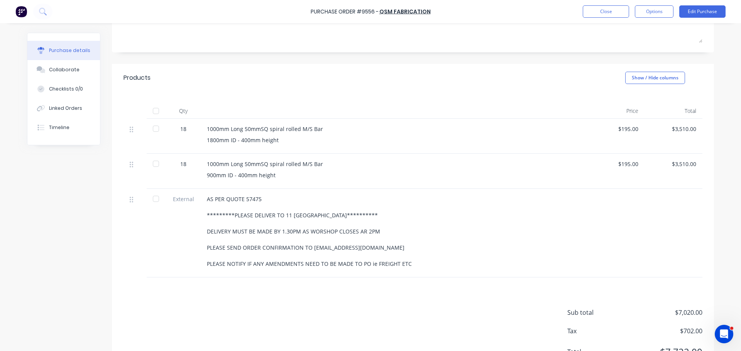
click at [169, 63] on div "**********" at bounding box center [413, 148] width 602 height 463
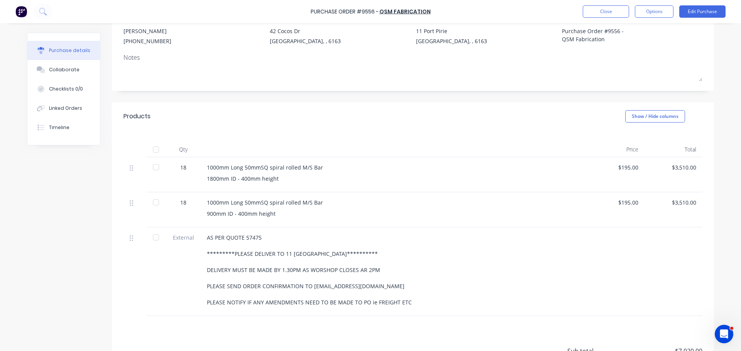
scroll to position [0, 0]
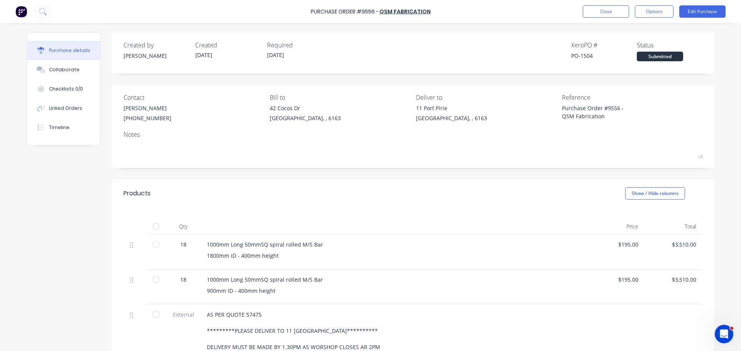
click at [144, 174] on div "**********" at bounding box center [413, 264] width 602 height 463
click at [155, 177] on div "**********" at bounding box center [413, 264] width 602 height 463
click at [77, 184] on div "**********" at bounding box center [370, 264] width 687 height 463
click at [44, 190] on div "**********" at bounding box center [370, 264] width 687 height 463
click at [149, 172] on div "**********" at bounding box center [413, 264] width 602 height 463
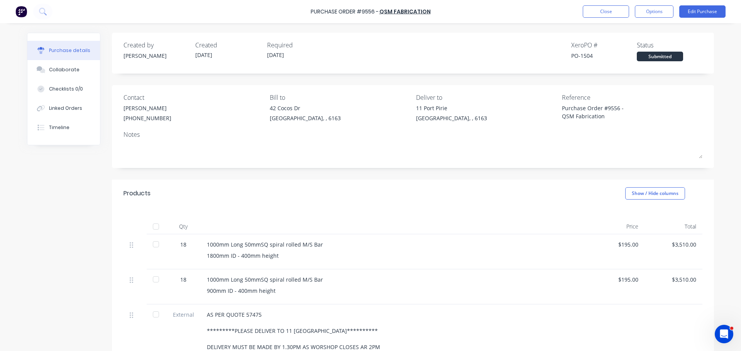
click at [150, 174] on div "**********" at bounding box center [413, 264] width 602 height 463
click at [95, 181] on div "**********" at bounding box center [370, 264] width 687 height 463
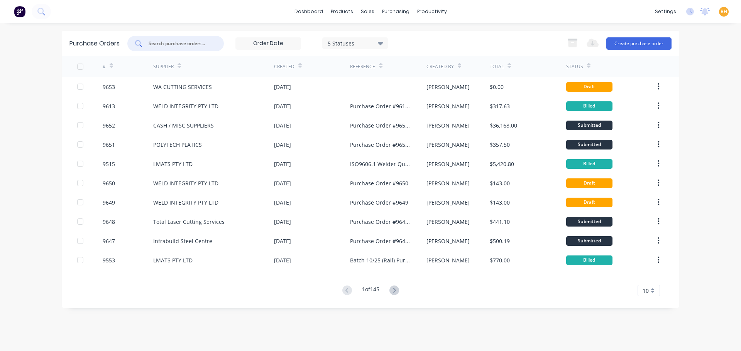
click at [160, 42] on input "text" at bounding box center [180, 44] width 64 height 8
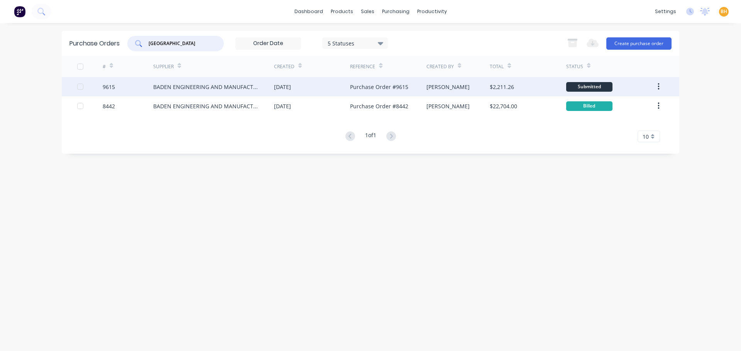
type input "baden"
click at [224, 91] on div "BADEN ENGINEERING AND MANUFACTURE PTY LTD" at bounding box center [213, 86] width 121 height 19
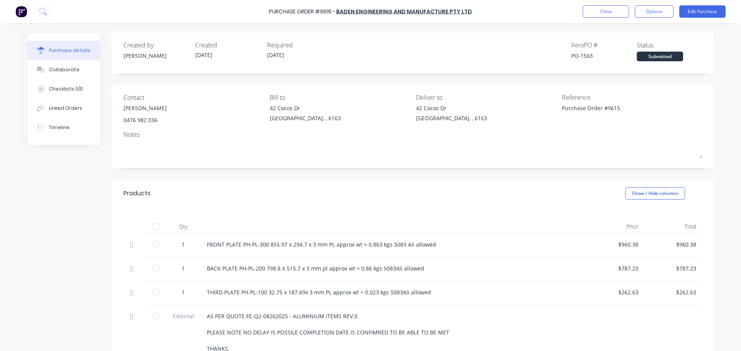
type textarea "x"
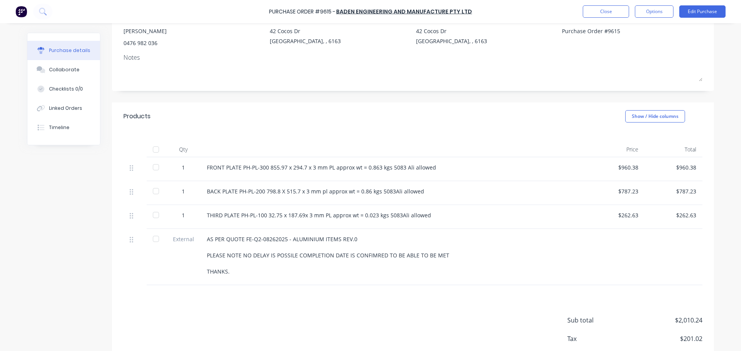
scroll to position [39, 0]
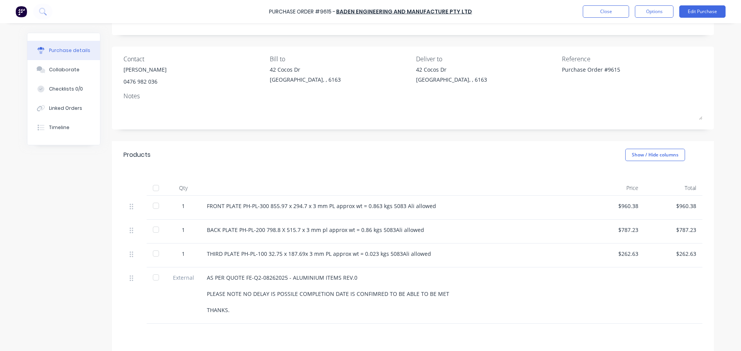
click at [506, 136] on div "Created by Andrew Created 29/08/25 Required 15/09/25 Xero PO # PO-1563 Status S…" at bounding box center [413, 210] width 602 height 432
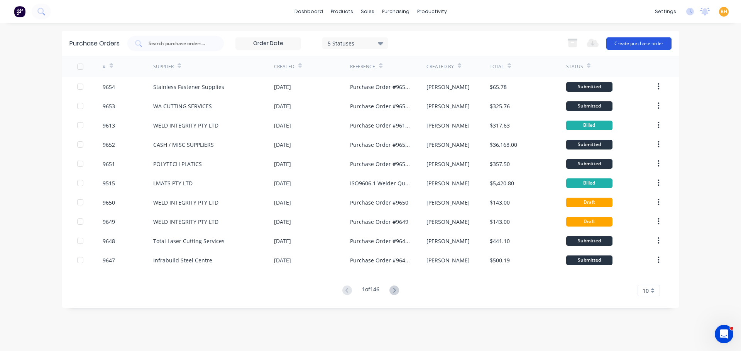
click at [638, 41] on button "Create purchase order" at bounding box center [638, 43] width 65 height 12
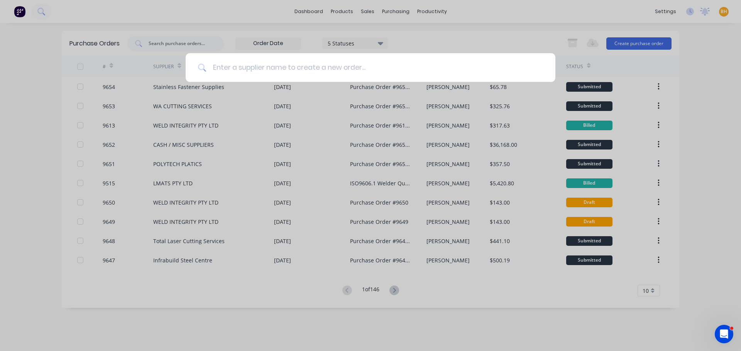
click at [228, 73] on input at bounding box center [374, 67] width 336 height 29
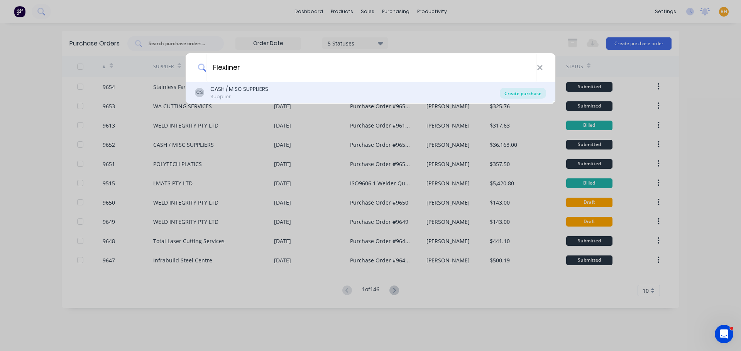
type input "Flexliner"
click at [510, 90] on div "Create purchase" at bounding box center [522, 93] width 46 height 11
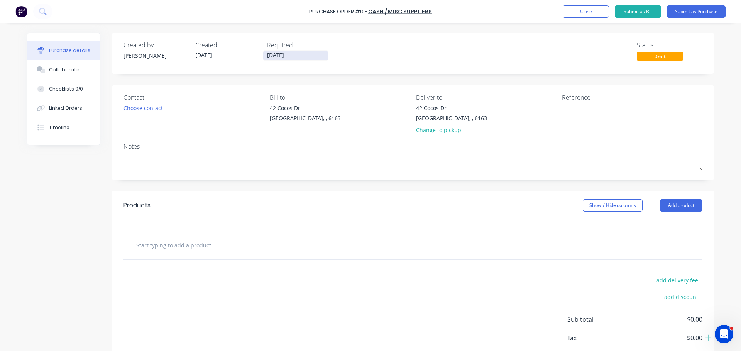
click at [273, 57] on input "[DATE]" at bounding box center [295, 56] width 65 height 10
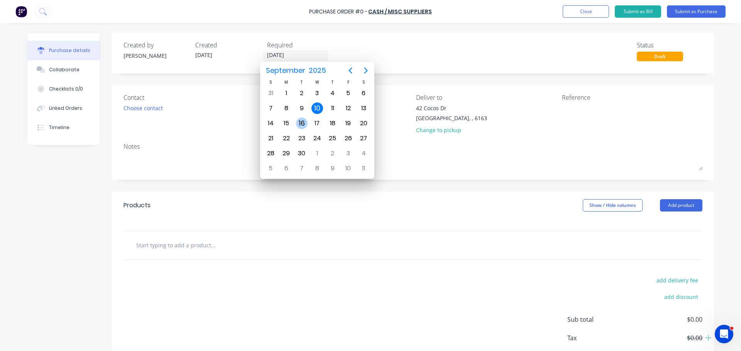
click at [304, 118] on div "16" at bounding box center [302, 124] width 12 height 12
type input "[DATE]"
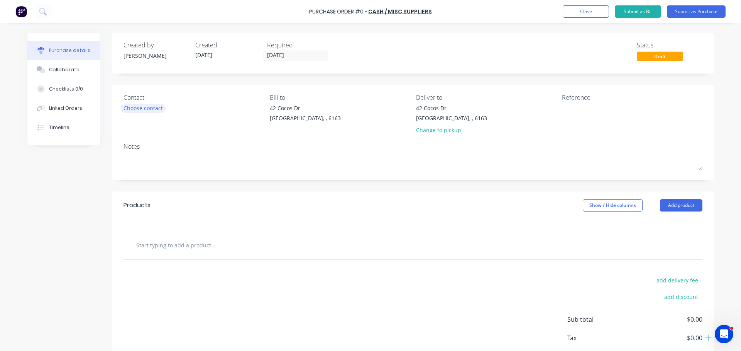
click at [146, 108] on div "Choose contact" at bounding box center [142, 108] width 39 height 8
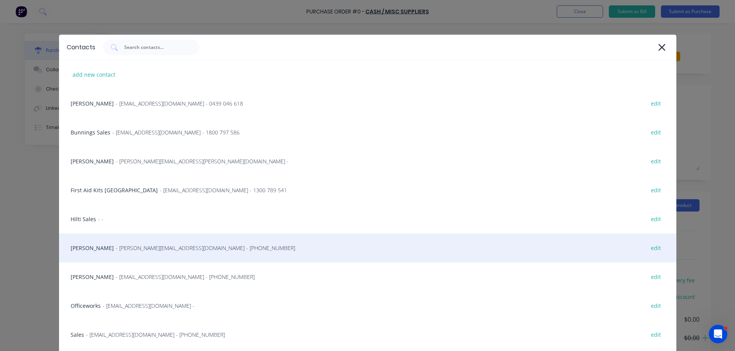
click at [132, 246] on span "- jill@flexliner.com.au - (08) 9371 3200" at bounding box center [205, 248] width 179 height 8
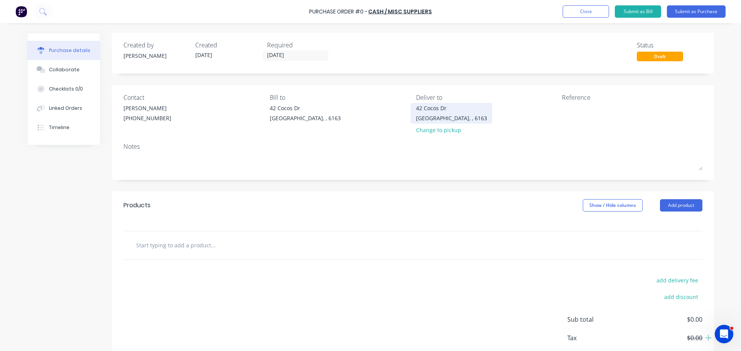
click at [449, 116] on div "Bibra Lake, , 6163" at bounding box center [451, 118] width 71 height 8
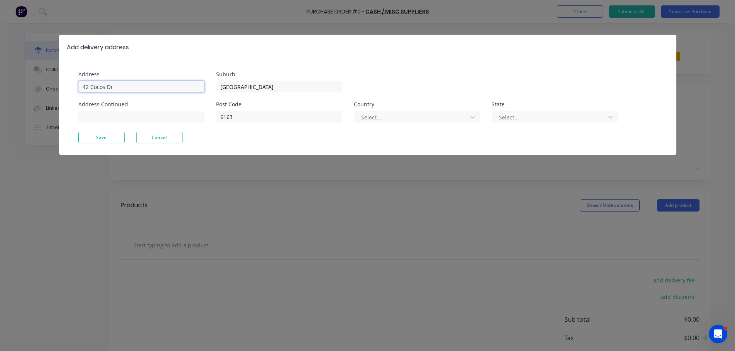
click at [113, 86] on input "42 Cocos Dr" at bounding box center [141, 87] width 126 height 12
type input "4"
type input "11 Port Pirie"
click at [107, 134] on button "Save" at bounding box center [101, 138] width 46 height 12
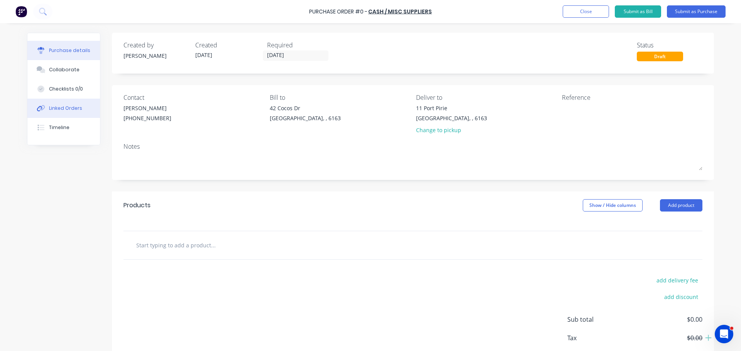
click at [52, 103] on button "Linked Orders" at bounding box center [63, 108] width 73 height 19
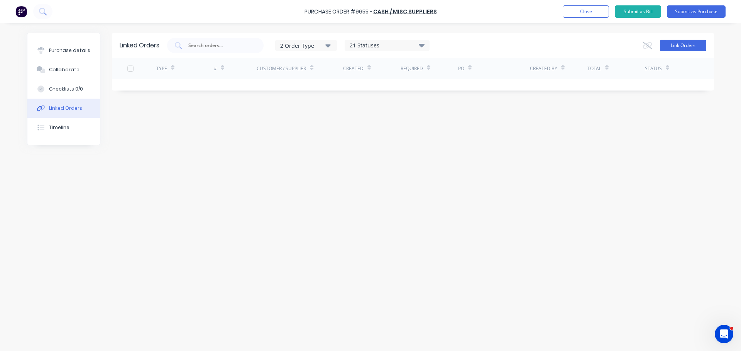
click at [681, 43] on button "Link Orders" at bounding box center [683, 46] width 46 height 12
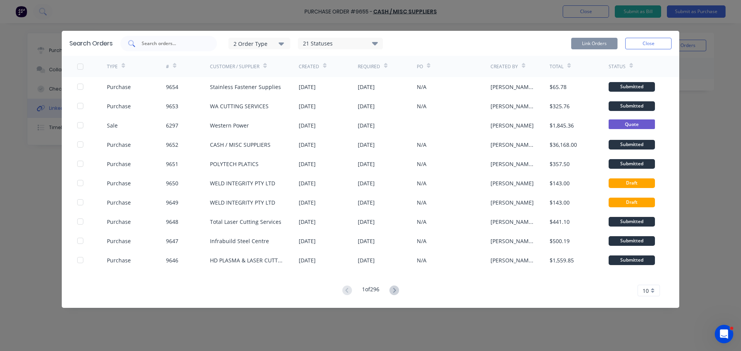
click at [182, 44] on input "text" at bounding box center [173, 44] width 64 height 8
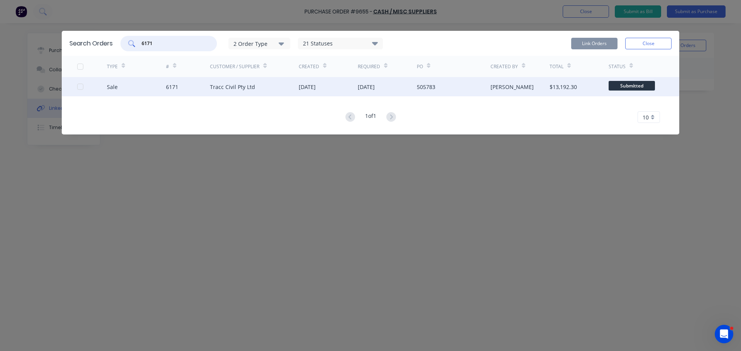
click at [78, 86] on div at bounding box center [80, 86] width 15 height 15
type input "6171"
click at [594, 41] on button "Link Orders" at bounding box center [594, 44] width 46 height 12
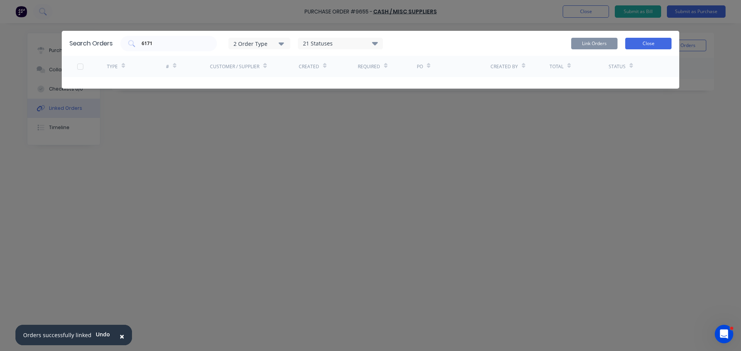
click at [649, 46] on button "Close" at bounding box center [648, 44] width 46 height 12
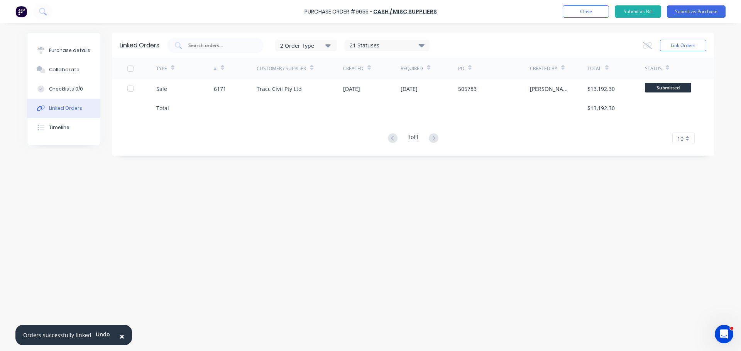
click at [120, 339] on span "×" at bounding box center [122, 336] width 5 height 11
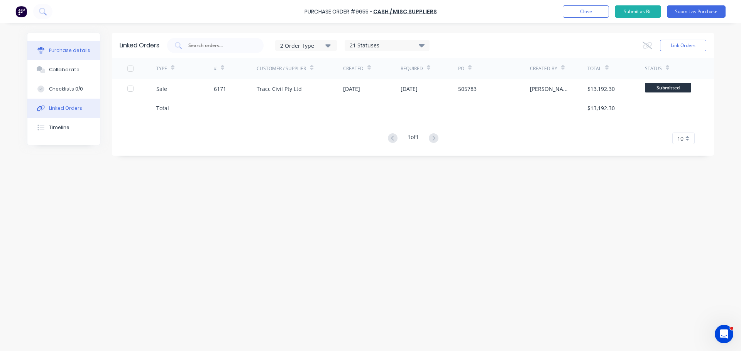
click at [69, 47] on button "Purchase details" at bounding box center [63, 50] width 73 height 19
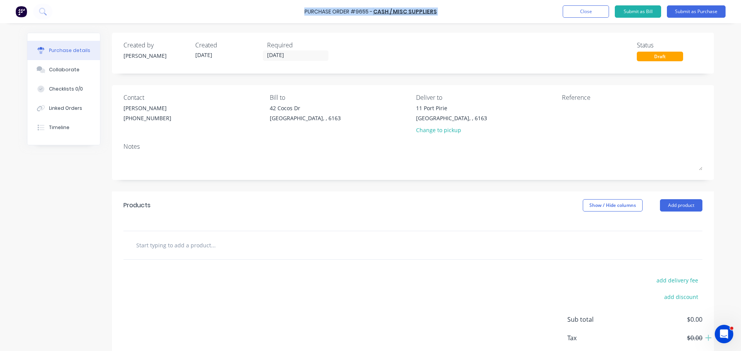
drag, startPoint x: 304, startPoint y: 9, endPoint x: 436, endPoint y: 11, distance: 132.3
click at [436, 11] on div "Purchase Order #9655 - CASH / MISC SUPPLIERS Add product Close Submit as Bill S…" at bounding box center [370, 11] width 741 height 23
copy div "Purchase Order #9655 - CASH / MISC SUPPLIERS Add product Close Submit as Bill S…"
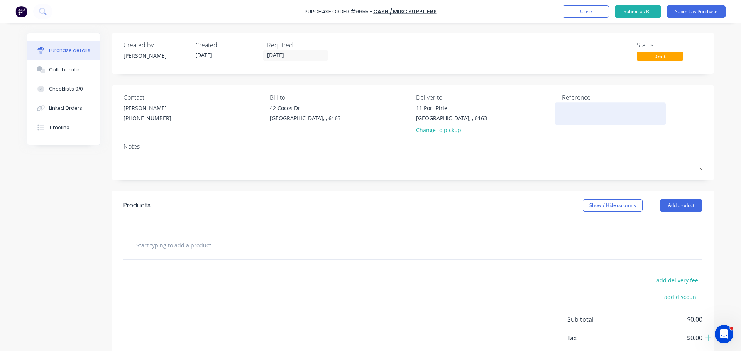
click at [566, 111] on textarea at bounding box center [610, 112] width 96 height 17
paste textarea "Purchase Order #9655 - CASH / MISC SUPPLIERS"
type textarea "Purchase Order #9655 - CASH / MISC SUPPLIERS"
type textarea "x"
type textarea "Purchase Order #9655 - CASH / MISC SUPPLIERS"
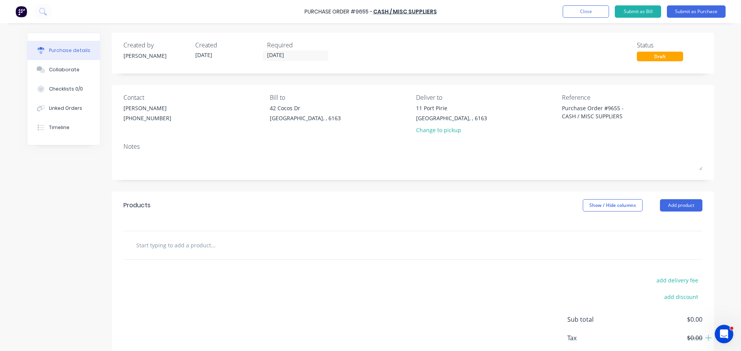
click at [535, 142] on div "Contact Jill Boogaard (08) 9371 3200 Bill to 42 Cocos Dr Bibra Lake, , 6163 Del…" at bounding box center [413, 132] width 602 height 95
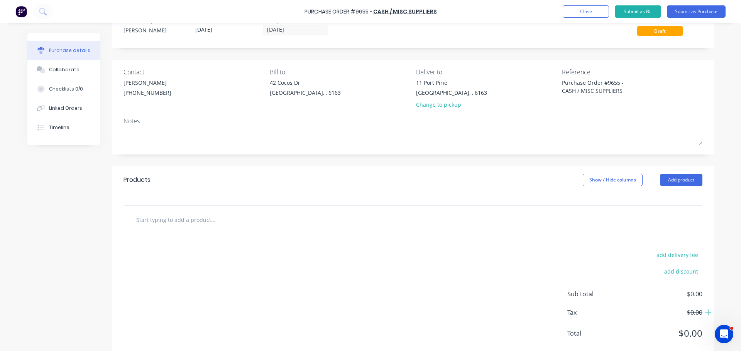
scroll to position [43, 0]
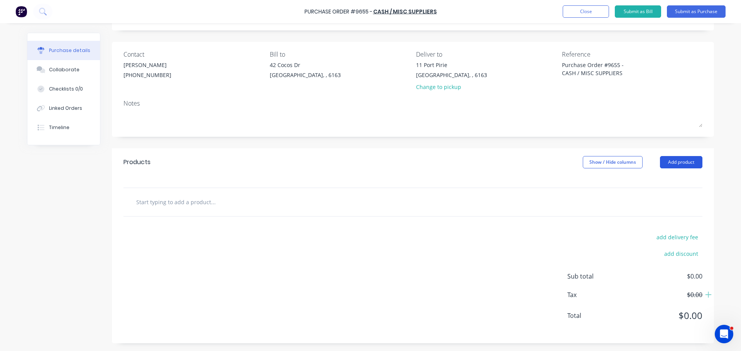
click at [689, 164] on button "Add product" at bounding box center [681, 162] width 42 height 12
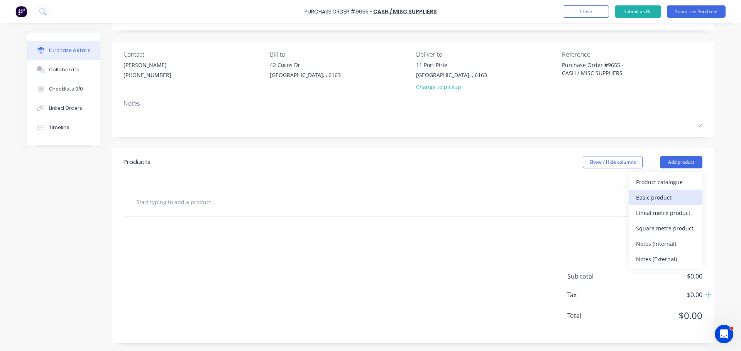
click at [647, 197] on div "Basic product" at bounding box center [665, 197] width 59 height 11
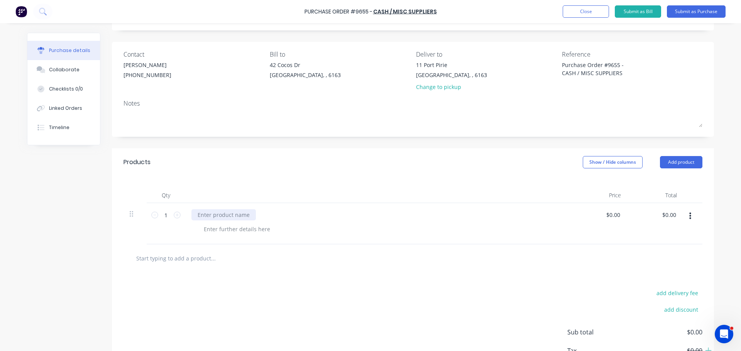
type textarea "x"
click at [206, 219] on div at bounding box center [223, 214] width 64 height 11
type textarea "x"
click at [209, 228] on div at bounding box center [236, 229] width 79 height 11
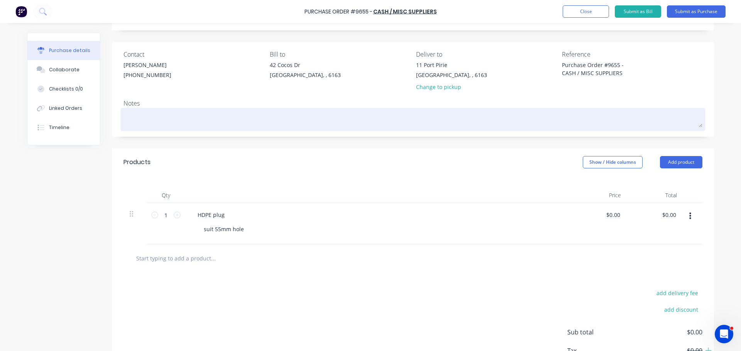
scroll to position [0, 0]
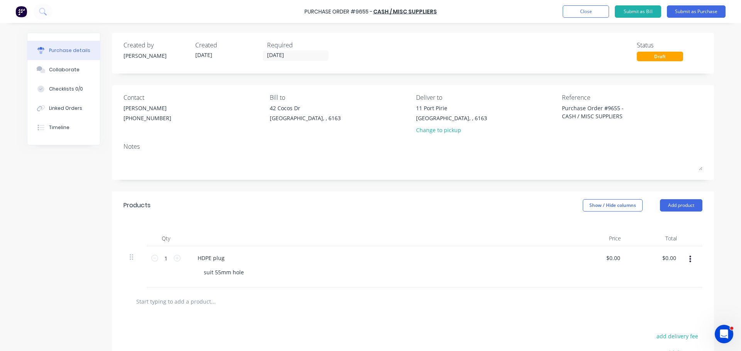
type textarea "x"
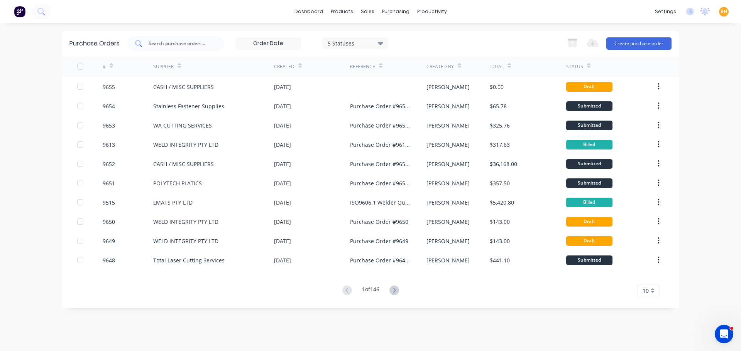
click at [157, 47] on input "text" at bounding box center [180, 44] width 64 height 8
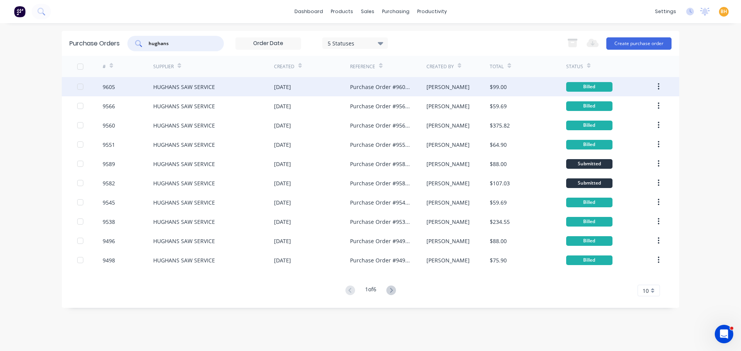
type input "hughans"
click at [188, 88] on div "HUGHANS SAW SERVICE" at bounding box center [184, 87] width 62 height 8
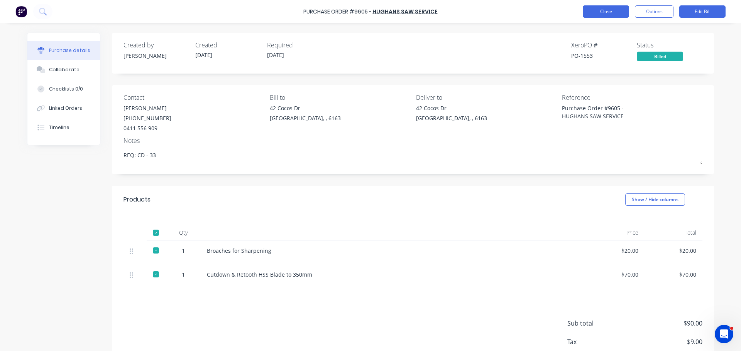
click at [597, 10] on button "Close" at bounding box center [605, 11] width 46 height 12
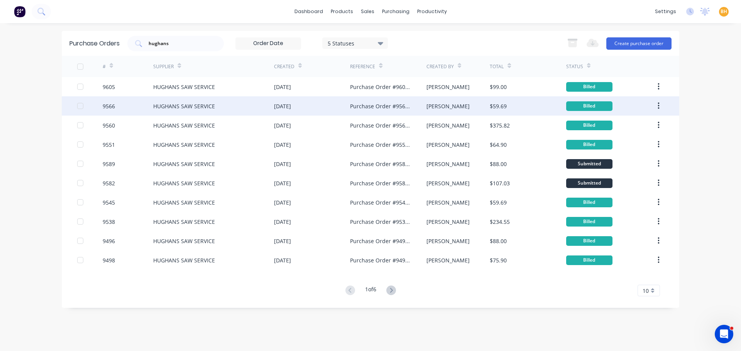
click at [178, 105] on div "HUGHANS SAW SERVICE" at bounding box center [184, 106] width 62 height 8
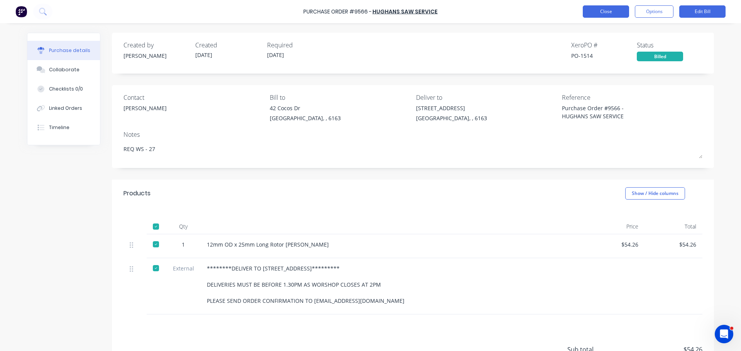
click at [604, 13] on button "Close" at bounding box center [605, 11] width 46 height 12
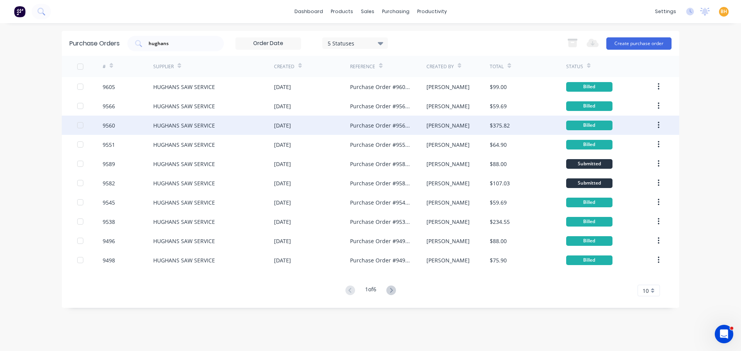
click at [194, 129] on div "HUGHANS SAW SERVICE" at bounding box center [213, 125] width 121 height 19
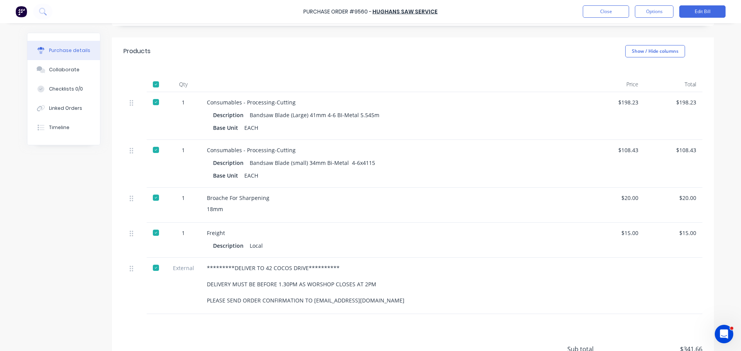
scroll to position [154, 0]
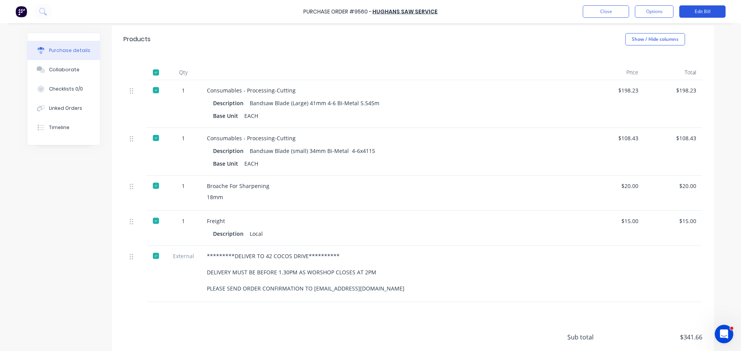
click at [704, 10] on button "Edit Bill" at bounding box center [702, 11] width 46 height 12
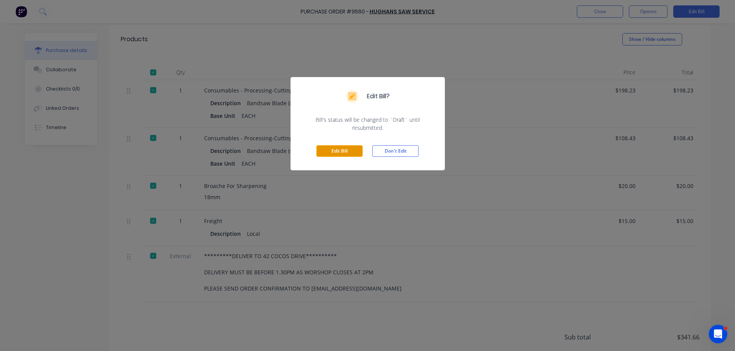
click at [346, 148] on button "Edit Bill" at bounding box center [339, 151] width 46 height 12
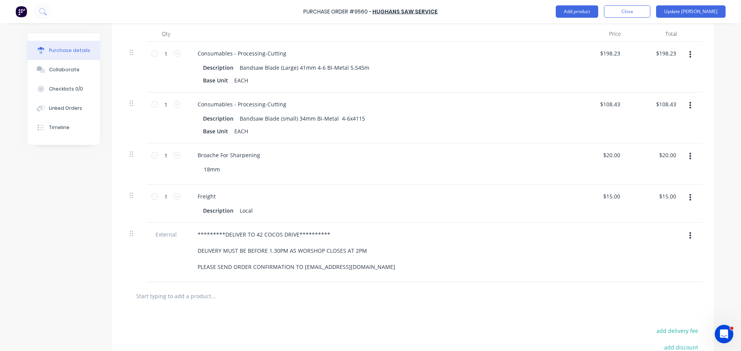
scroll to position [128, 0]
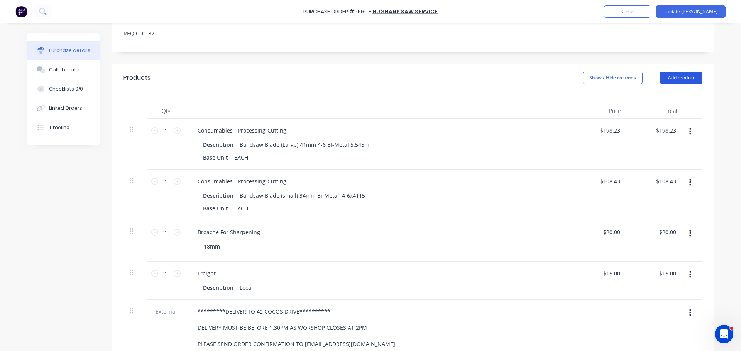
click at [690, 74] on button "Add product" at bounding box center [681, 78] width 42 height 12
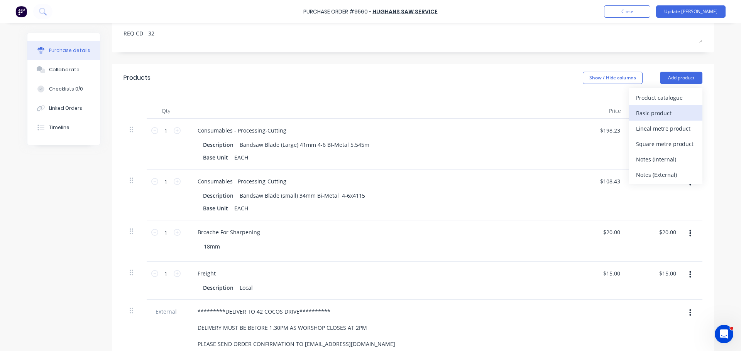
click at [666, 118] on button "Basic product" at bounding box center [665, 112] width 73 height 15
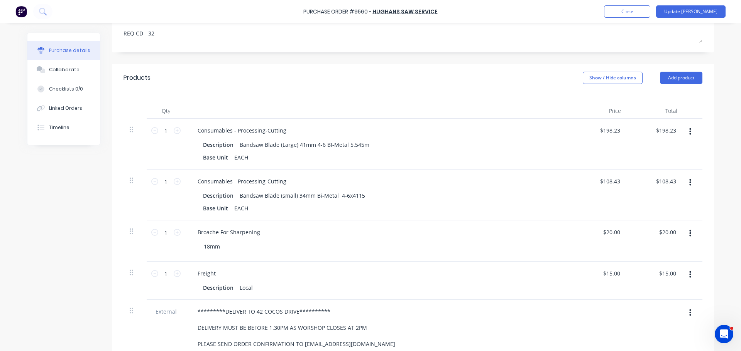
scroll to position [205, 0]
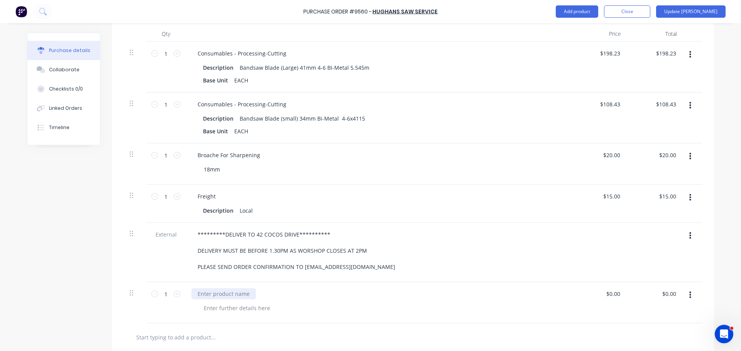
type textarea "x"
click at [209, 292] on div at bounding box center [223, 294] width 64 height 11
click at [610, 300] on div "$0.00 $0.00" at bounding box center [599, 302] width 56 height 41
type textarea "x"
click at [612, 296] on input "0.00" at bounding box center [613, 294] width 18 height 11
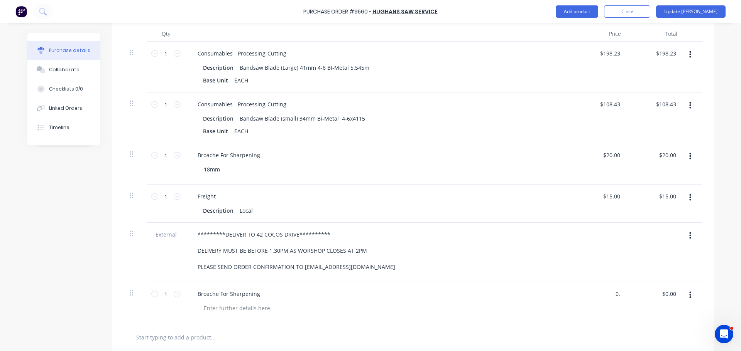
type input "0"
type input "20"
type textarea "x"
type input "$20.00"
type input "20.00"
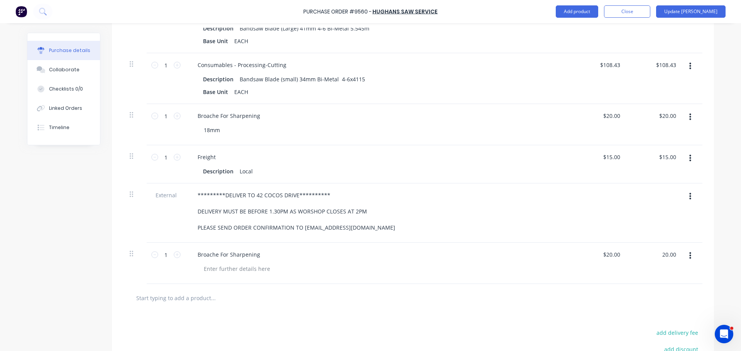
scroll to position [282, 0]
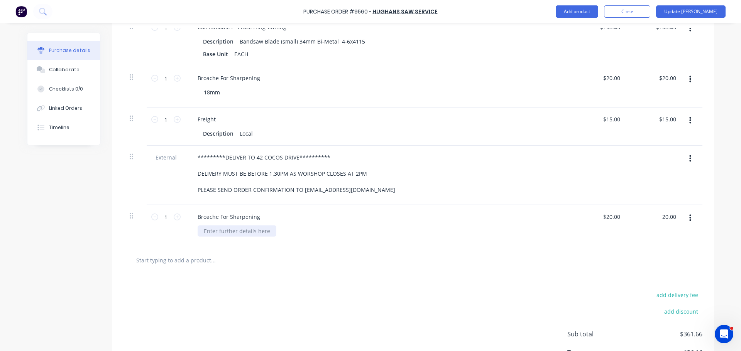
type textarea "x"
type input "$20.00"
click at [214, 233] on div at bounding box center [236, 231] width 79 height 11
click at [211, 235] on div "59 nWellard Street" at bounding box center [227, 231] width 61 height 11
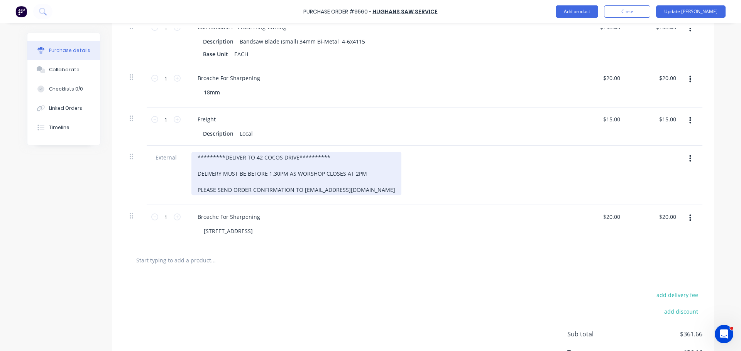
click at [310, 170] on div "**********" at bounding box center [296, 174] width 210 height 44
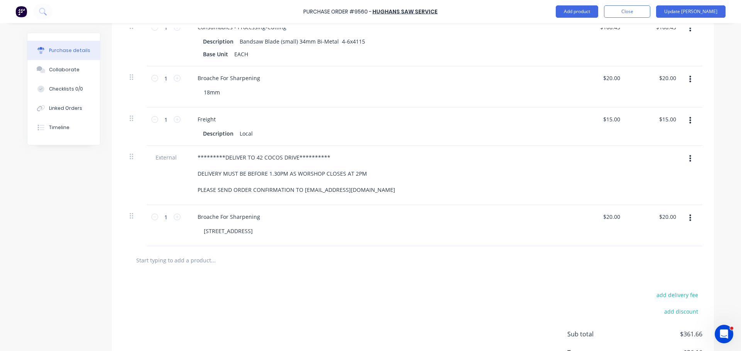
click at [293, 227] on div "59 Wellard Street" at bounding box center [380, 231] width 367 height 11
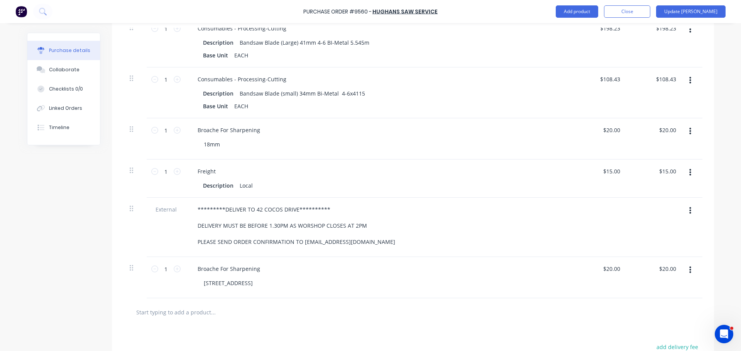
scroll to position [224, 0]
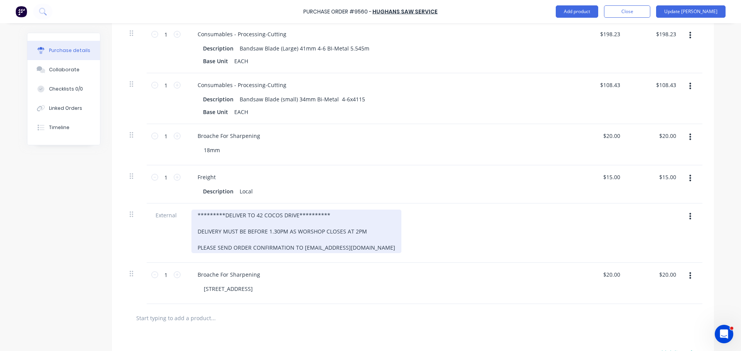
type textarea "x"
click at [305, 215] on div "**********" at bounding box center [296, 232] width 210 height 44
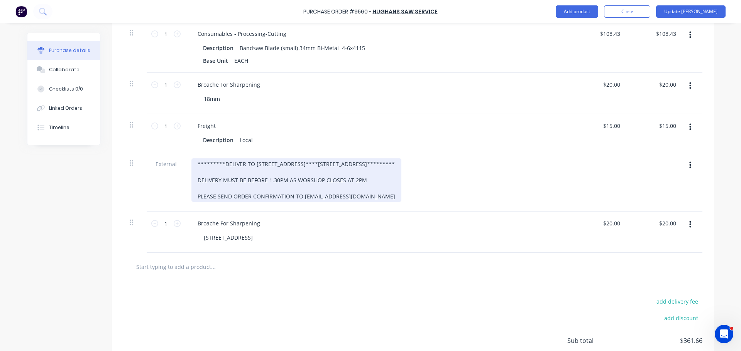
scroll to position [340, 0]
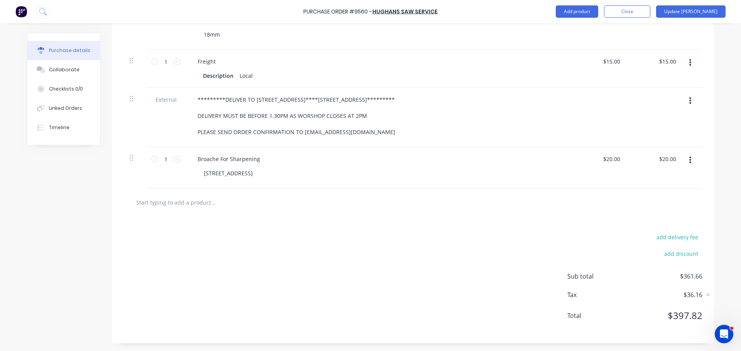
click at [327, 255] on div "add delivery fee add discount Sub total $361.66 Tax $36.16 Total $397.82" at bounding box center [413, 280] width 602 height 127
click at [300, 228] on div "add delivery fee add discount Sub total $361.66 Tax $36.16 Total $397.82" at bounding box center [413, 280] width 602 height 127
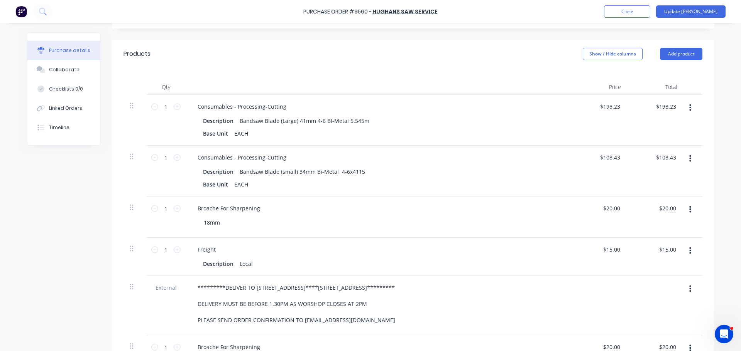
scroll to position [116, 0]
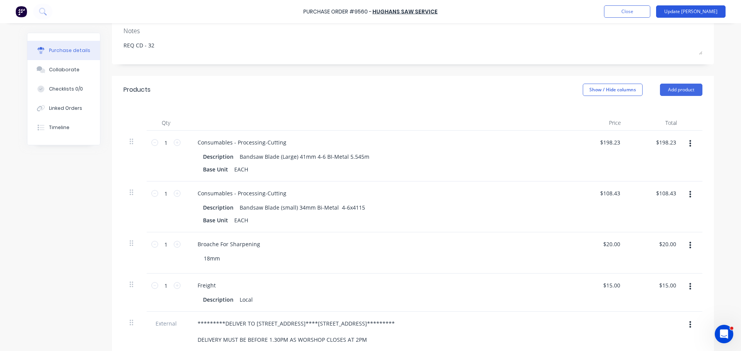
click at [707, 13] on button "Update Bill" at bounding box center [690, 11] width 69 height 12
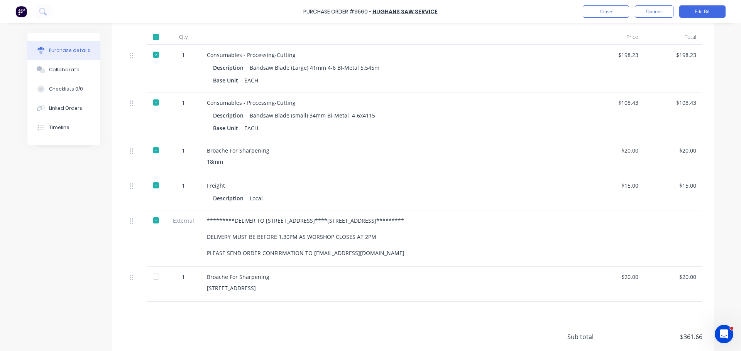
scroll to position [250, 0]
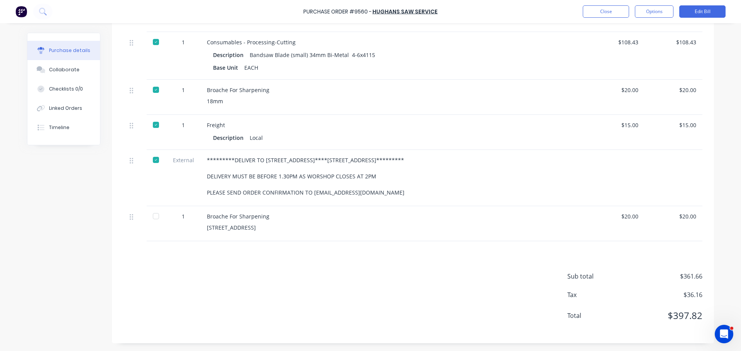
click at [156, 218] on div at bounding box center [155, 216] width 15 height 15
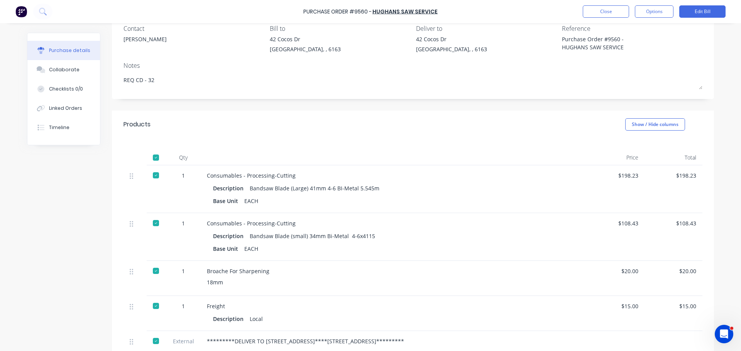
scroll to position [0, 0]
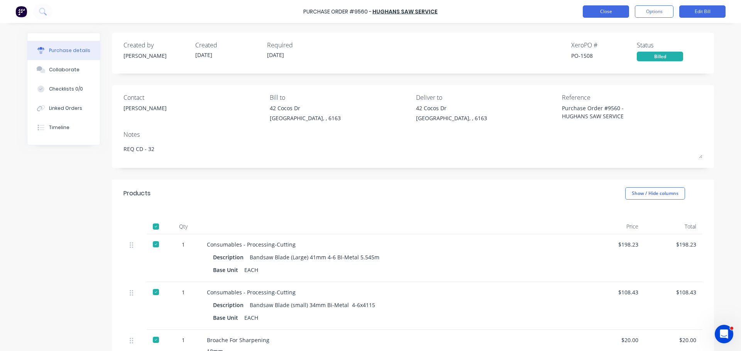
click at [596, 13] on button "Close" at bounding box center [605, 11] width 46 height 12
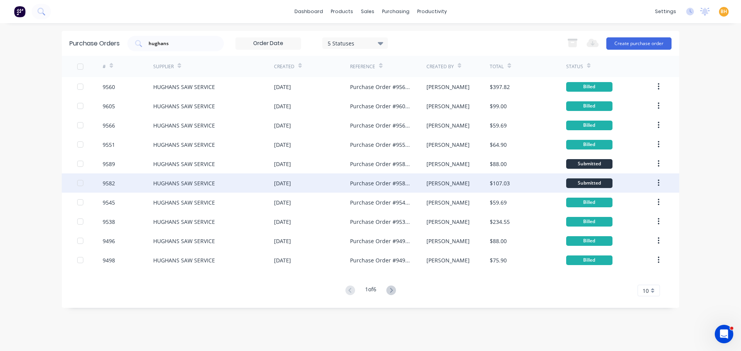
click at [191, 182] on div "HUGHANS SAW SERVICE" at bounding box center [184, 183] width 62 height 8
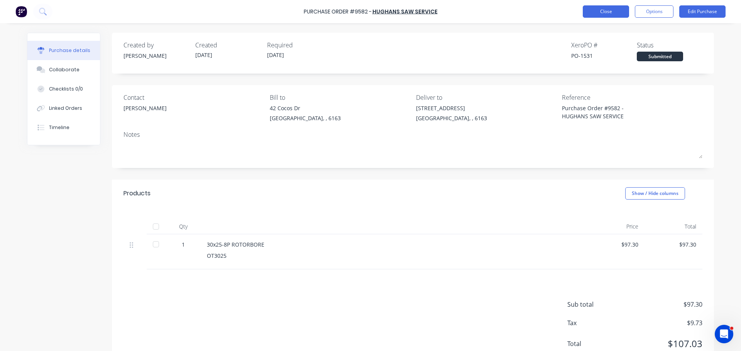
click at [592, 14] on button "Close" at bounding box center [605, 11] width 46 height 12
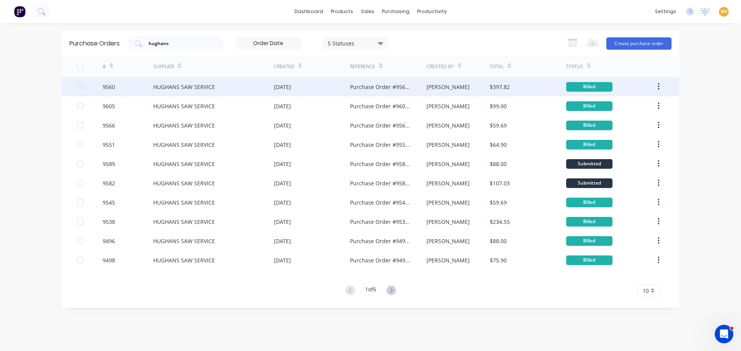
click at [184, 86] on div "HUGHANS SAW SERVICE" at bounding box center [184, 87] width 62 height 8
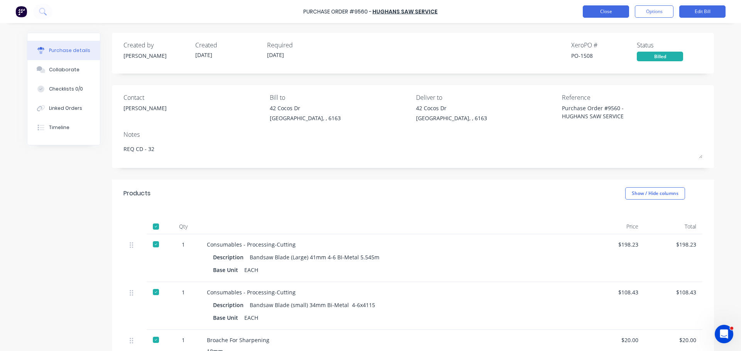
click at [599, 15] on button "Close" at bounding box center [605, 11] width 46 height 12
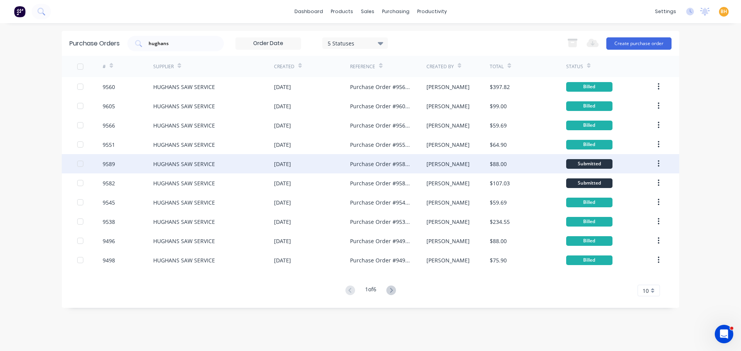
click at [207, 166] on div "HUGHANS SAW SERVICE" at bounding box center [184, 164] width 62 height 8
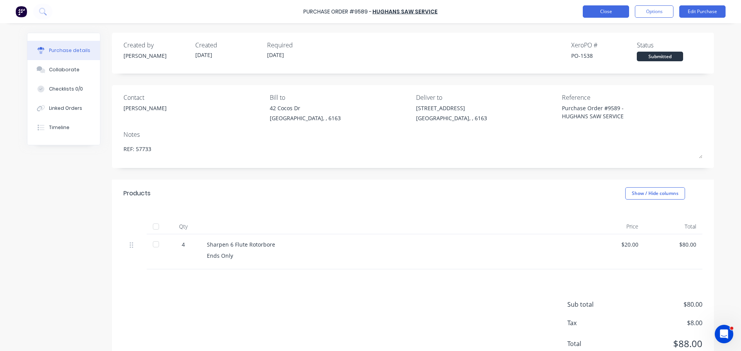
click at [611, 10] on button "Close" at bounding box center [605, 11] width 46 height 12
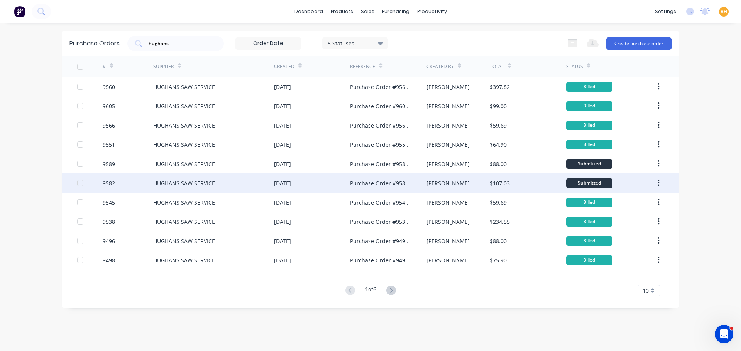
click at [190, 182] on div "HUGHANS SAW SERVICE" at bounding box center [184, 183] width 62 height 8
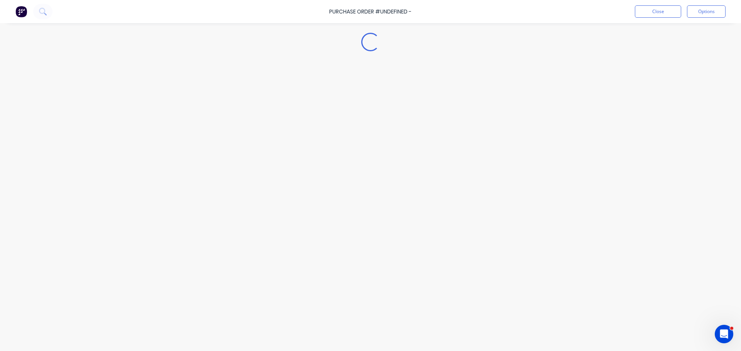
type textarea "x"
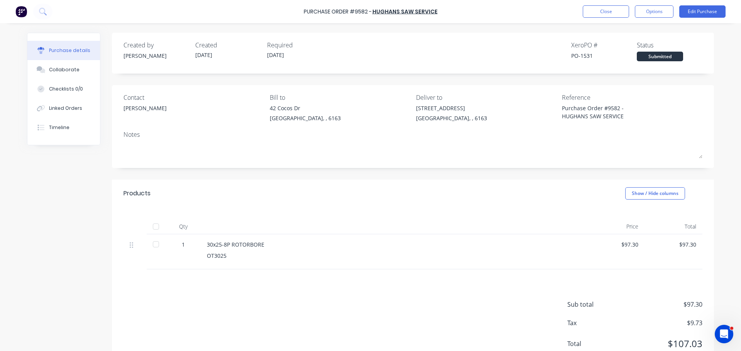
click at [533, 223] on div at bounding box center [394, 226] width 386 height 15
click at [623, 14] on button "Close" at bounding box center [605, 11] width 46 height 12
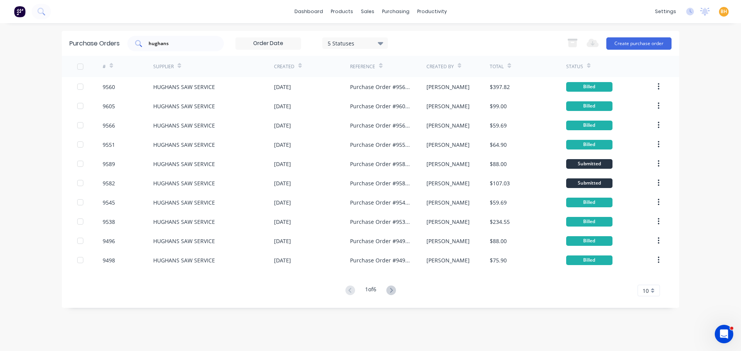
click at [181, 42] on input "hughans" at bounding box center [180, 44] width 64 height 8
type input "h"
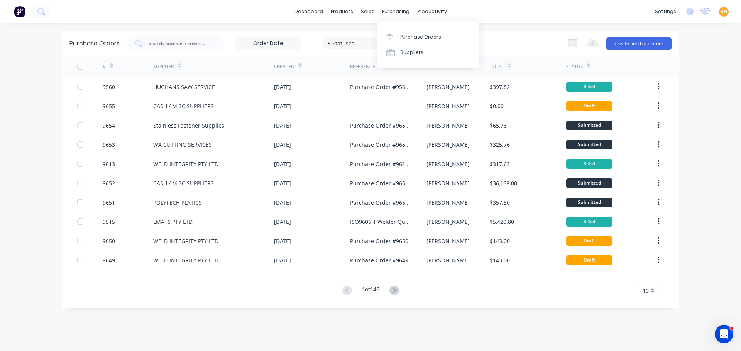
drag, startPoint x: 392, startPoint y: 10, endPoint x: 402, endPoint y: 27, distance: 19.7
click at [393, 10] on div "purchasing" at bounding box center [395, 12] width 35 height 12
click at [419, 38] on div "Purchase Orders" at bounding box center [420, 37] width 41 height 7
click at [170, 37] on div at bounding box center [175, 43] width 96 height 15
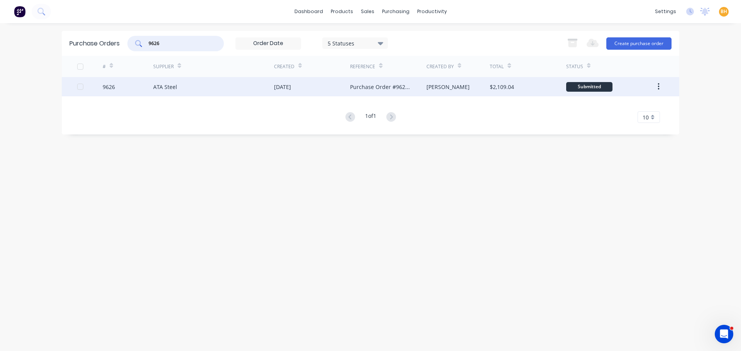
type input "9626"
click at [162, 93] on div "ATA Steel" at bounding box center [213, 86] width 121 height 19
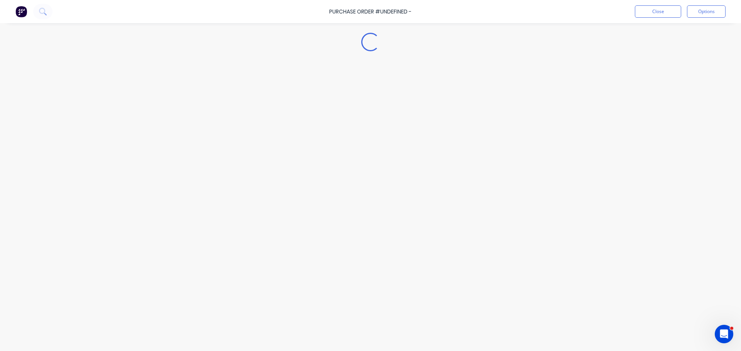
type textarea "x"
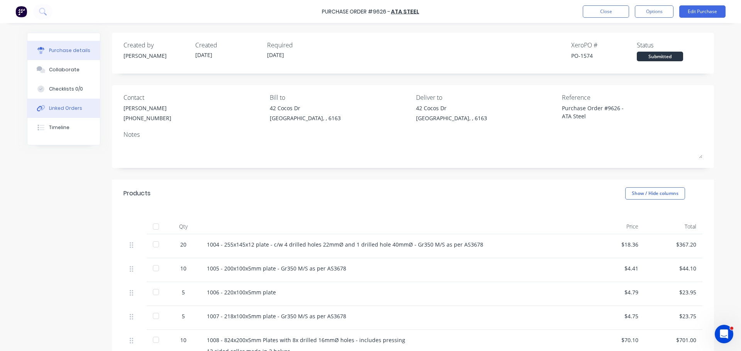
click at [57, 103] on button "Linked Orders" at bounding box center [63, 108] width 73 height 19
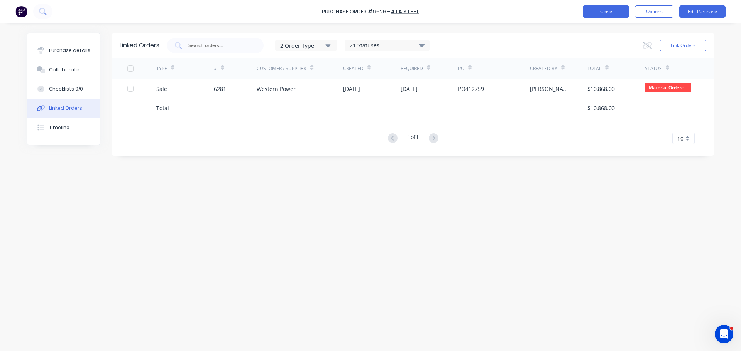
click at [597, 10] on button "Close" at bounding box center [605, 11] width 46 height 12
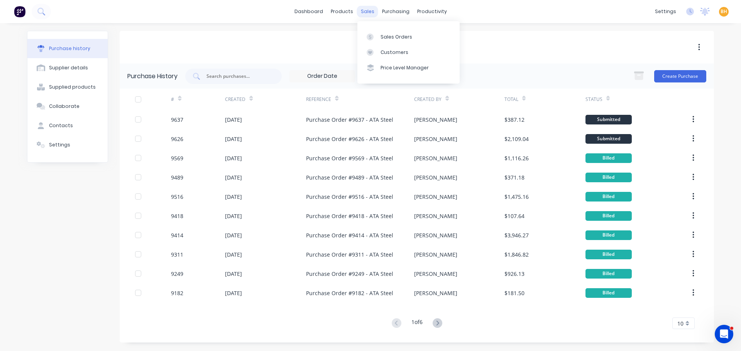
click at [371, 13] on div "sales" at bounding box center [367, 12] width 21 height 12
click at [399, 37] on div "Sales Orders" at bounding box center [396, 37] width 32 height 7
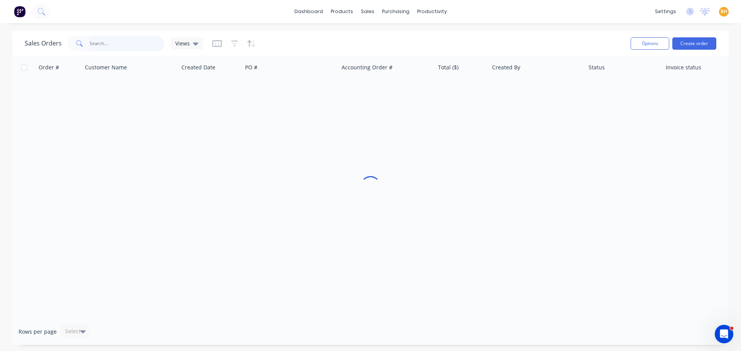
click at [114, 44] on input "text" at bounding box center [126, 43] width 75 height 15
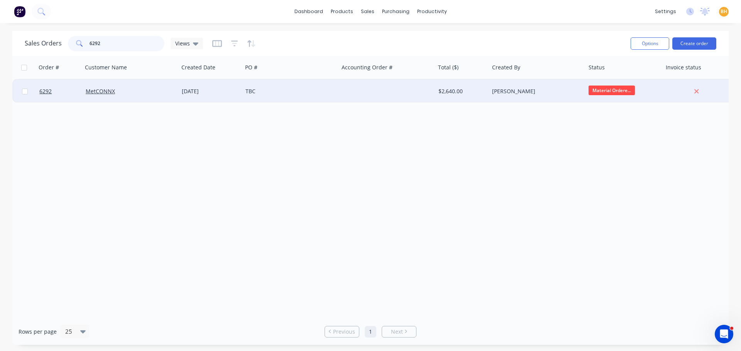
type input "6292"
click at [98, 87] on div "MetCONNX" at bounding box center [131, 91] width 96 height 23
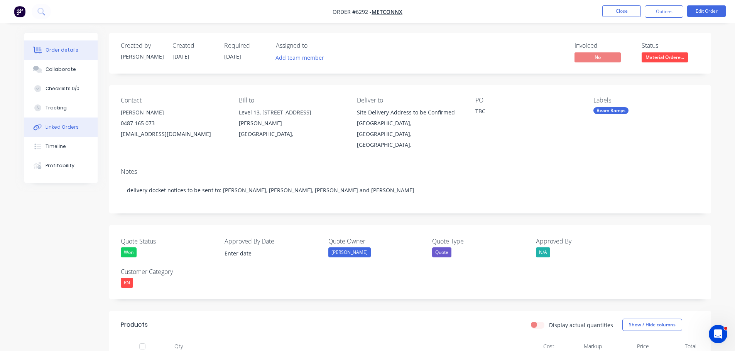
click at [54, 124] on div "Linked Orders" at bounding box center [62, 127] width 33 height 7
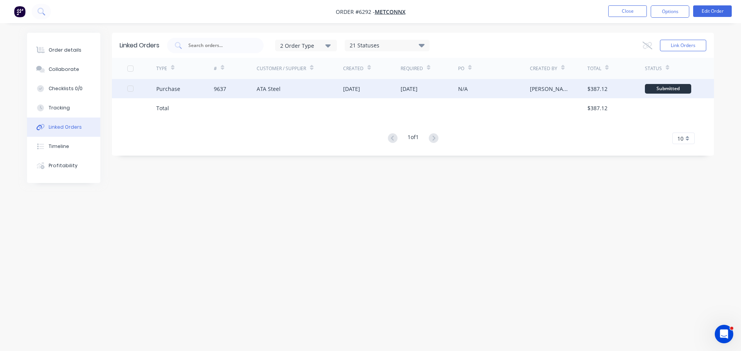
click at [283, 91] on div "ATA Steel" at bounding box center [299, 88] width 86 height 19
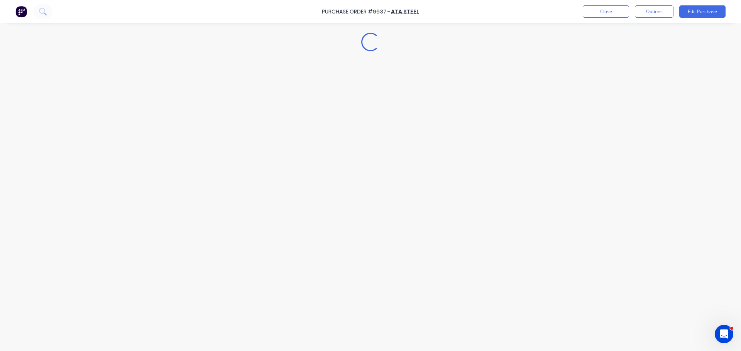
type textarea "x"
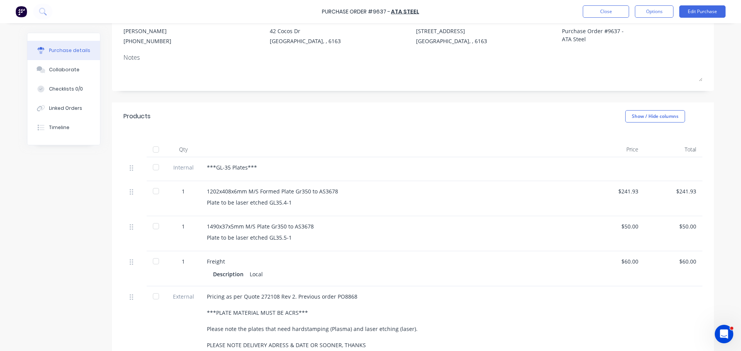
scroll to position [116, 0]
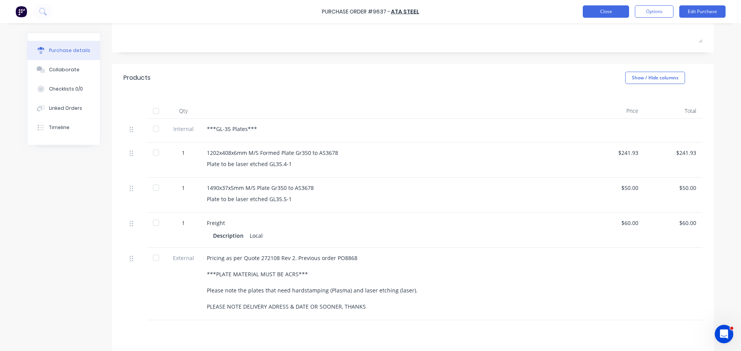
click at [585, 13] on button "Close" at bounding box center [605, 11] width 46 height 12
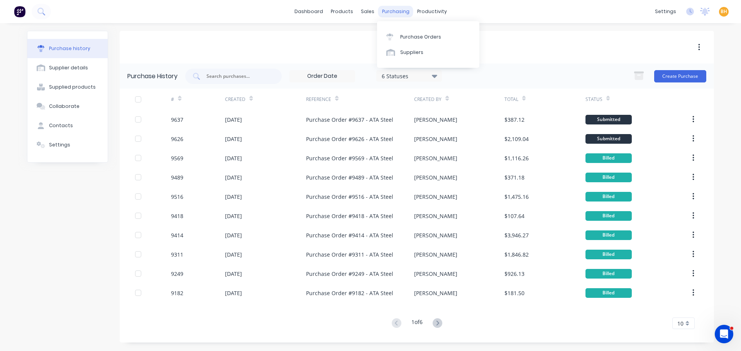
click at [391, 7] on div "purchasing" at bounding box center [395, 12] width 35 height 12
click at [407, 32] on link "Purchase Orders" at bounding box center [428, 36] width 102 height 15
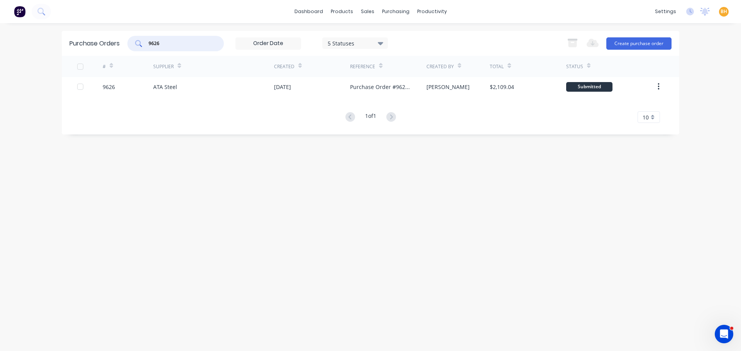
click at [188, 46] on input "9626" at bounding box center [180, 44] width 64 height 8
type input "9"
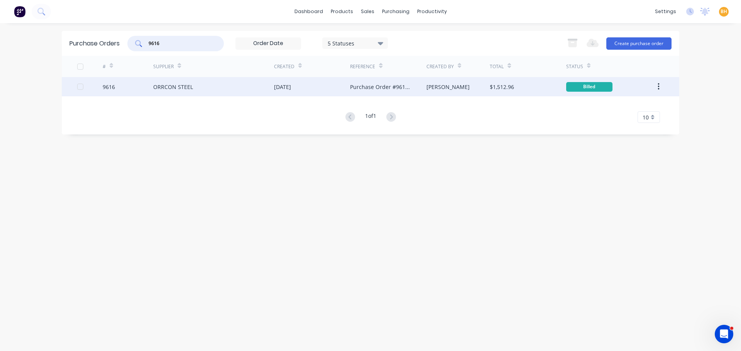
type input "9616"
click at [176, 87] on div "ORRCON STEEL" at bounding box center [173, 87] width 40 height 8
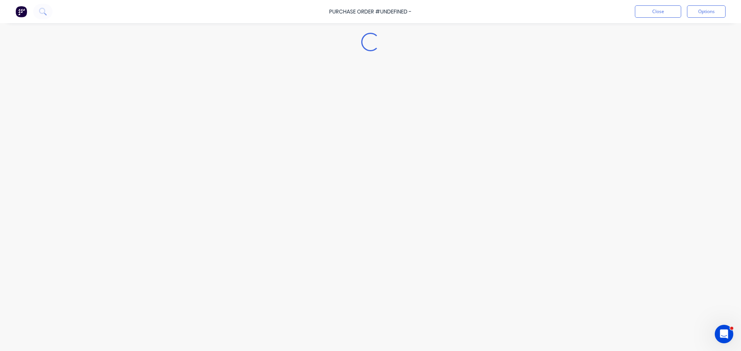
type textarea "x"
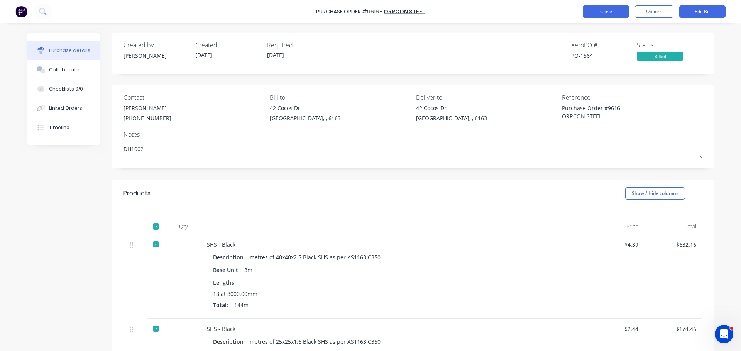
click at [597, 12] on button "Close" at bounding box center [605, 11] width 46 height 12
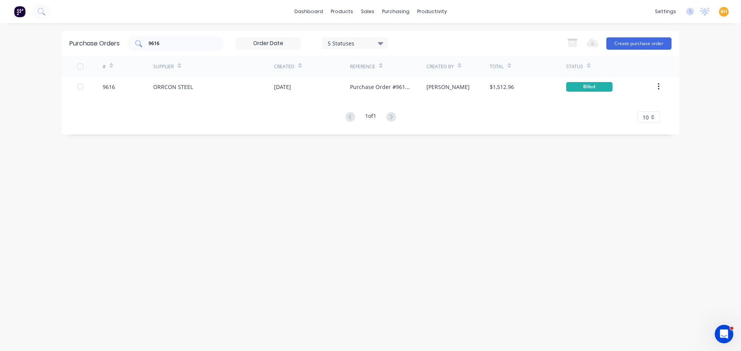
click at [177, 44] on input "9616" at bounding box center [180, 44] width 64 height 8
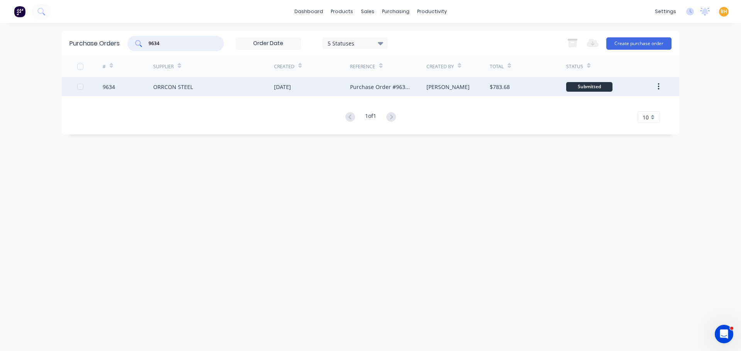
type input "9634"
click at [156, 93] on div "ORRCON STEEL" at bounding box center [213, 86] width 121 height 19
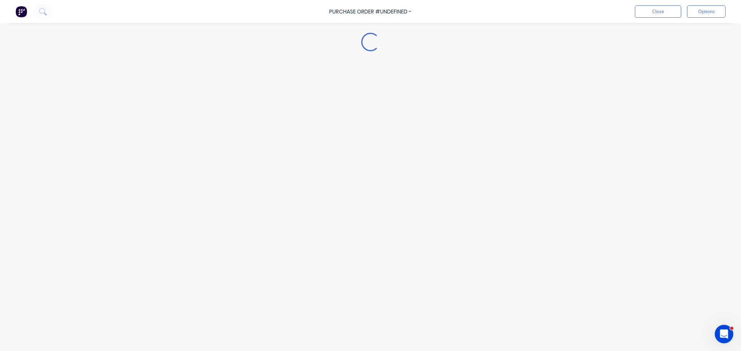
type textarea "x"
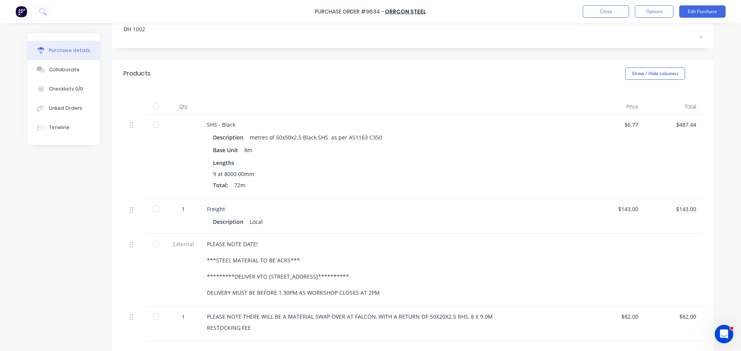
scroll to position [66, 0]
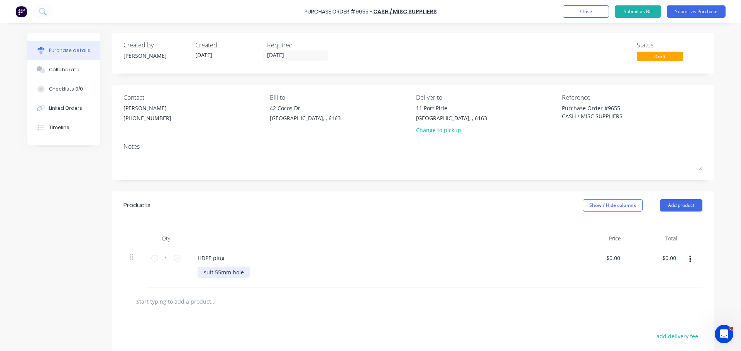
type textarea "x"
click at [242, 275] on div "suit 55mm hole" at bounding box center [223, 272] width 52 height 11
type textarea "x"
click at [220, 260] on div "HDPE plug" at bounding box center [210, 258] width 39 height 11
click at [442, 29] on div "Purchase details Collaborate Checklists 0/0 Linked Orders Timeline Created by […" at bounding box center [370, 164] width 702 height 313
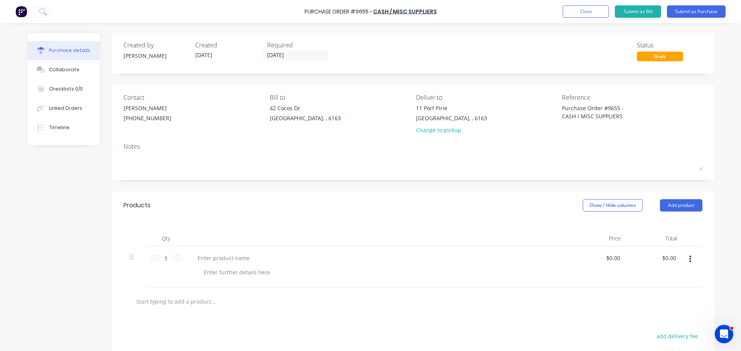
click at [442, 29] on div "Purchase details Collaborate Checklists 0/0 Linked Orders Timeline Created by […" at bounding box center [370, 164] width 702 height 313
click at [582, 13] on button "Close" at bounding box center [585, 11] width 46 height 12
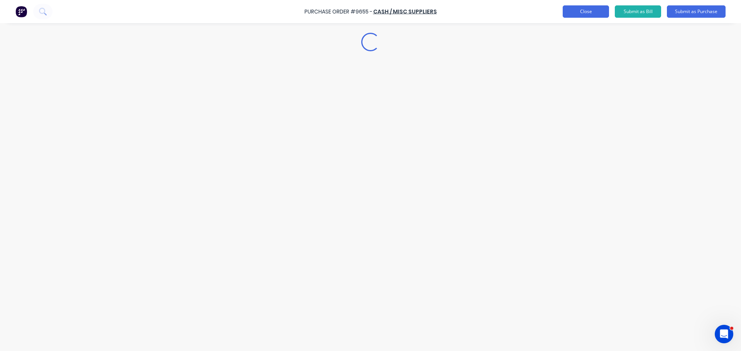
type textarea "x"
